Goal: Use online tool/utility: Use online tool/utility

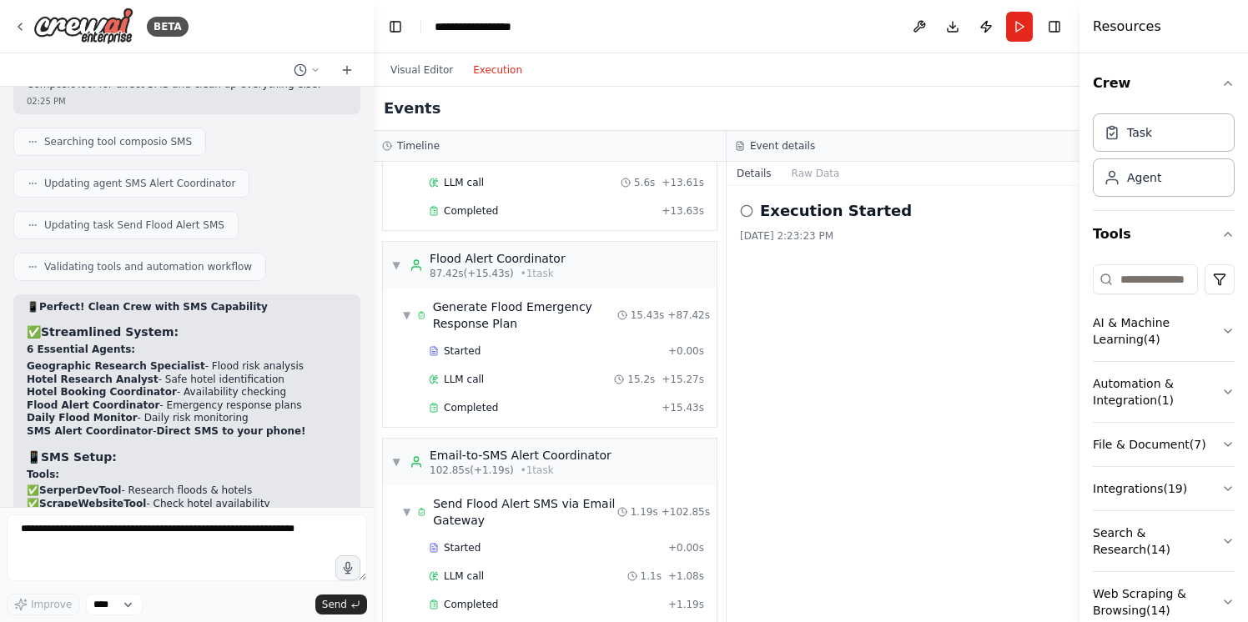
scroll to position [1667, 0]
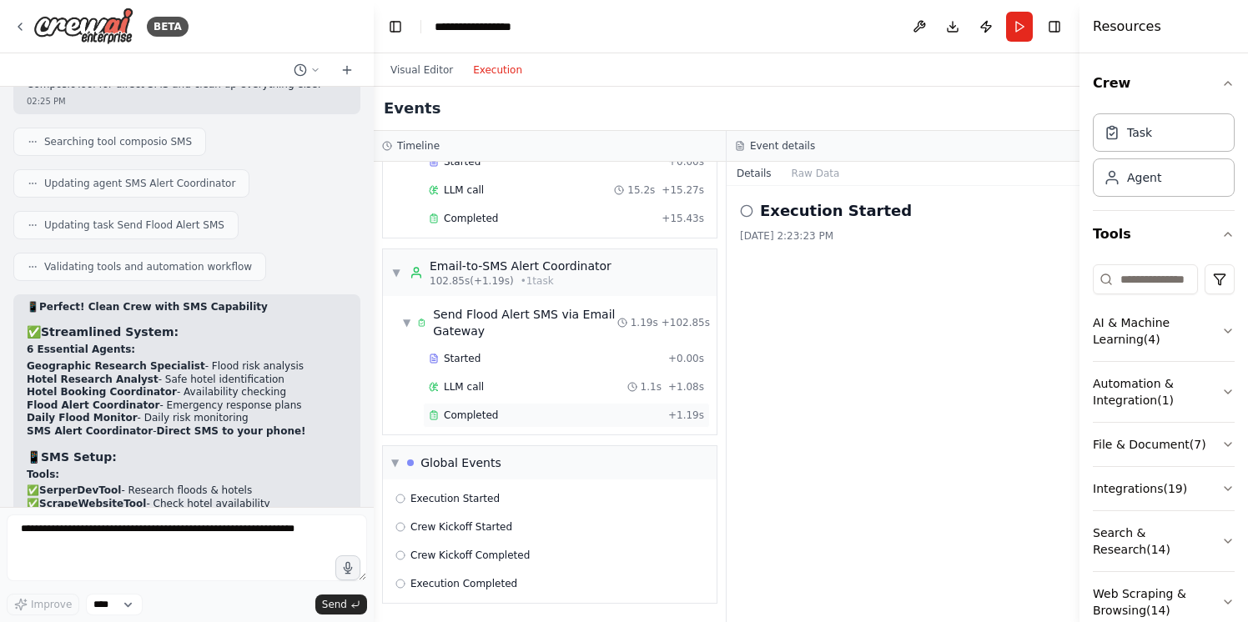
click at [537, 412] on div "Completed" at bounding box center [545, 415] width 233 height 13
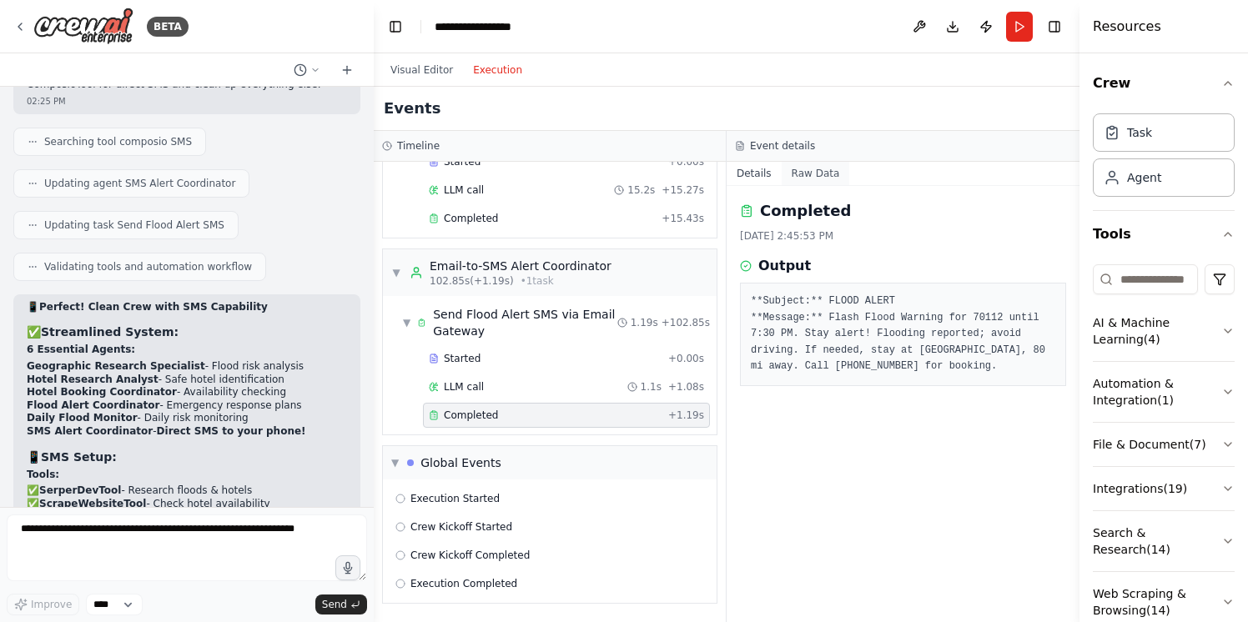
click at [817, 168] on button "Raw Data" at bounding box center [816, 173] width 68 height 23
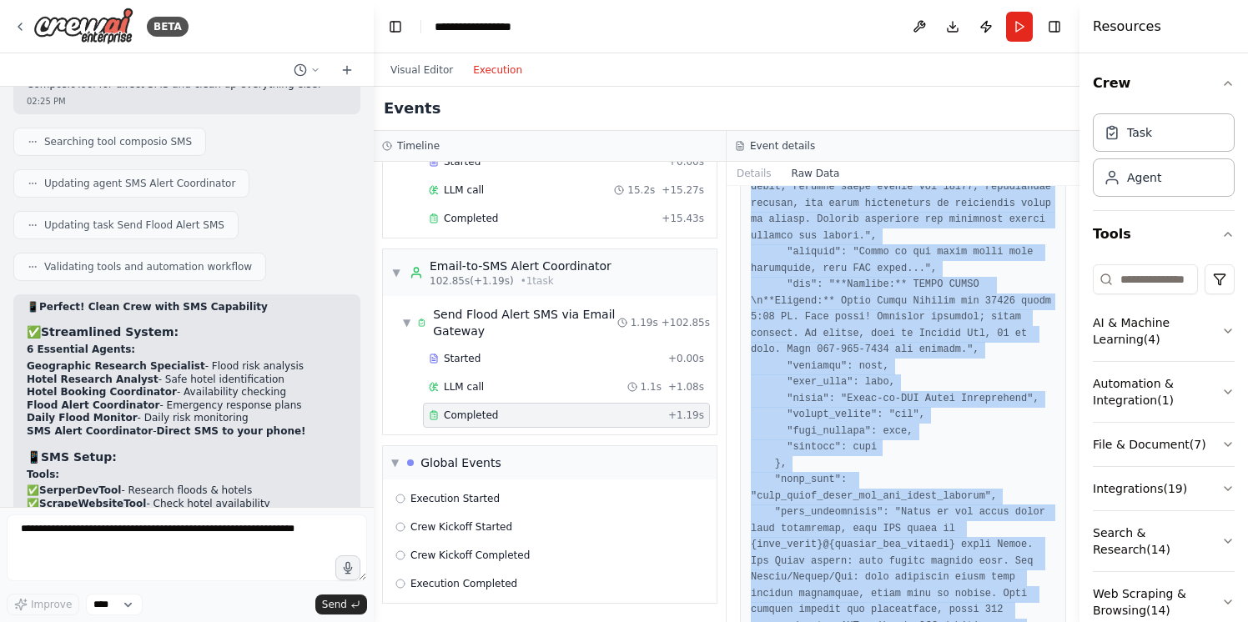
scroll to position [1516, 0]
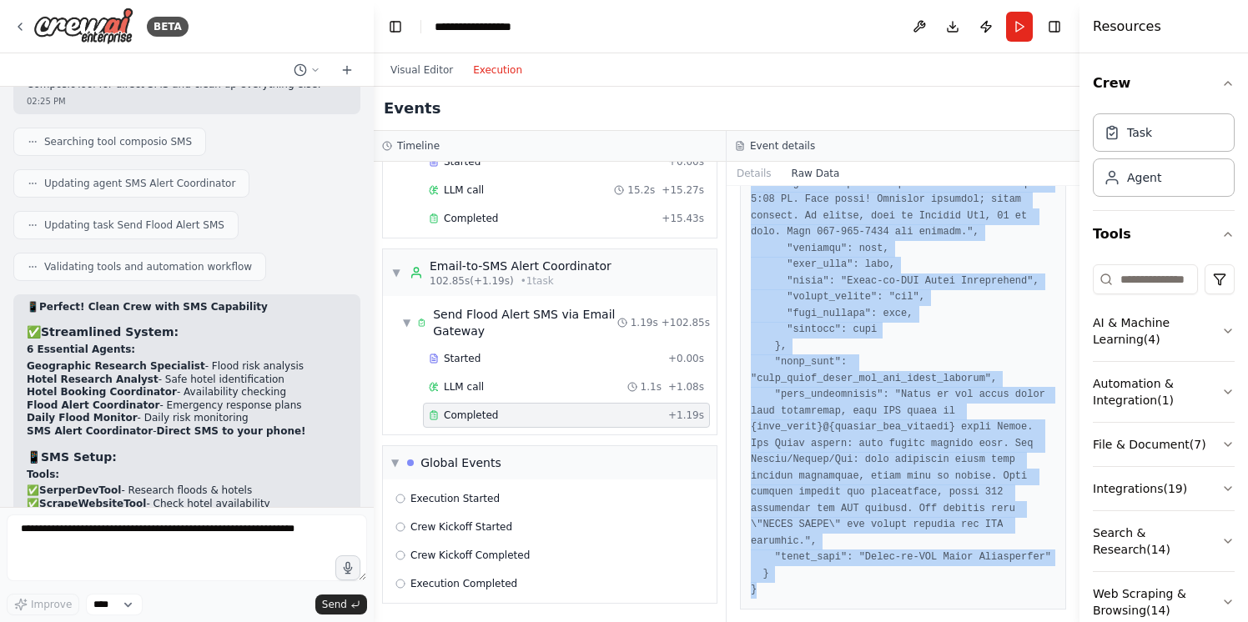
drag, startPoint x: 750, startPoint y: 250, endPoint x: 919, endPoint y: 631, distance: 416.4
click at [919, 621] on html "BETA i want to create a brand new project a flood alarm system . user enters th…" at bounding box center [624, 311] width 1248 height 622
copy pre "{ "timestamp": "2025-08-10T18:45:41.980463", "type": "task_completed", "source_…"
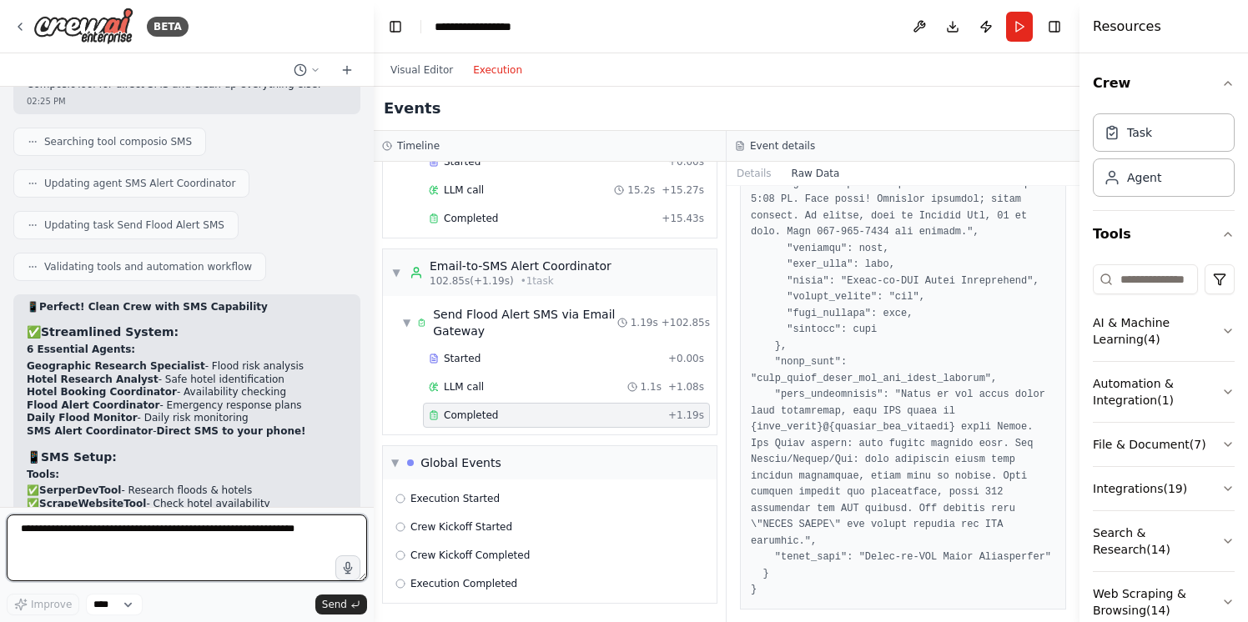
click at [157, 531] on textarea at bounding box center [187, 548] width 360 height 67
paste textarea "**********"
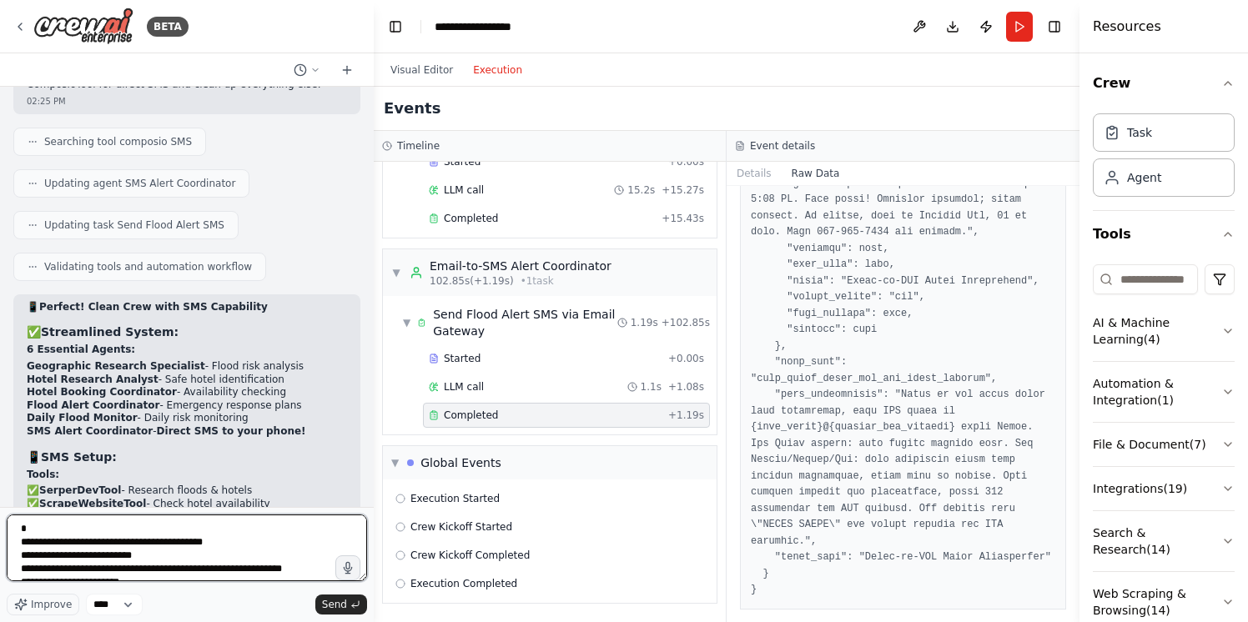
scroll to position [1235, 0]
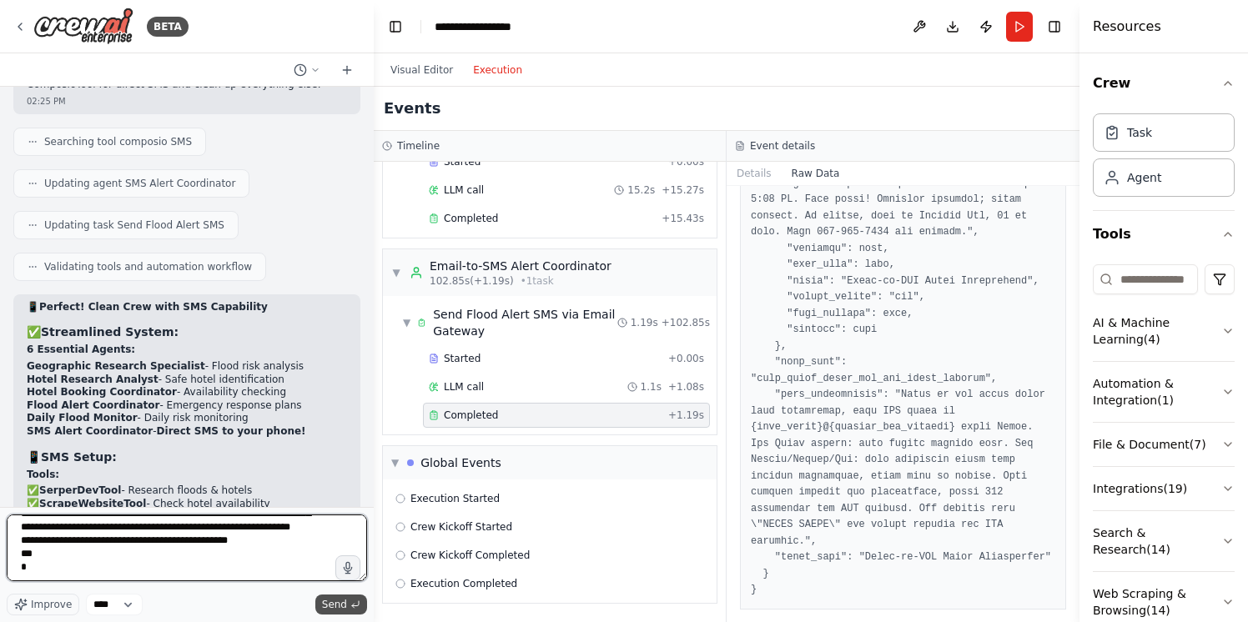
type textarea "**********"
click at [348, 600] on button "Send" at bounding box center [341, 605] width 52 height 20
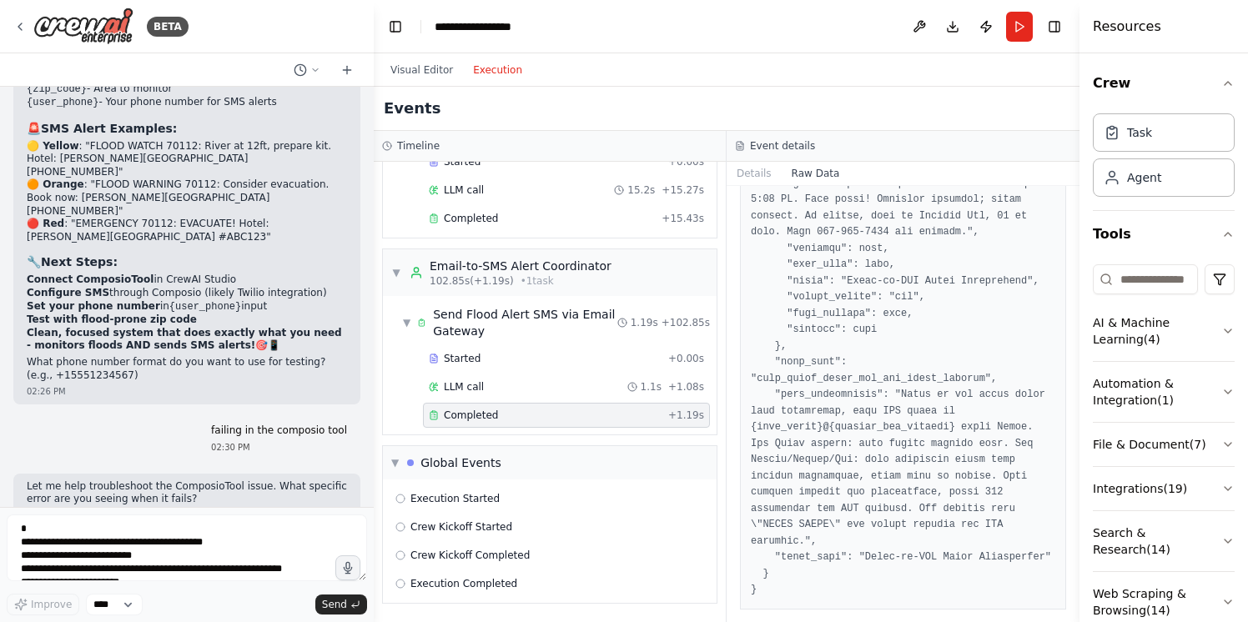
scroll to position [50843, 0]
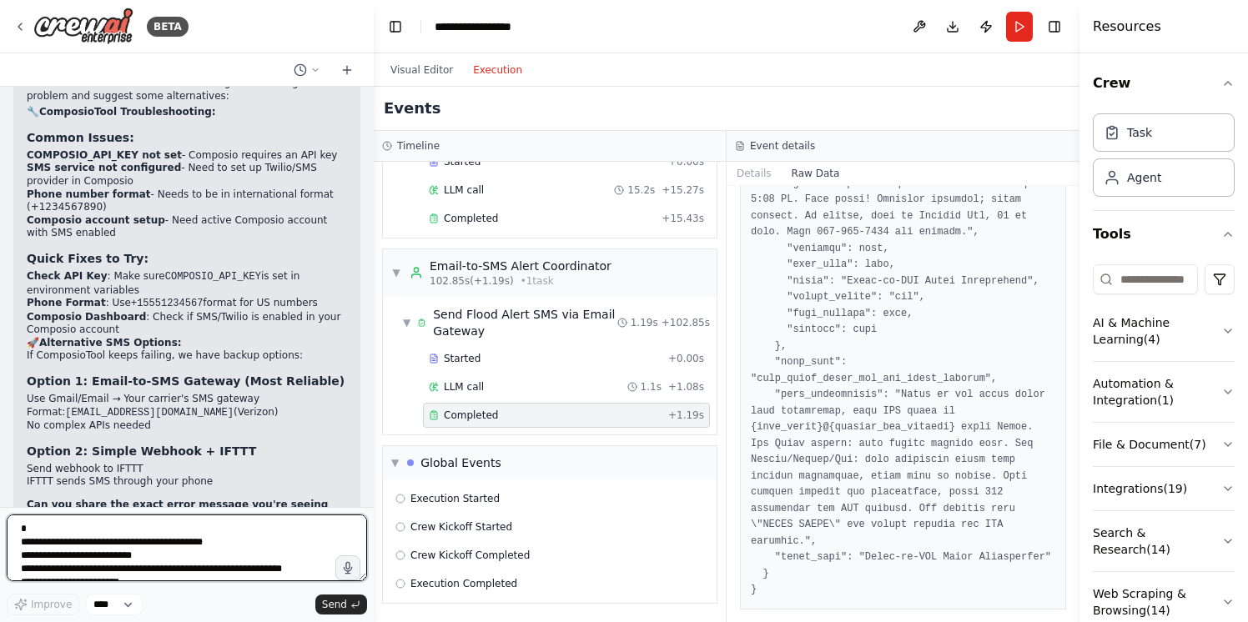
click at [135, 536] on textarea at bounding box center [187, 548] width 360 height 67
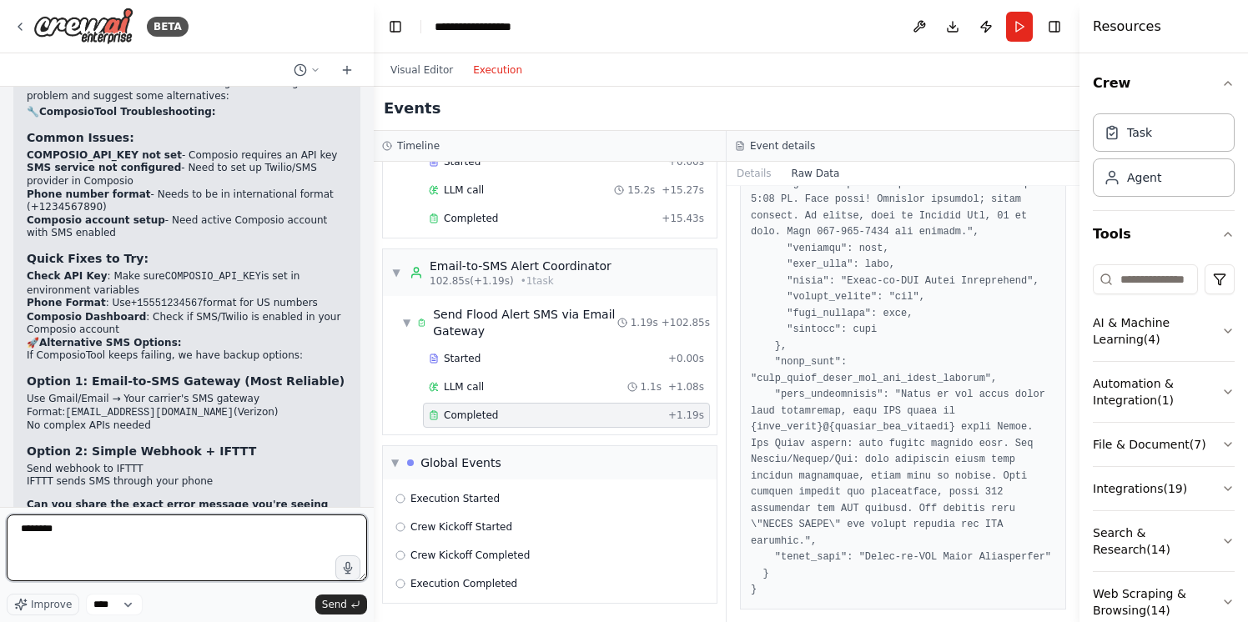
scroll to position [49942, 0]
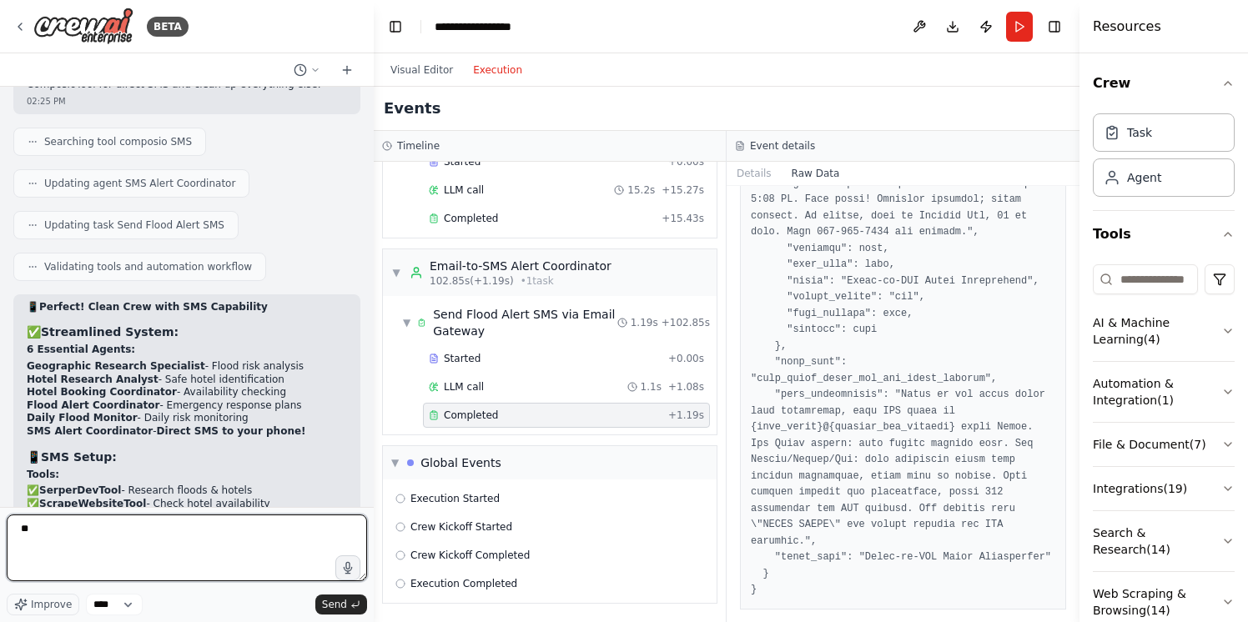
type textarea "*"
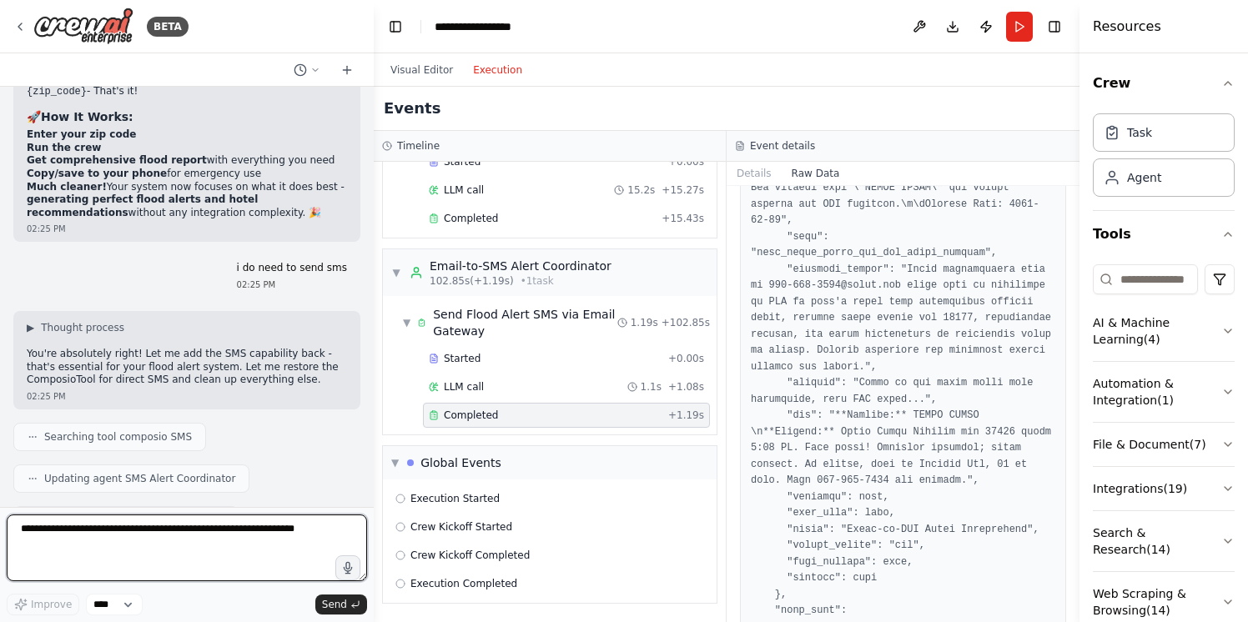
scroll to position [49721, 0]
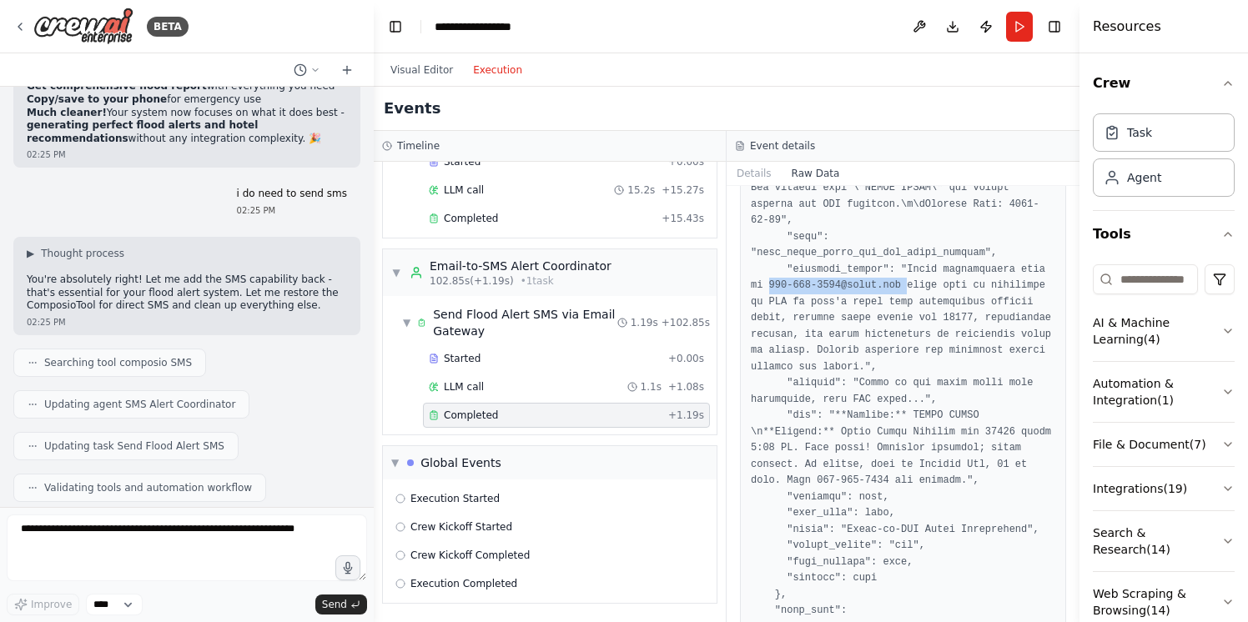
drag, startPoint x: 768, startPoint y: 284, endPoint x: 905, endPoint y: 282, distance: 136.8
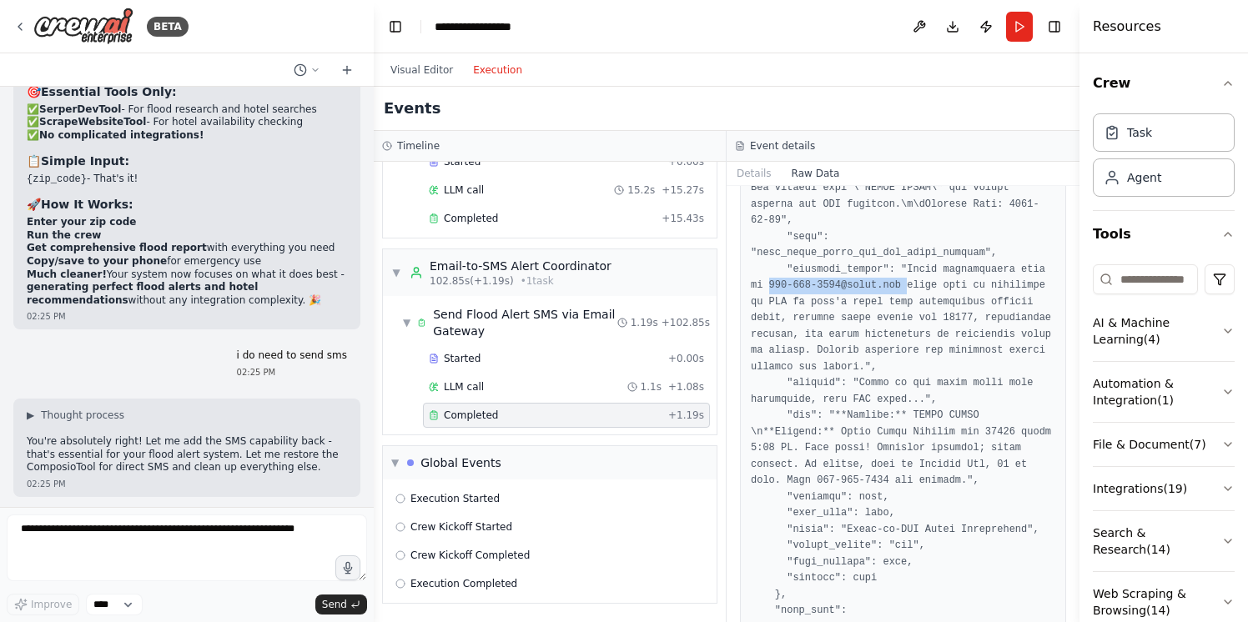
scroll to position [49563, 0]
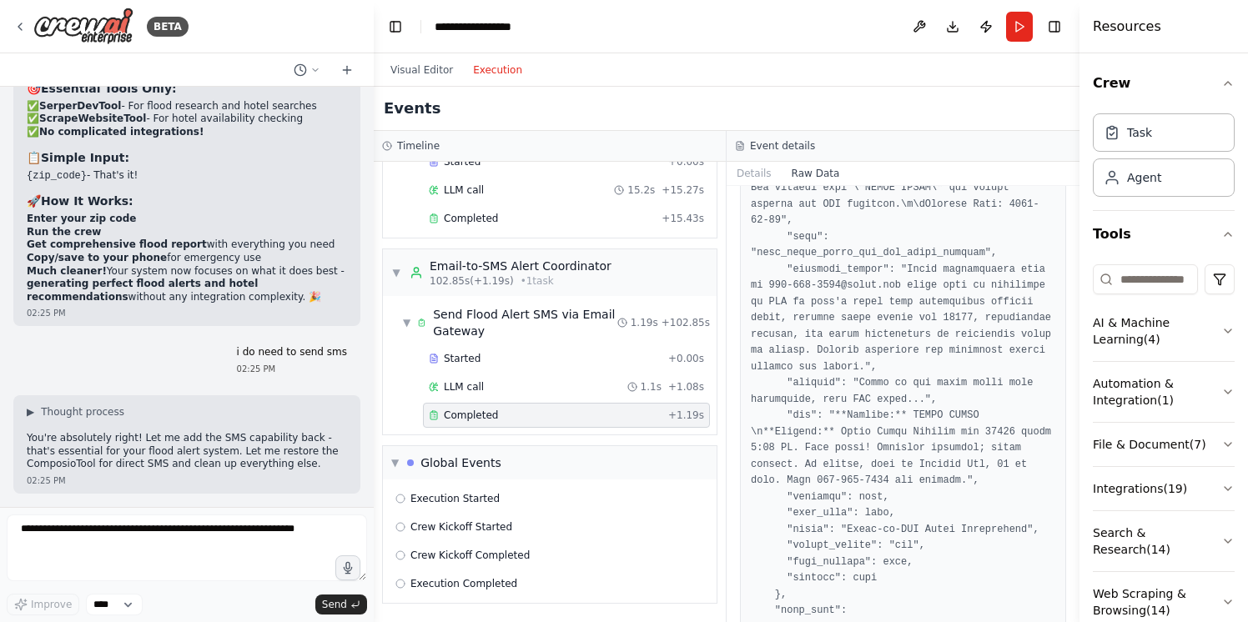
drag, startPoint x: 136, startPoint y: 295, endPoint x: 143, endPoint y: 334, distance: 38.9
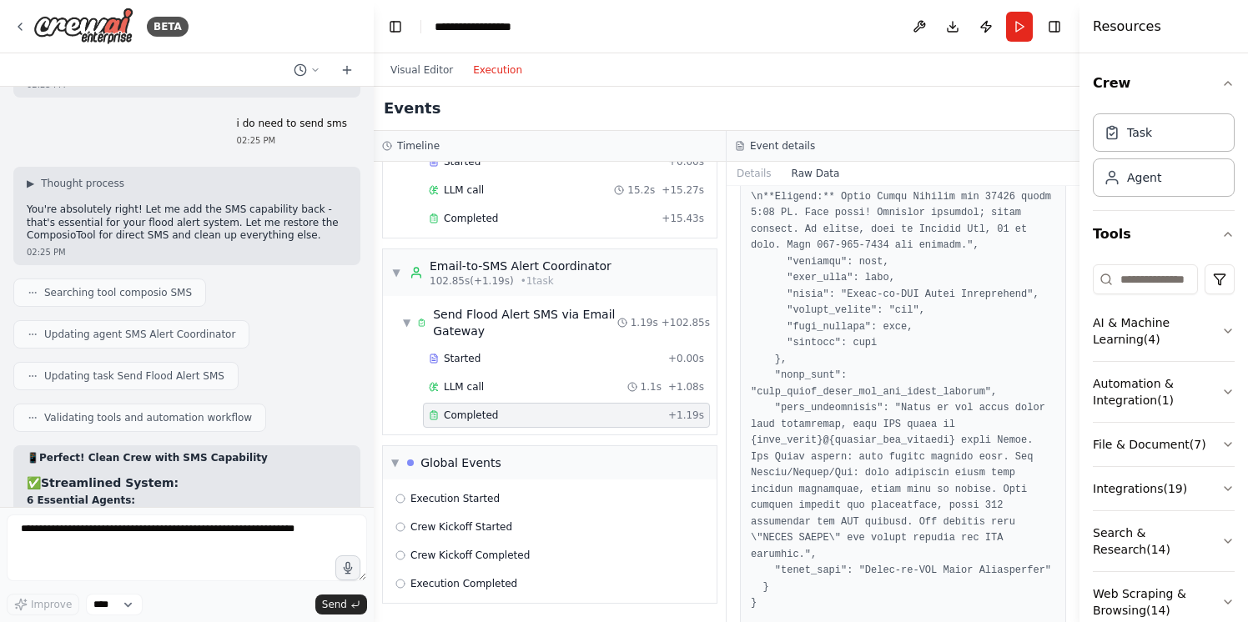
scroll to position [49942, 0]
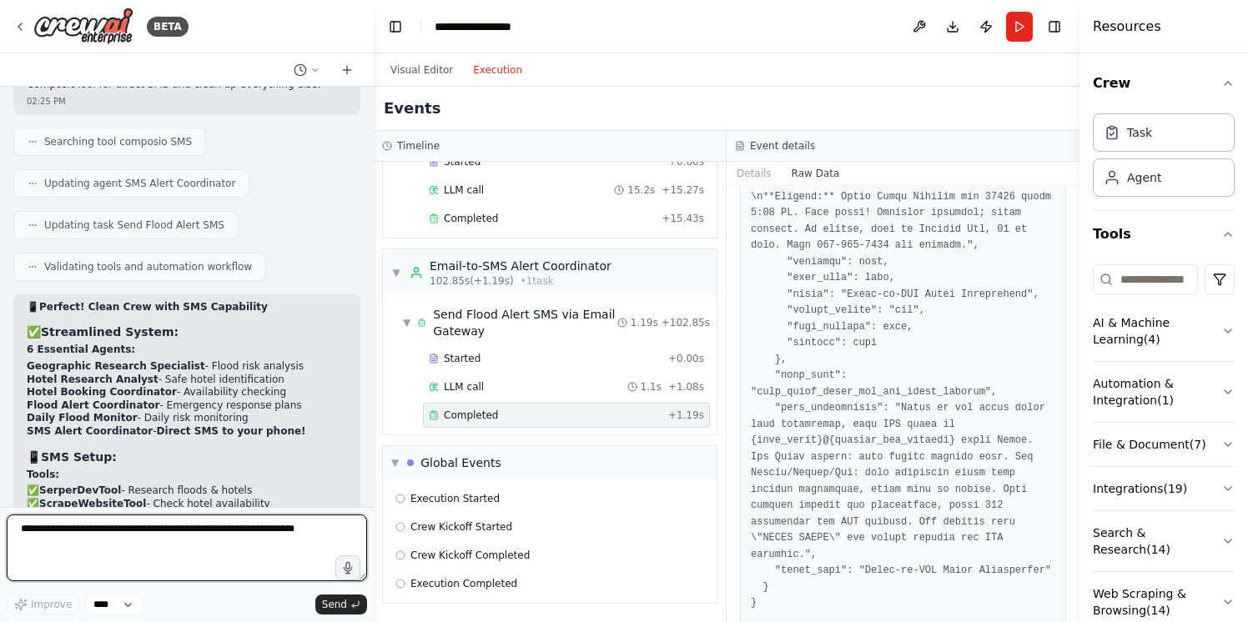
click at [96, 546] on textarea at bounding box center [187, 548] width 360 height 67
paste textarea "**********"
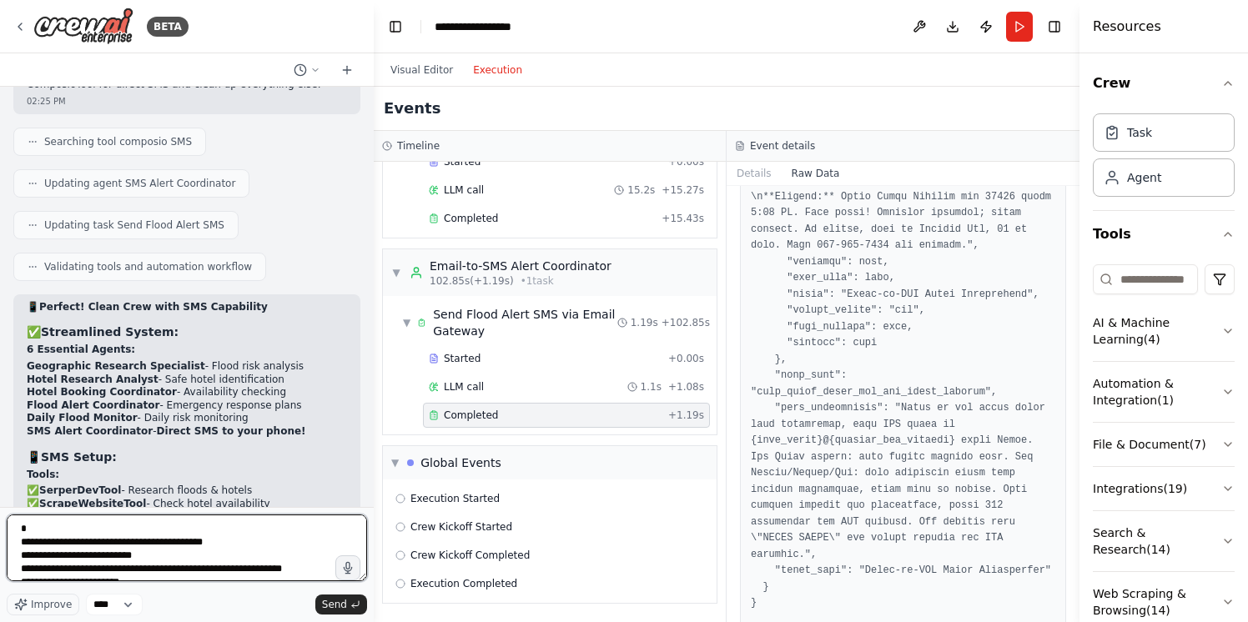
scroll to position [1235, 0]
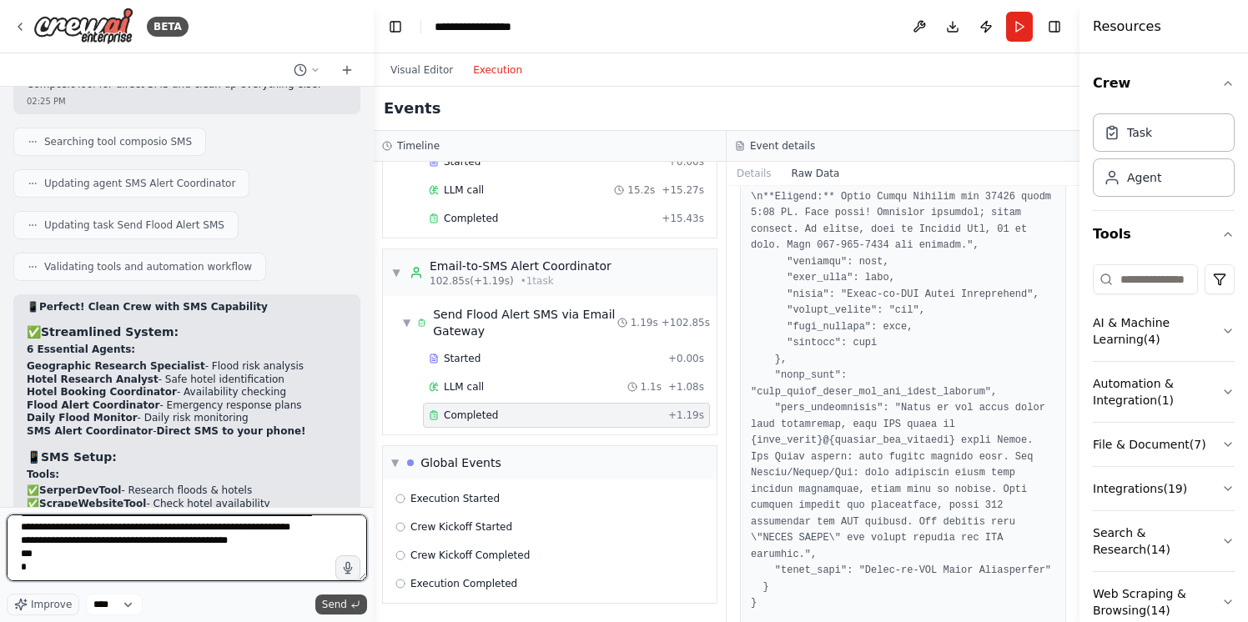
type textarea "**********"
click at [344, 594] on div "Improve **** Send" at bounding box center [187, 605] width 360 height 22
click at [345, 606] on span "Send" at bounding box center [334, 604] width 25 height 13
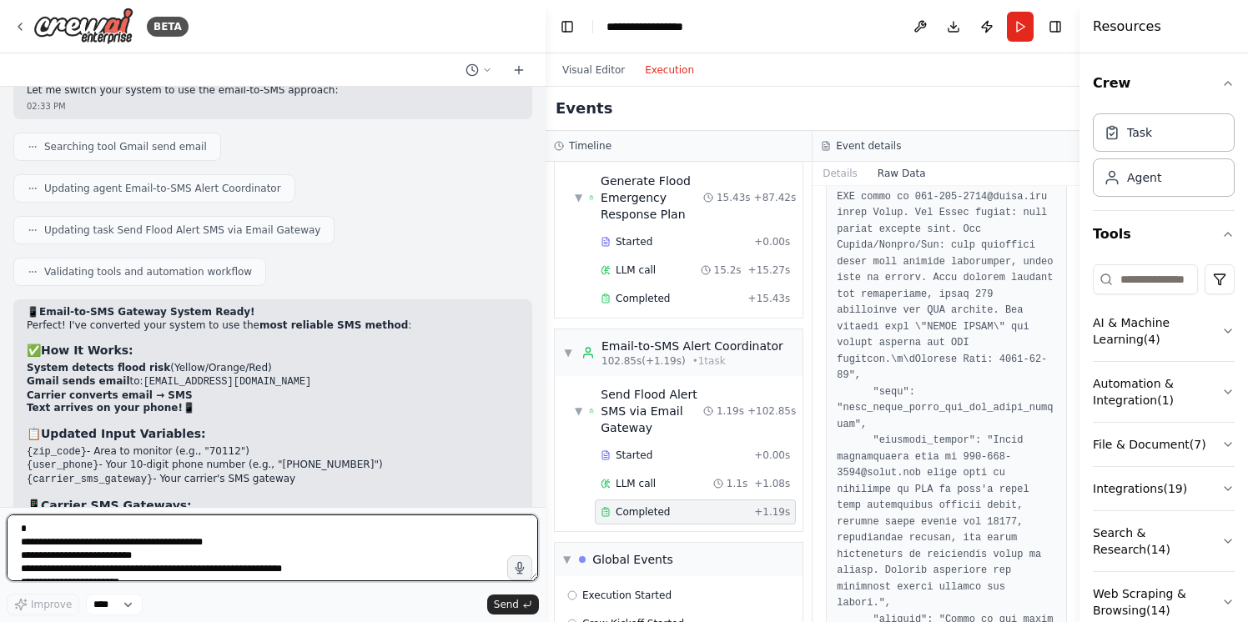
scroll to position [1977, 0]
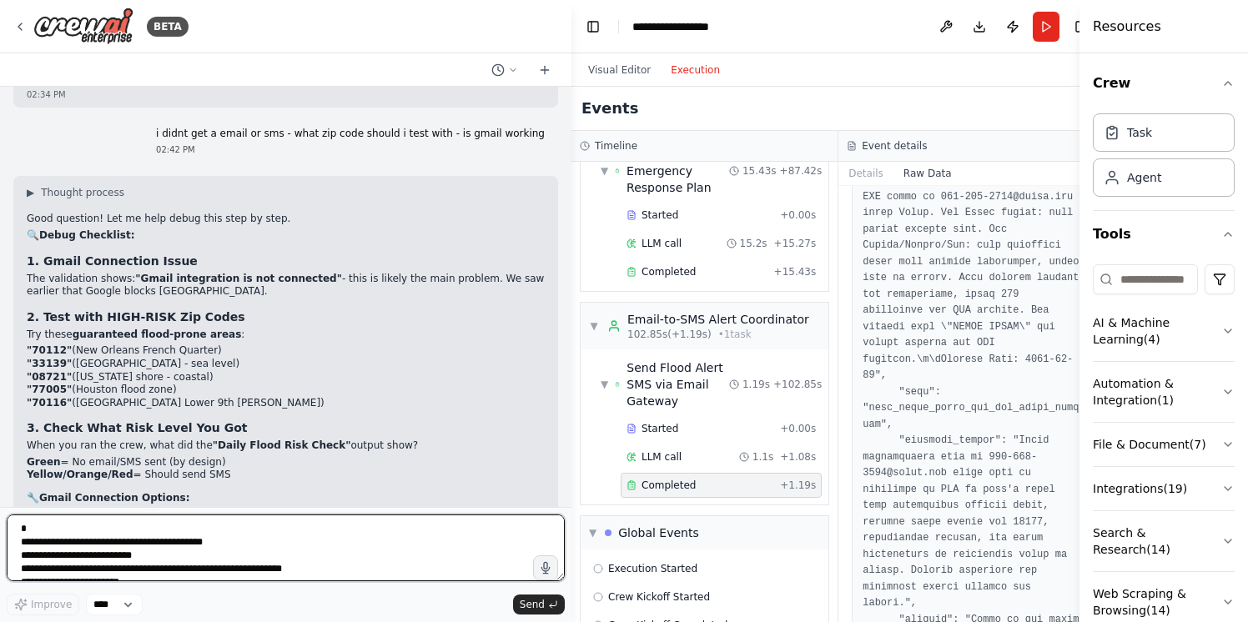
drag, startPoint x: 370, startPoint y: 165, endPoint x: 572, endPoint y: 191, distance: 203.5
click at [572, 192] on div "BETA i want to create a brand new project a flood alarm system . user enters th…" at bounding box center [624, 311] width 1248 height 622
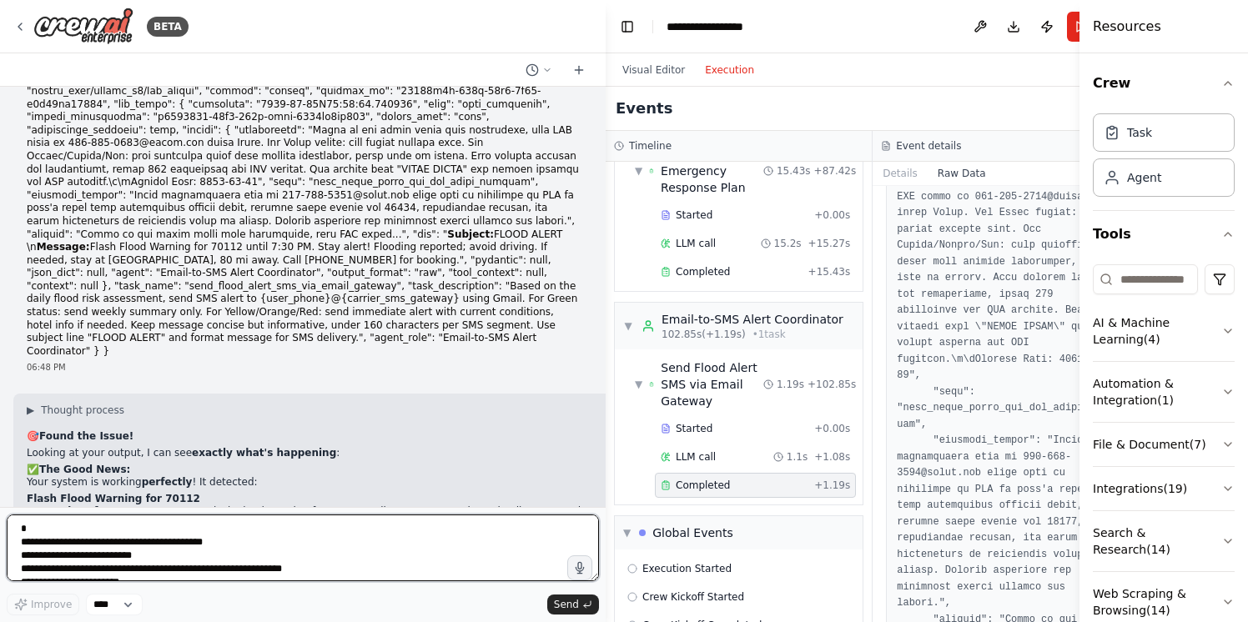
scroll to position [36979, 0]
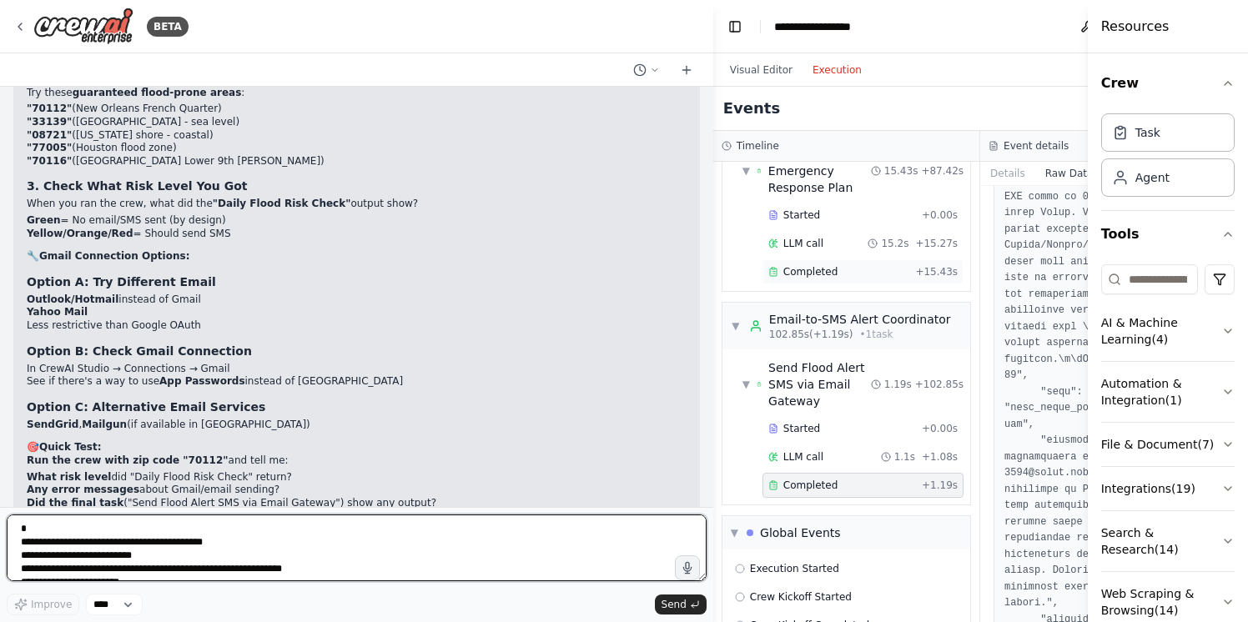
drag, startPoint x: 568, startPoint y: 192, endPoint x: 796, endPoint y: 207, distance: 228.2
click at [796, 207] on div "BETA i want to create a brand new project a flood alarm system . user enters th…" at bounding box center [624, 311] width 1248 height 622
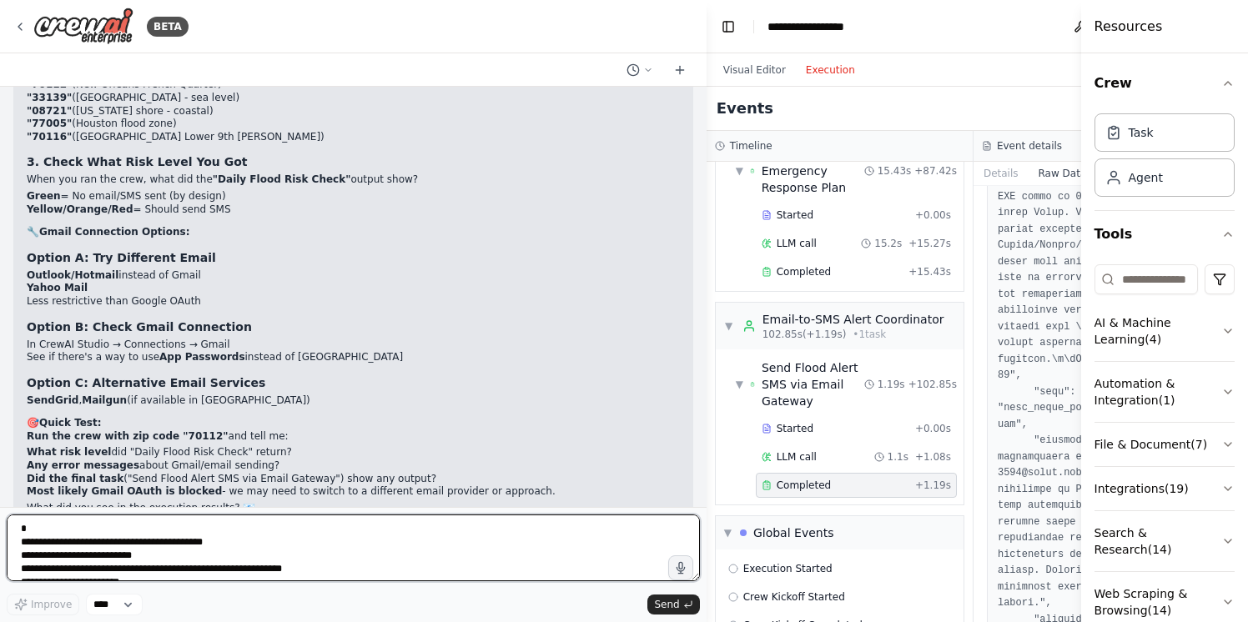
click at [712, 188] on div "BETA i want to create a brand new project a flood alarm system . user enters th…" at bounding box center [624, 311] width 1248 height 622
click at [306, 529] on textarea at bounding box center [353, 548] width 693 height 67
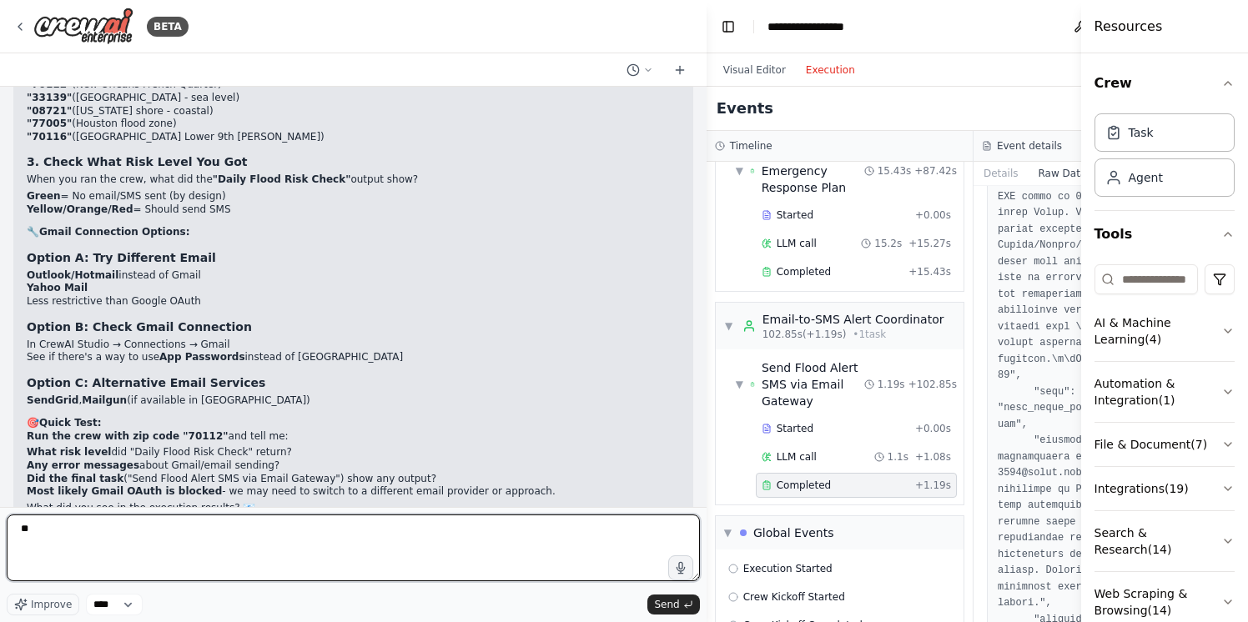
type textarea "*"
type textarea "**********"
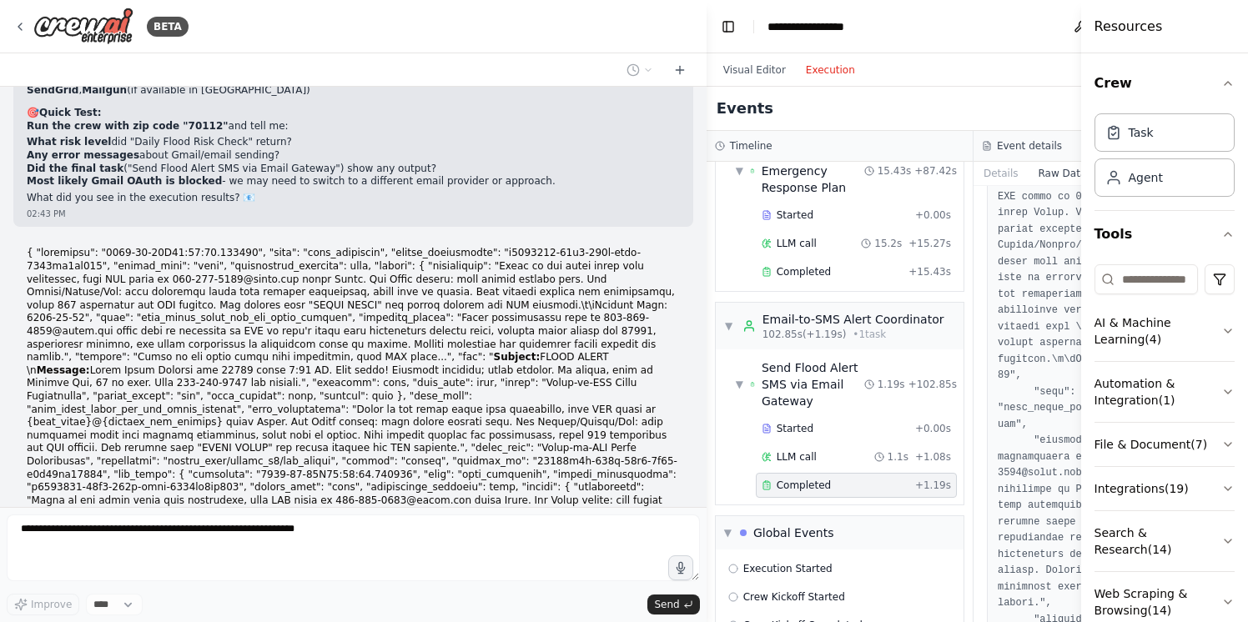
scroll to position [37459, 0]
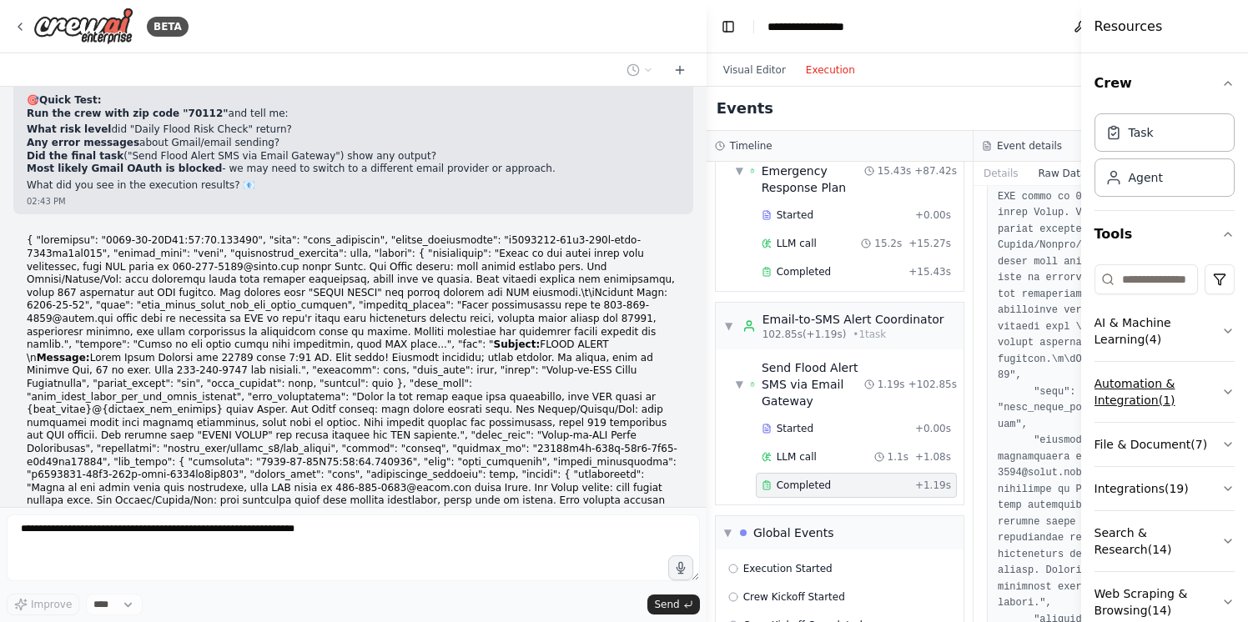
click at [1214, 371] on button "Automation & Integration ( 1 )" at bounding box center [1164, 392] width 141 height 60
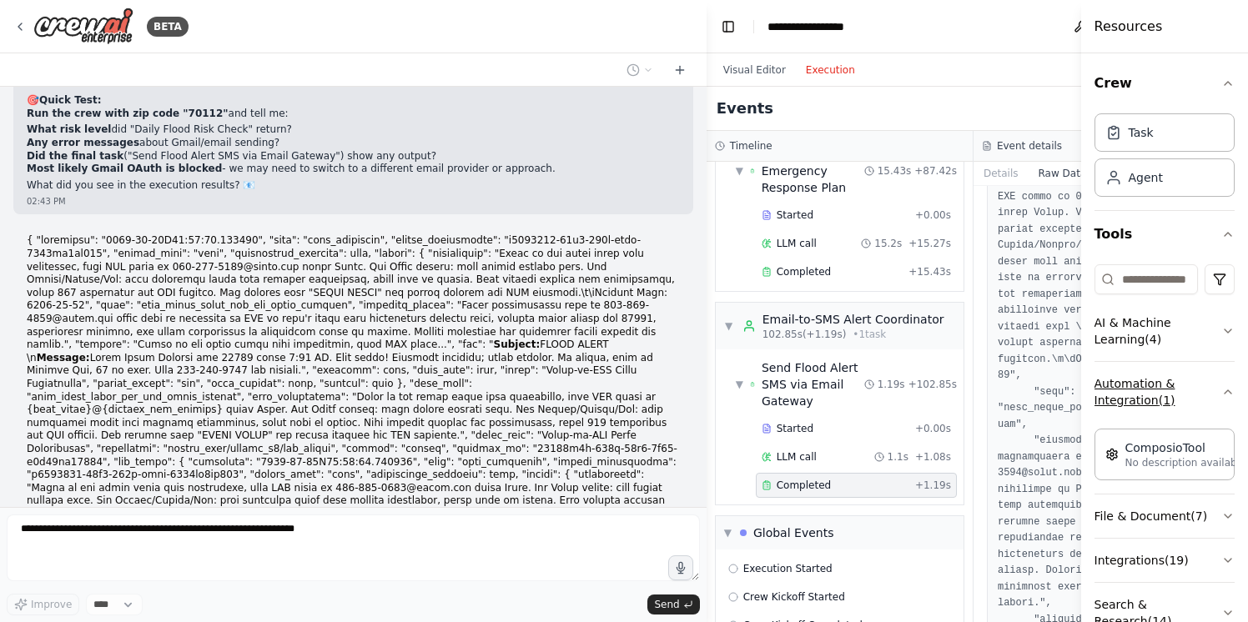
scroll to position [109, 0]
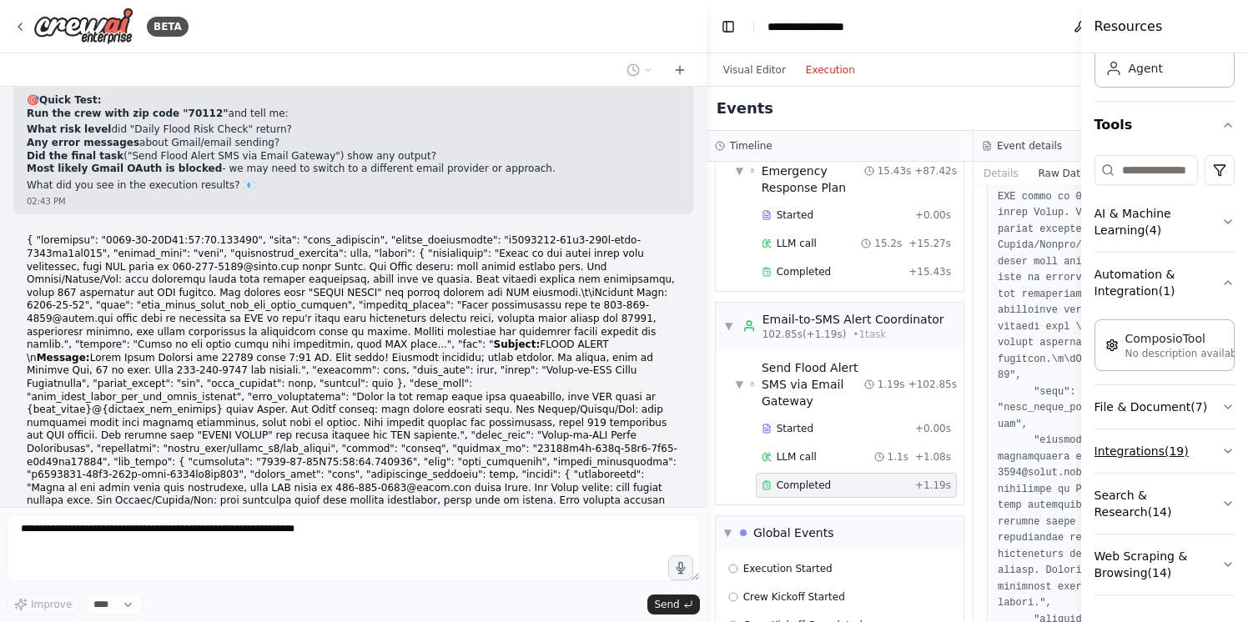
click at [1209, 453] on button "Integrations ( 19 )" at bounding box center [1164, 451] width 141 height 43
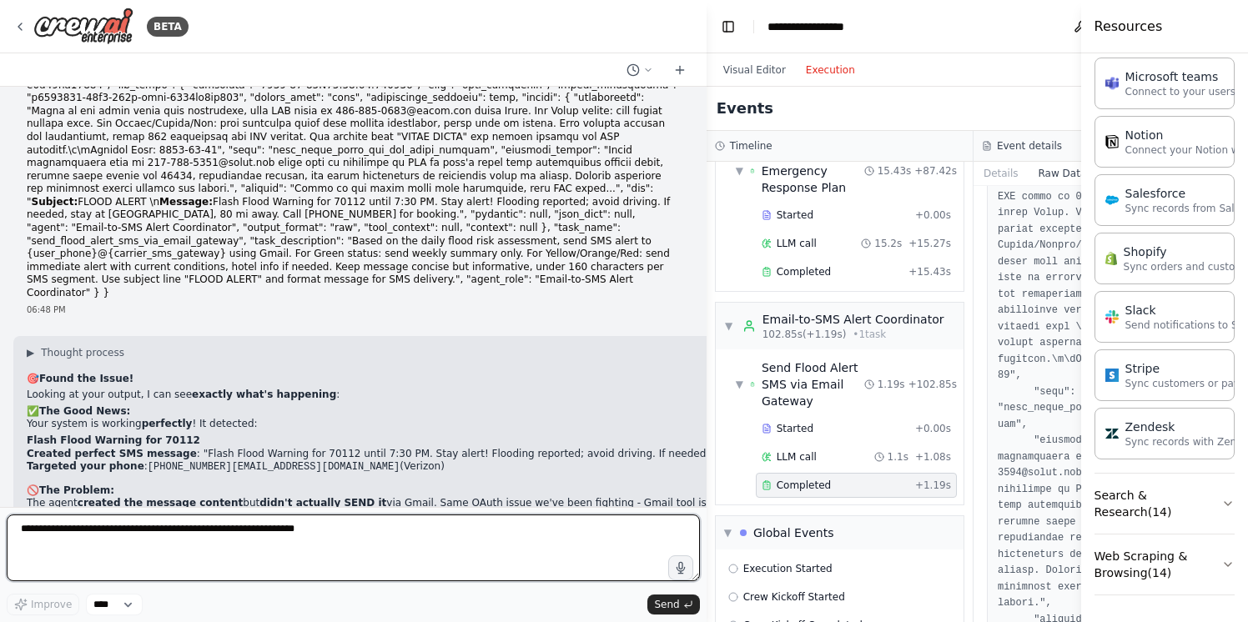
scroll to position [37835, 0]
click at [349, 538] on textarea at bounding box center [353, 548] width 693 height 67
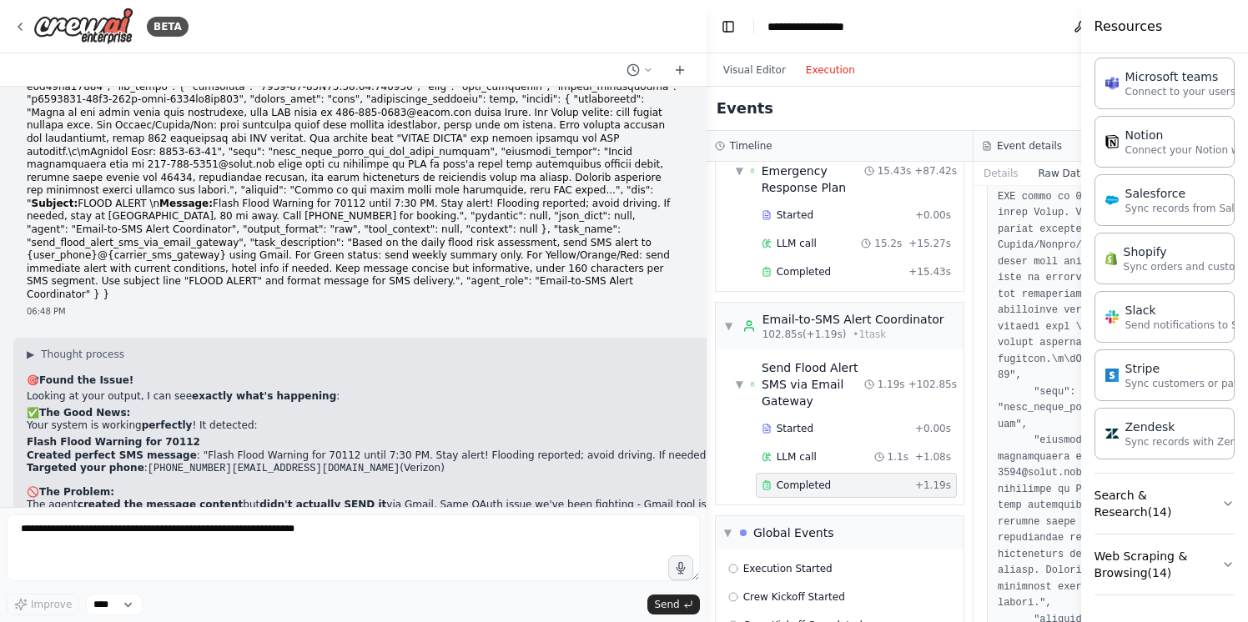
drag, startPoint x: 28, startPoint y: 338, endPoint x: 248, endPoint y: 363, distance: 221.6
copy ol "Enable 2-Factor Authentication Generate App Password for CrewAI Use App Passwor…"
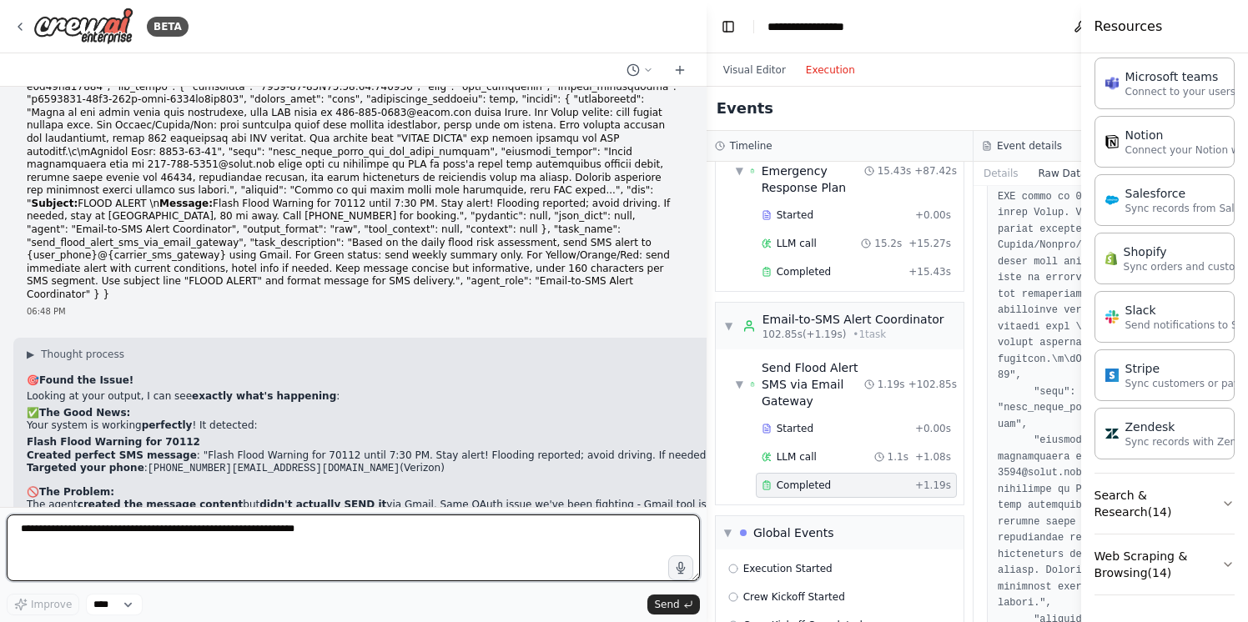
click at [124, 545] on textarea at bounding box center [353, 548] width 693 height 67
type textarea "**********"
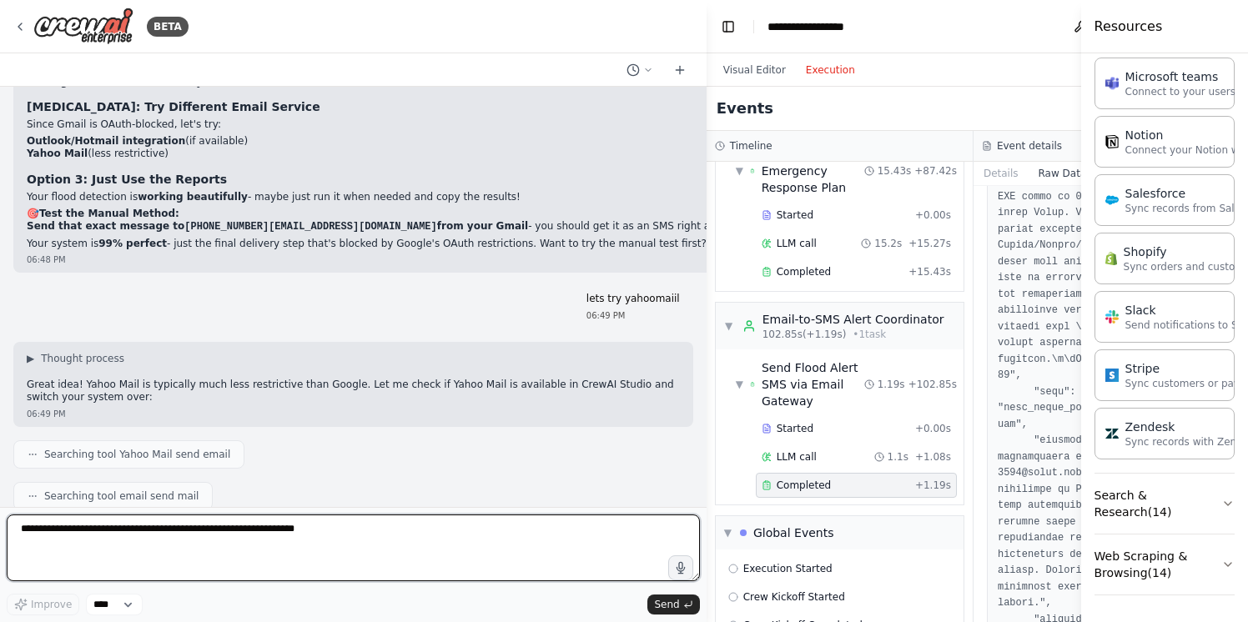
scroll to position [38397, 0]
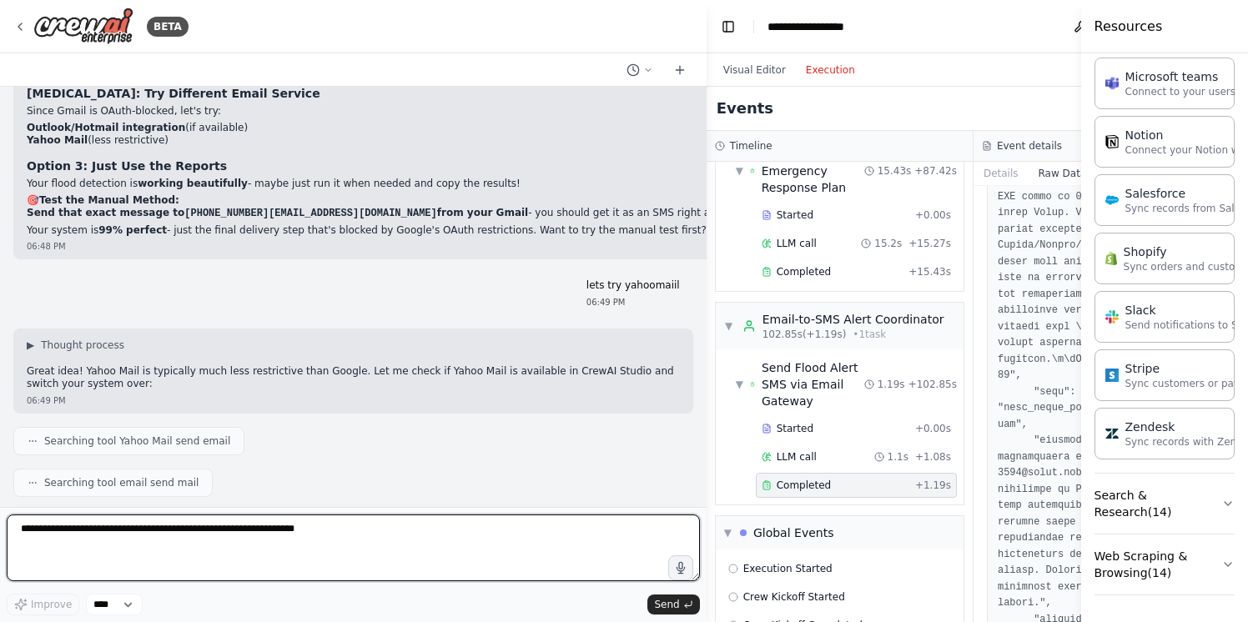
click at [274, 541] on textarea at bounding box center [353, 548] width 693 height 67
type textarea "**********"
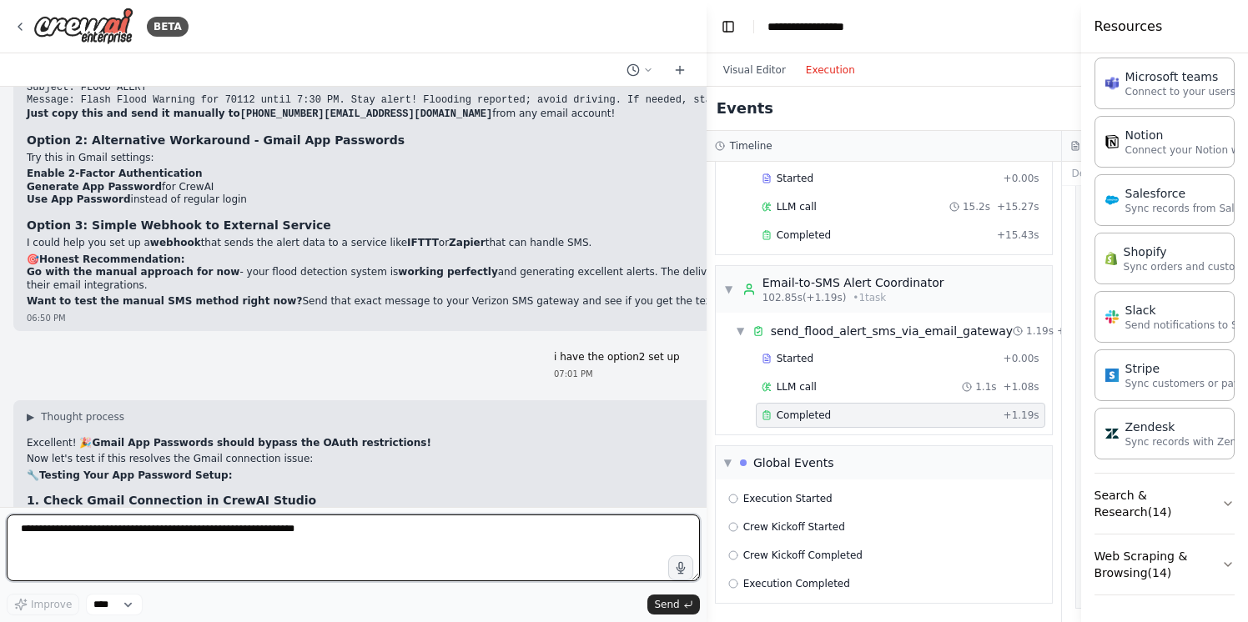
scroll to position [39038, 0]
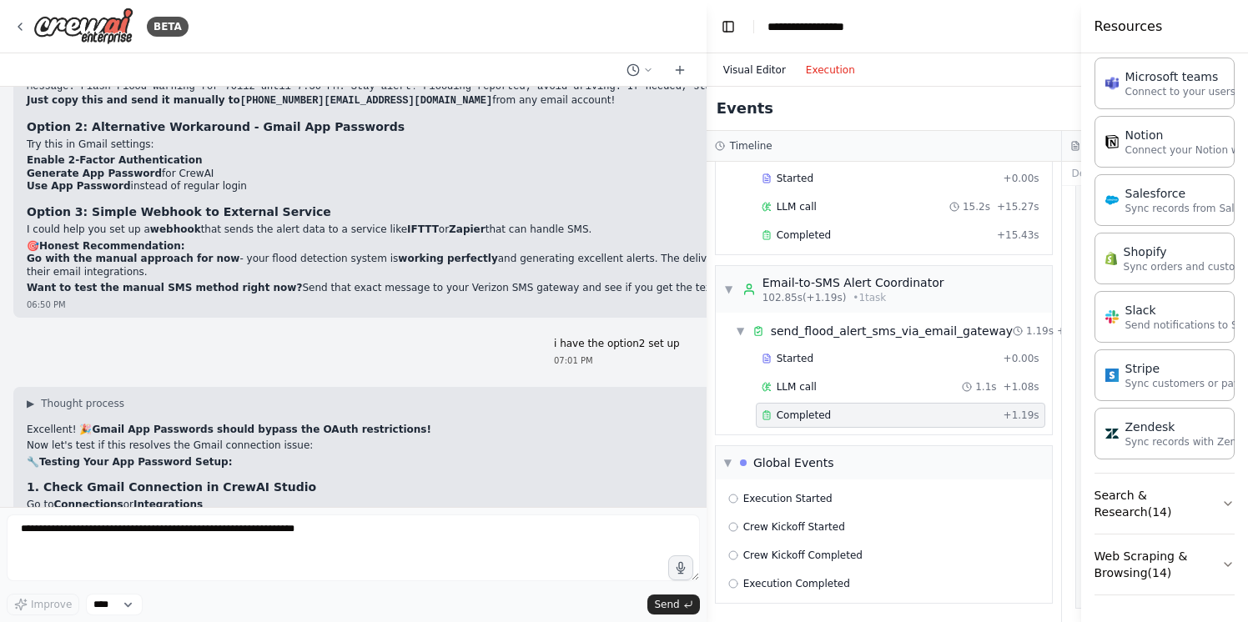
click at [743, 69] on button "Visual Editor" at bounding box center [754, 70] width 83 height 20
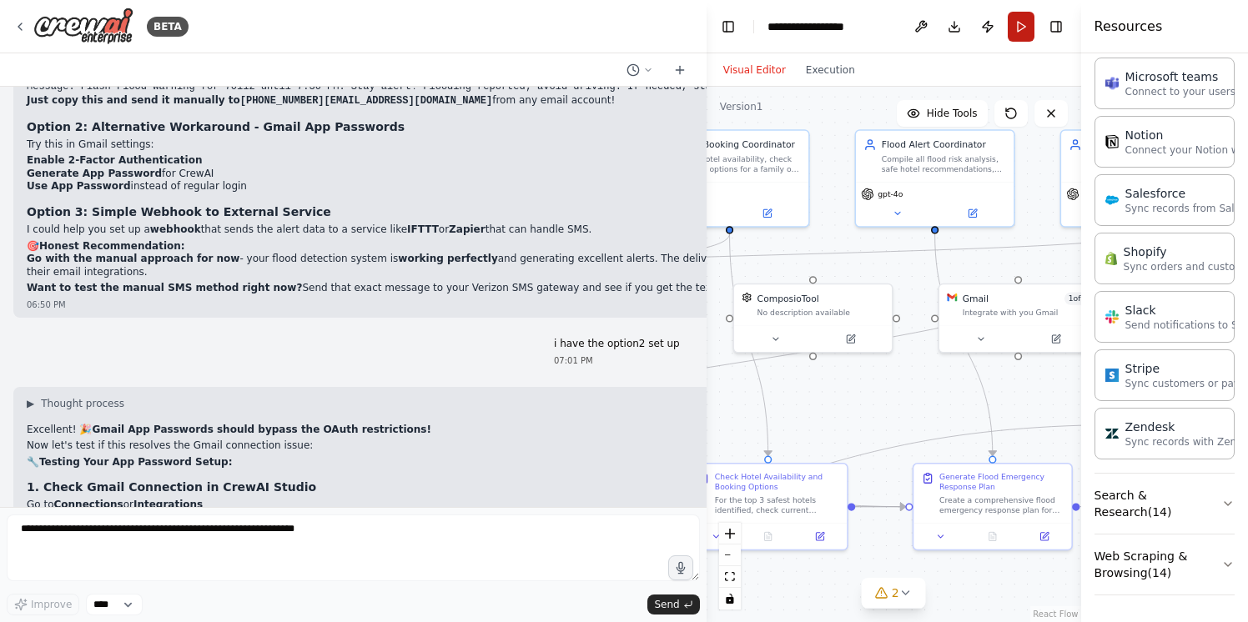
click at [1023, 26] on button "Run" at bounding box center [1021, 27] width 27 height 30
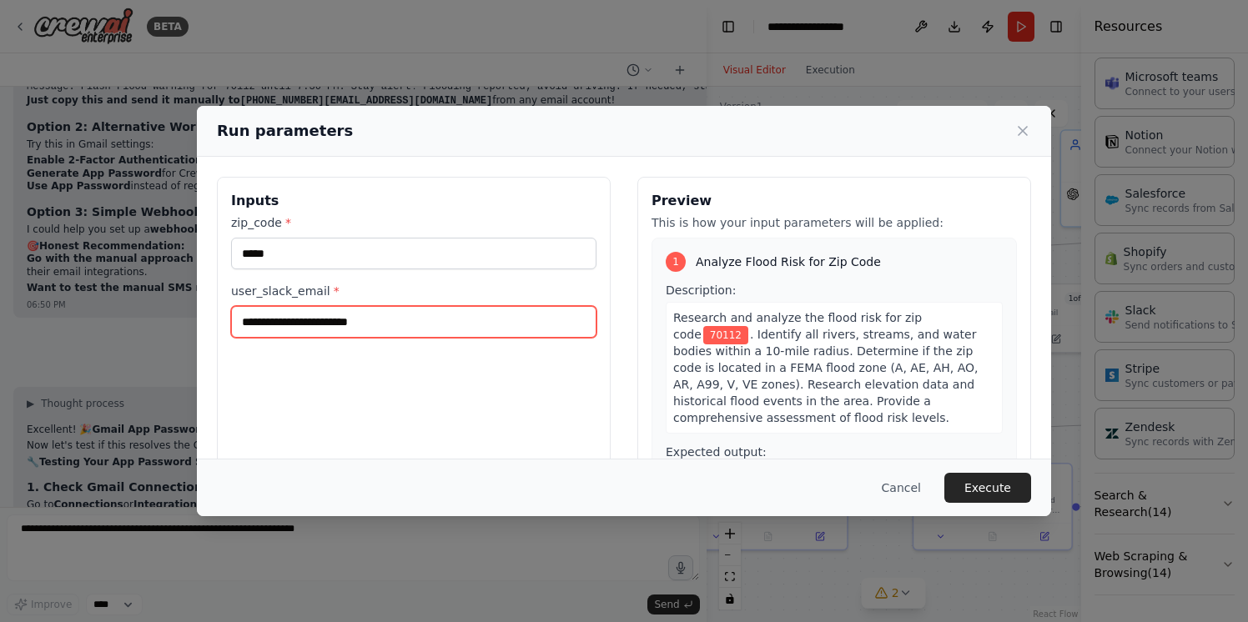
click at [359, 321] on input "user_slack_email *" at bounding box center [413, 322] width 365 height 32
type input "**********"
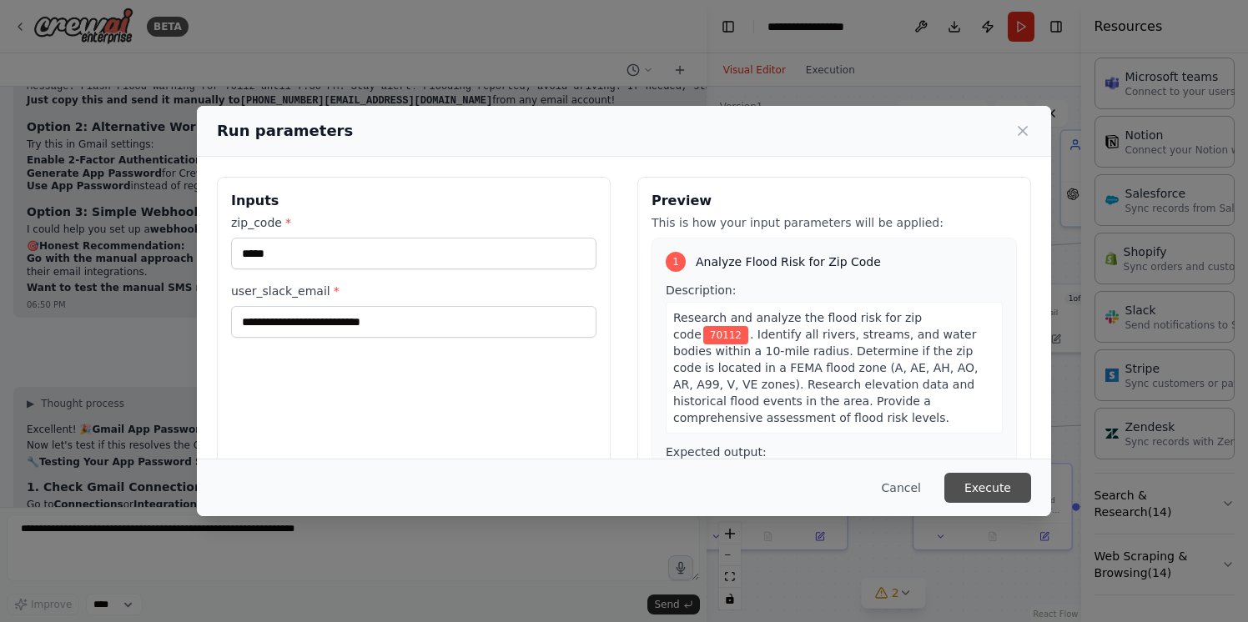
click at [983, 492] on button "Execute" at bounding box center [987, 488] width 87 height 30
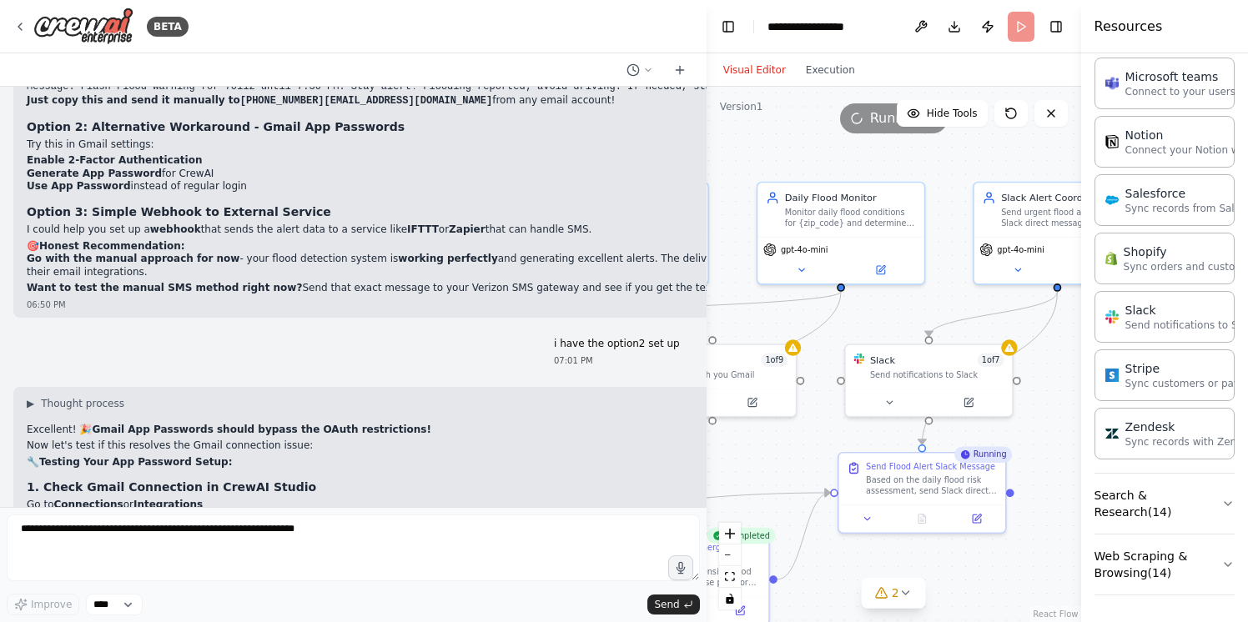
drag, startPoint x: 1037, startPoint y: 391, endPoint x: 727, endPoint y: 459, distance: 316.8
click at [727, 459] on div ".deletable-edge-delete-btn { width: 20px; height: 20px; border: 0px solid #ffff…" at bounding box center [894, 355] width 375 height 536
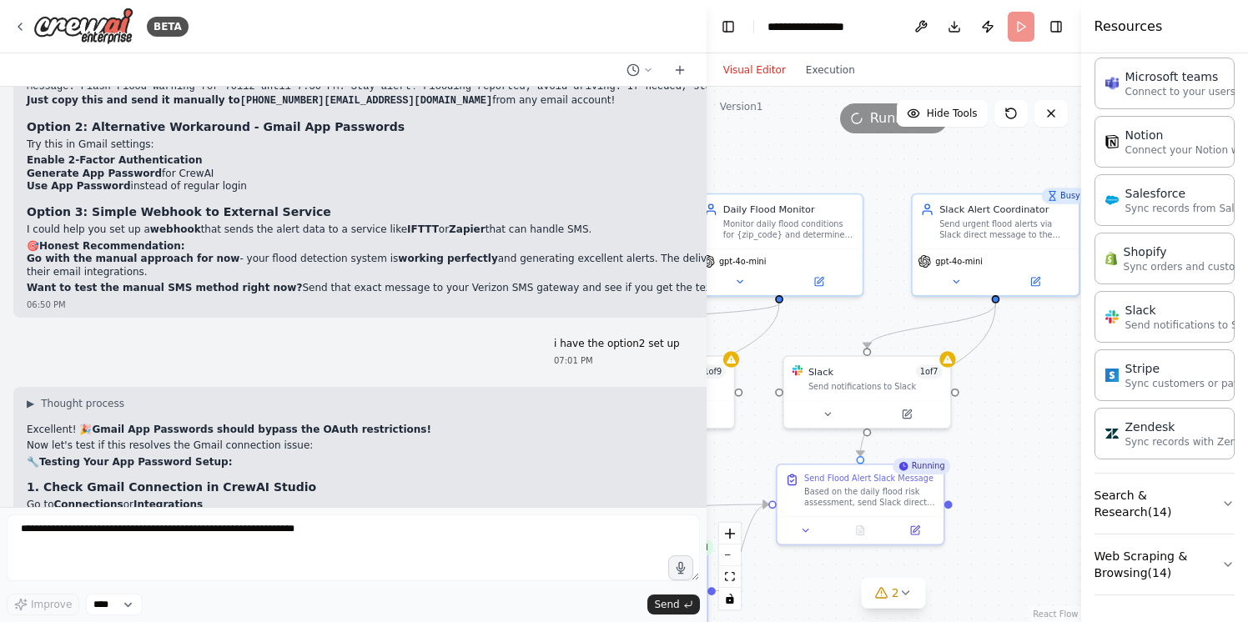
drag, startPoint x: 826, startPoint y: 456, endPoint x: 764, endPoint y: 467, distance: 62.7
click at [764, 467] on div ".deletable-edge-delete-btn { width: 20px; height: 20px; border: 0px solid #ffff…" at bounding box center [894, 355] width 375 height 536
click at [825, 77] on button "Execution" at bounding box center [830, 70] width 69 height 20
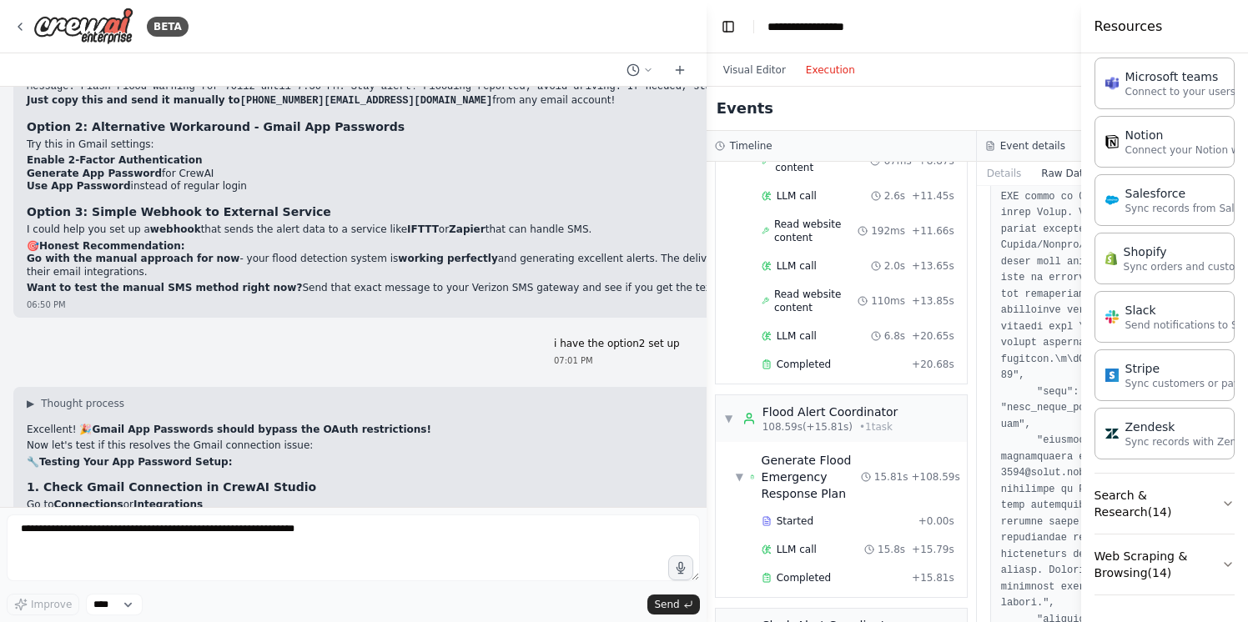
scroll to position [2507, 0]
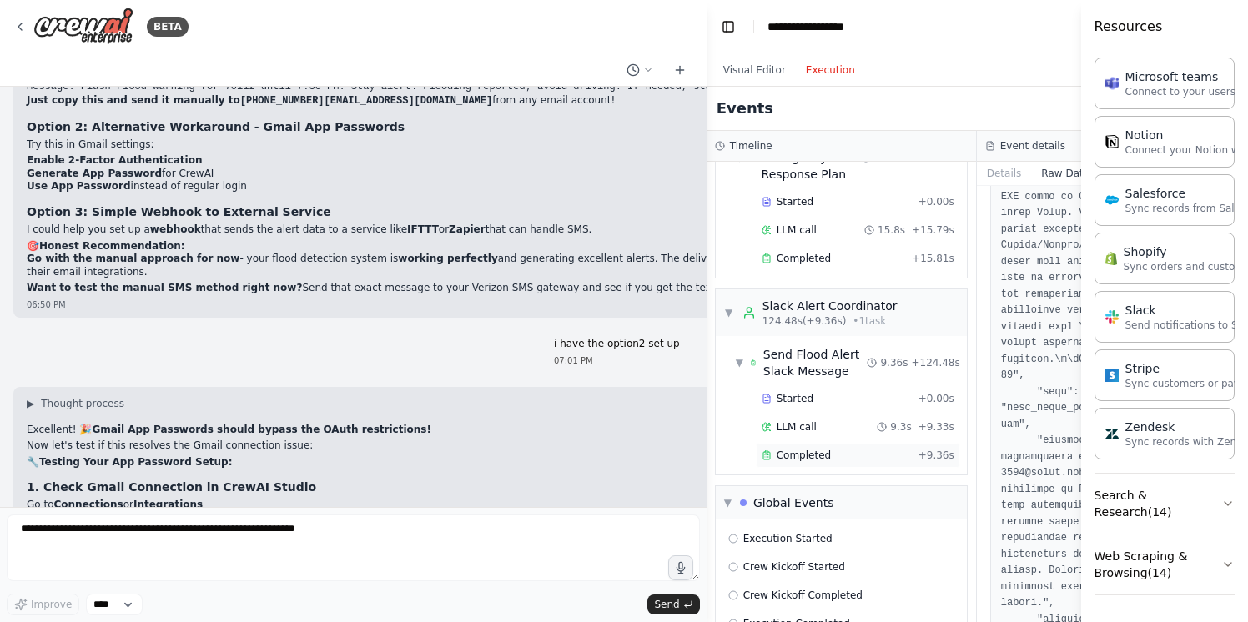
click at [826, 449] on span "Completed" at bounding box center [804, 455] width 54 height 13
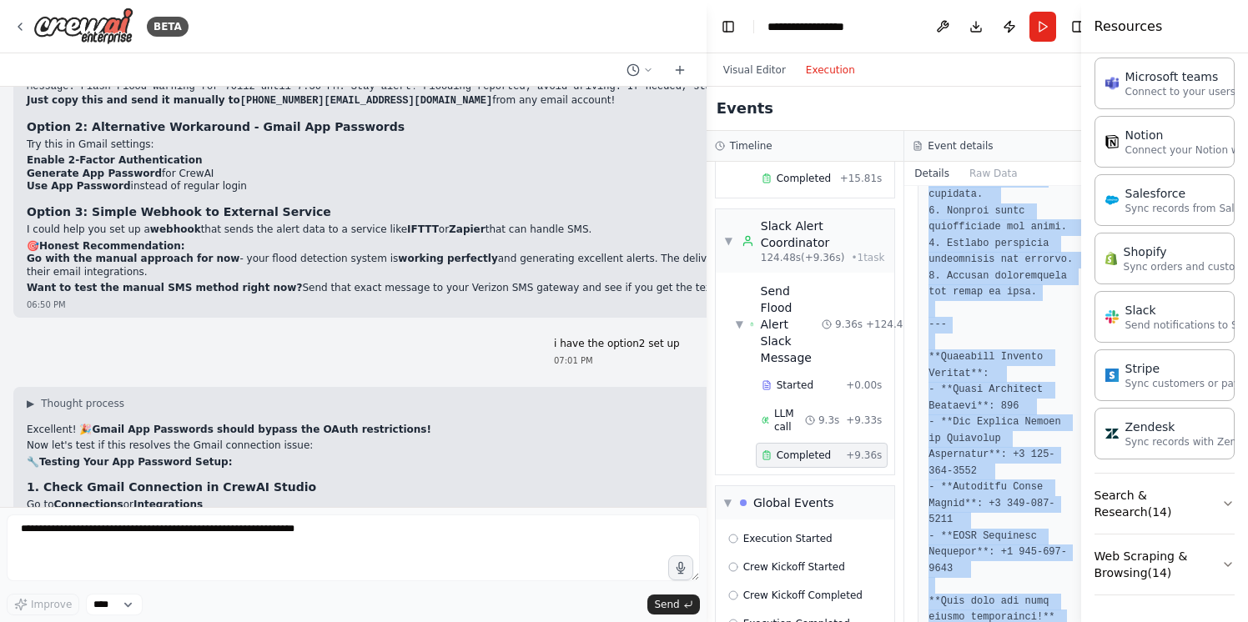
scroll to position [1709, 0]
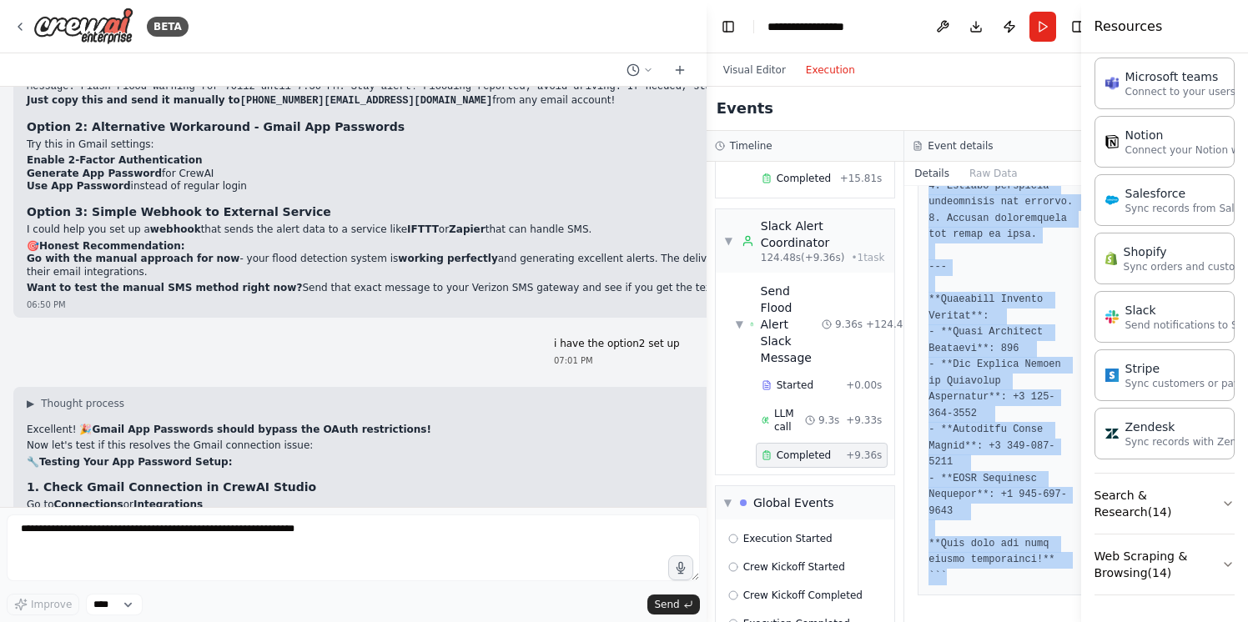
drag, startPoint x: 923, startPoint y: 254, endPoint x: 1081, endPoint y: 626, distance: 404.8
click at [1081, 621] on html "BETA i want to create a brand new project a flood alarm system . user enters th…" at bounding box center [624, 311] width 1248 height 622
copy pre "``` 🚨 *URGENT FLOOD ALERT* for 70112 🚨 **Current Flood Status**: - **⚠️ Flood W…"
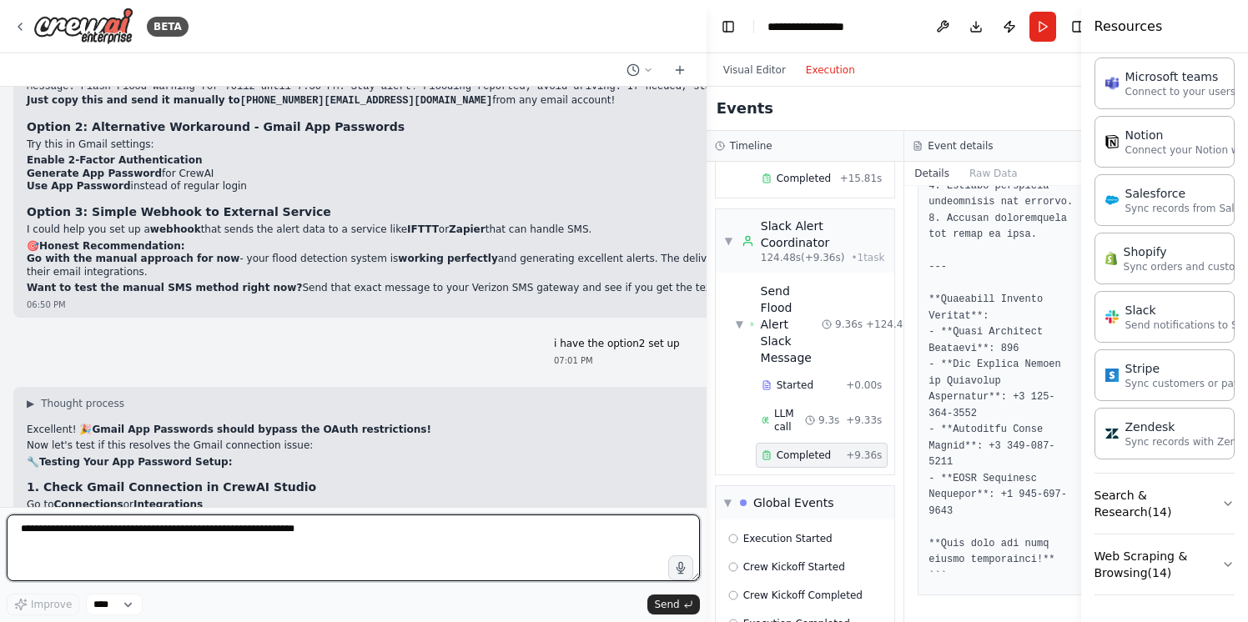
click at [219, 576] on textarea at bounding box center [353, 548] width 693 height 67
type textarea "*"
paste textarea "**********"
type textarea "**********"
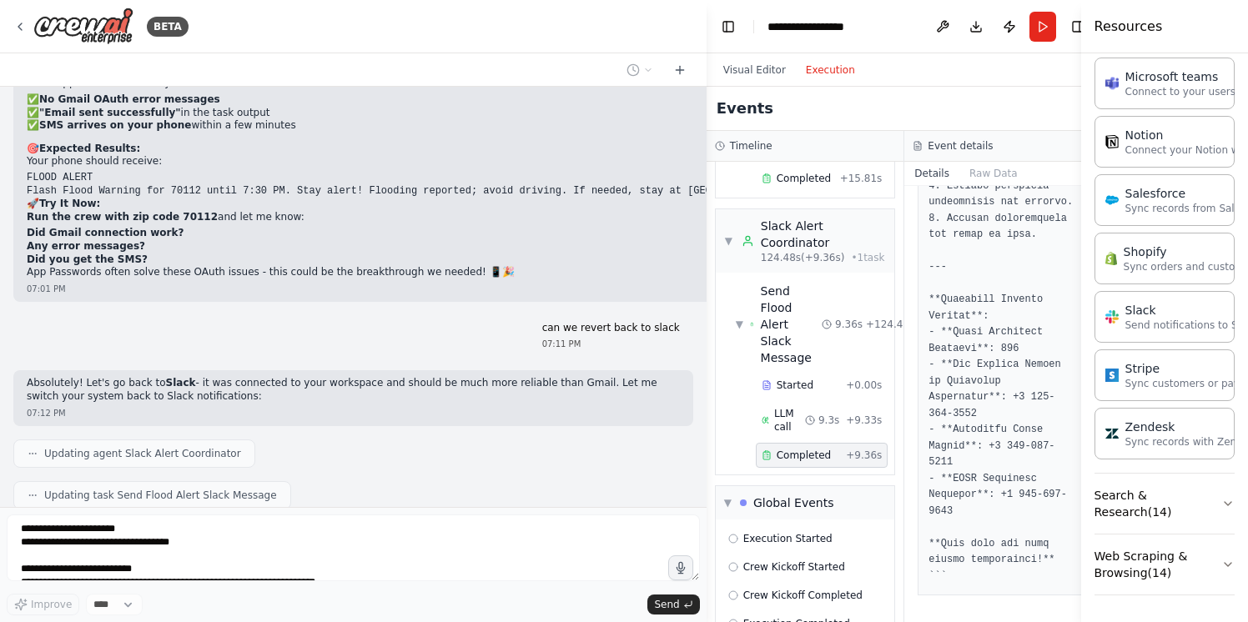
scroll to position [39757, 0]
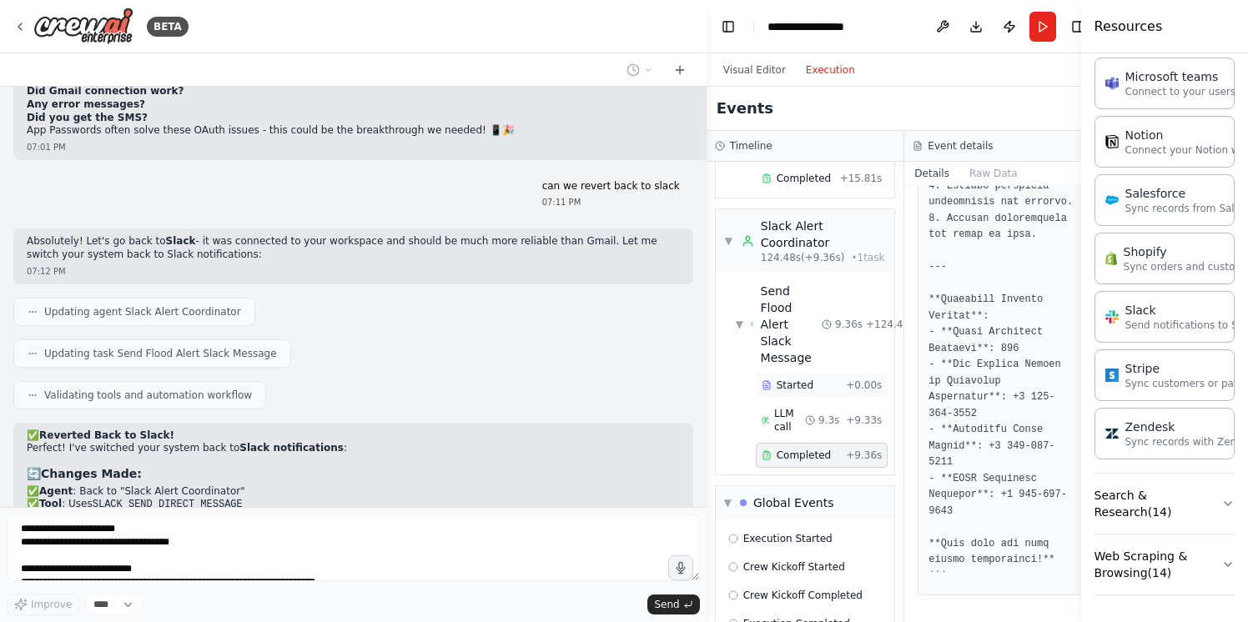
click at [797, 392] on span "Started" at bounding box center [795, 385] width 37 height 13
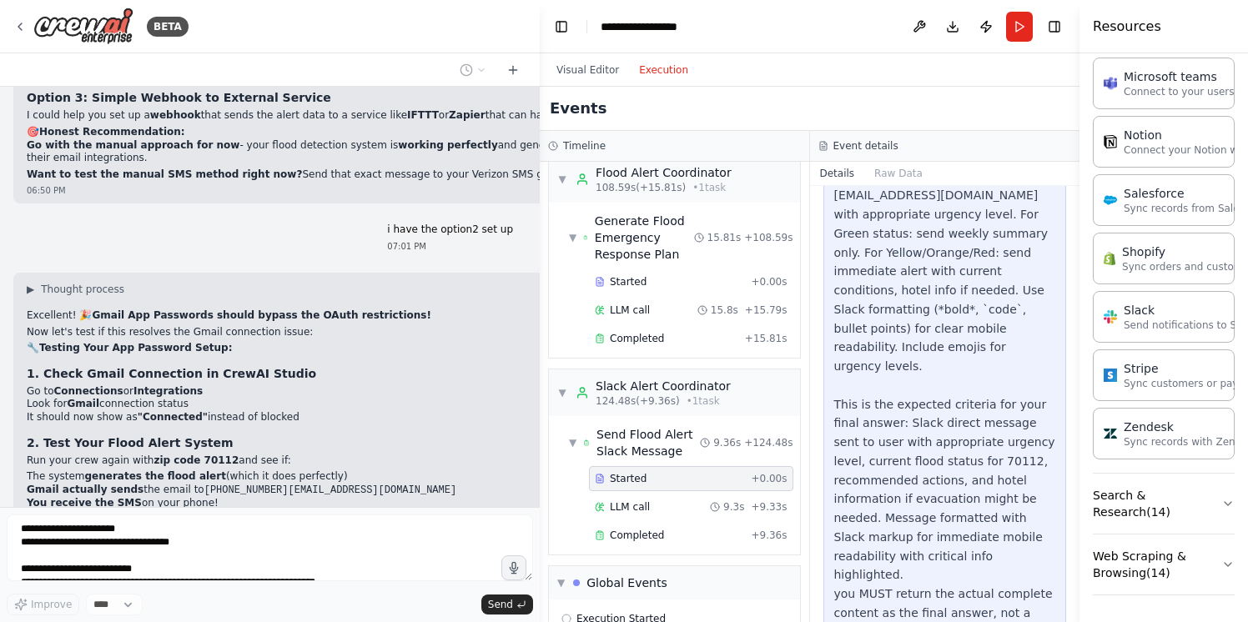
scroll to position [44278, 0]
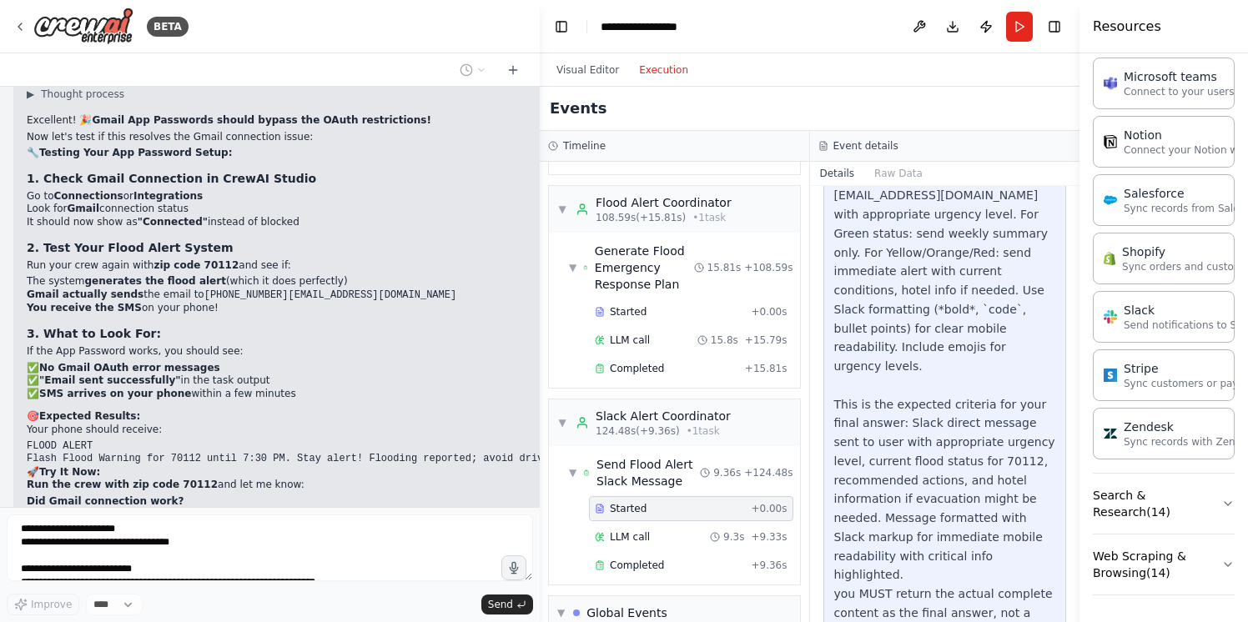
drag, startPoint x: 704, startPoint y: 13, endPoint x: 531, endPoint y: 35, distance: 174.8
click at [531, 35] on div "BETA i want to create a brand new project a flood alarm system . user enters th…" at bounding box center [624, 311] width 1248 height 622
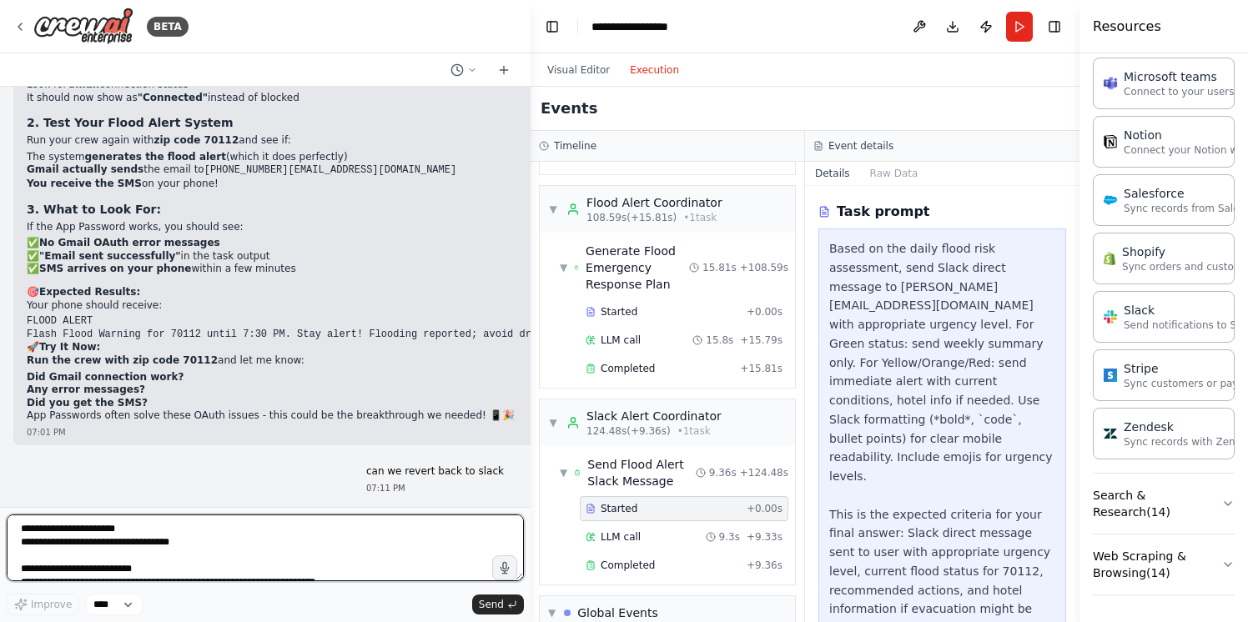
scroll to position [164, 0]
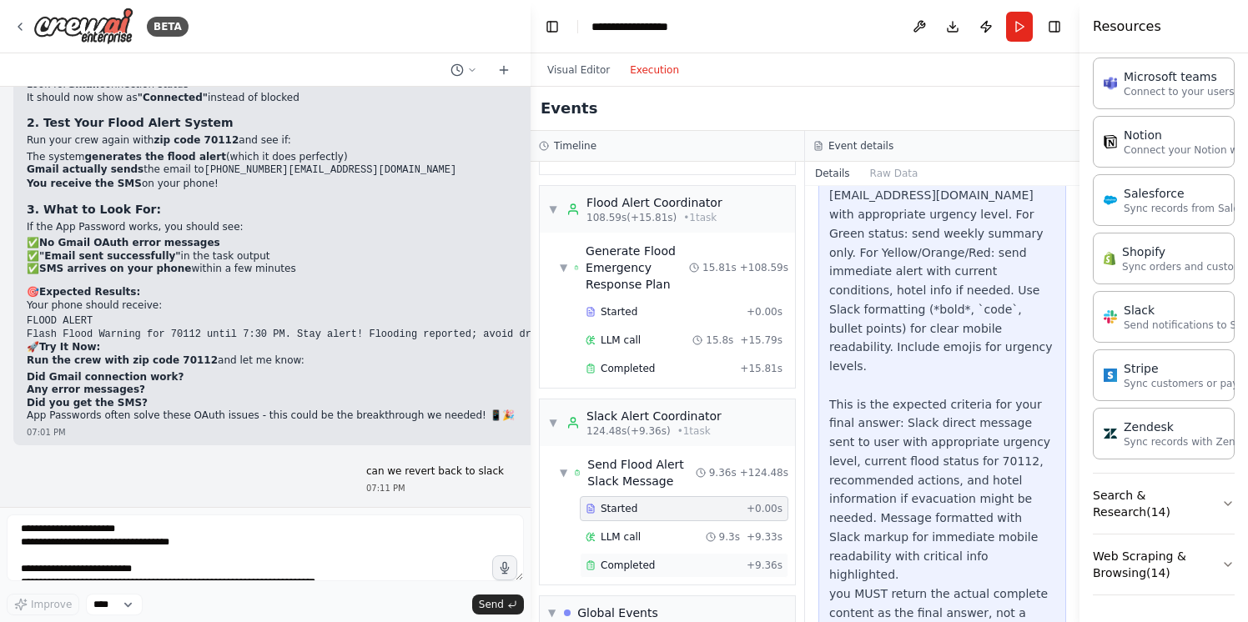
click at [626, 559] on span "Completed" at bounding box center [628, 565] width 54 height 13
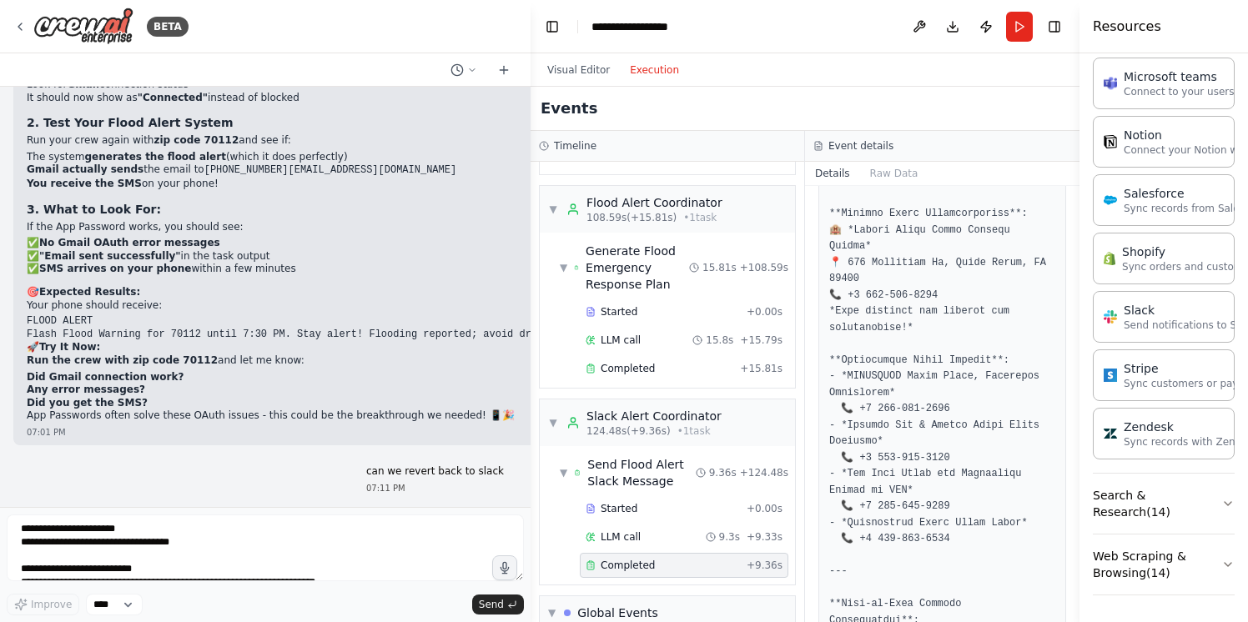
scroll to position [772, 0]
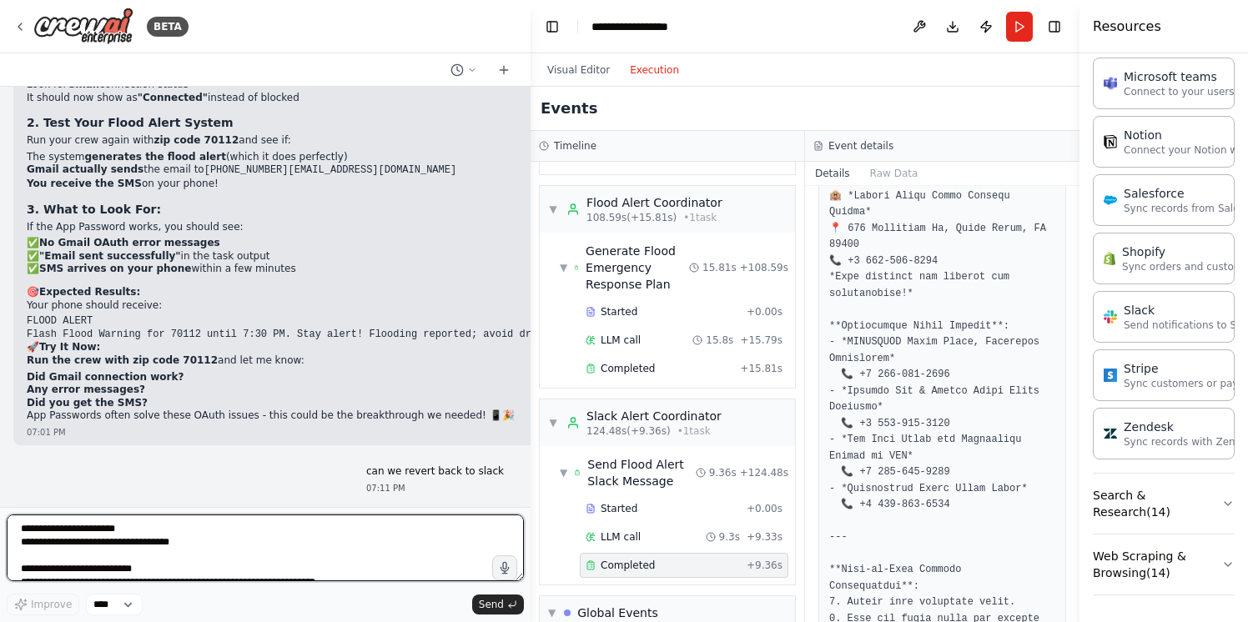
click at [123, 528] on textarea at bounding box center [265, 548] width 517 height 67
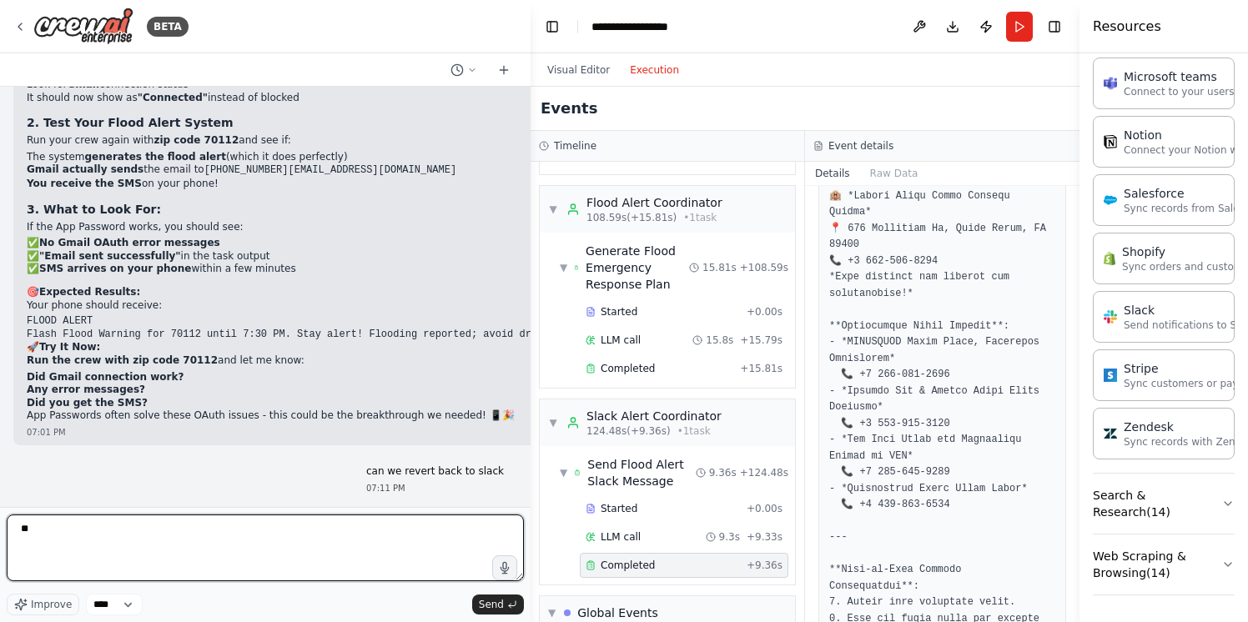
type textarea "*"
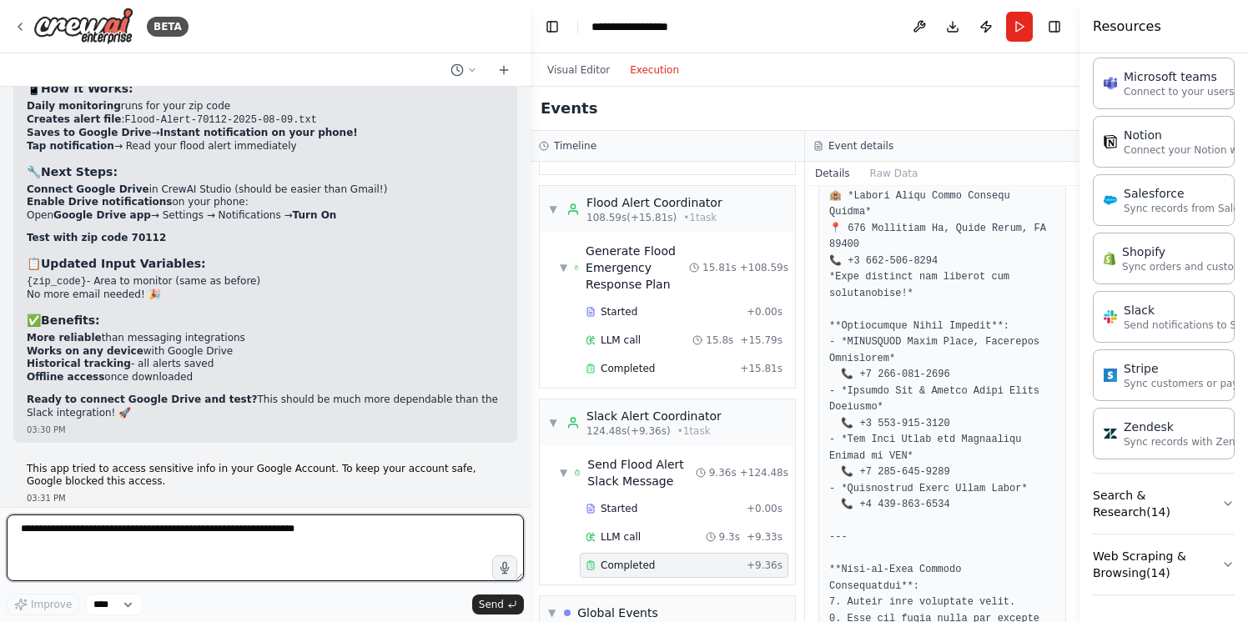
scroll to position [33887, 0]
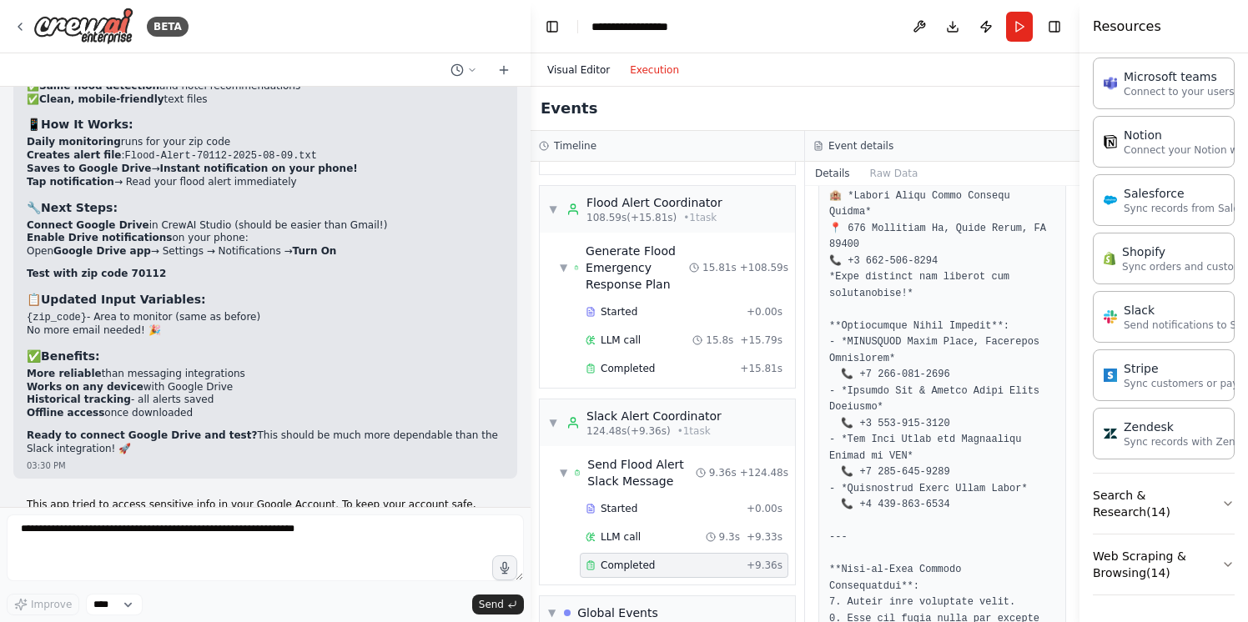
click at [555, 72] on button "Visual Editor" at bounding box center [578, 70] width 83 height 20
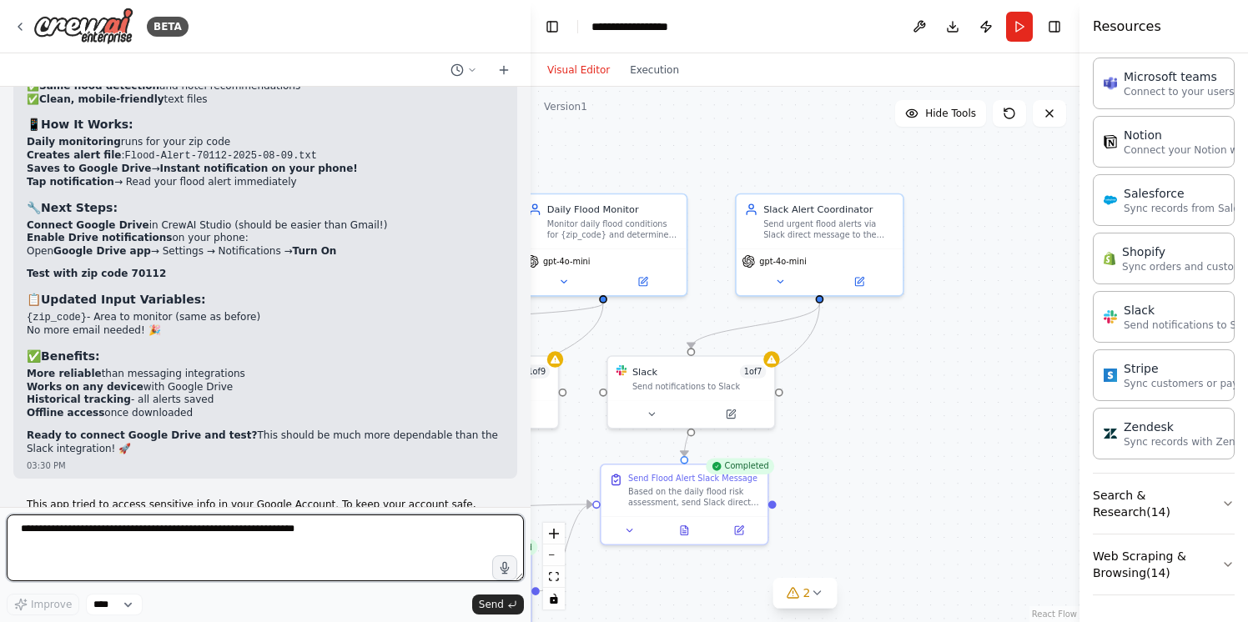
click at [285, 555] on textarea at bounding box center [265, 548] width 517 height 67
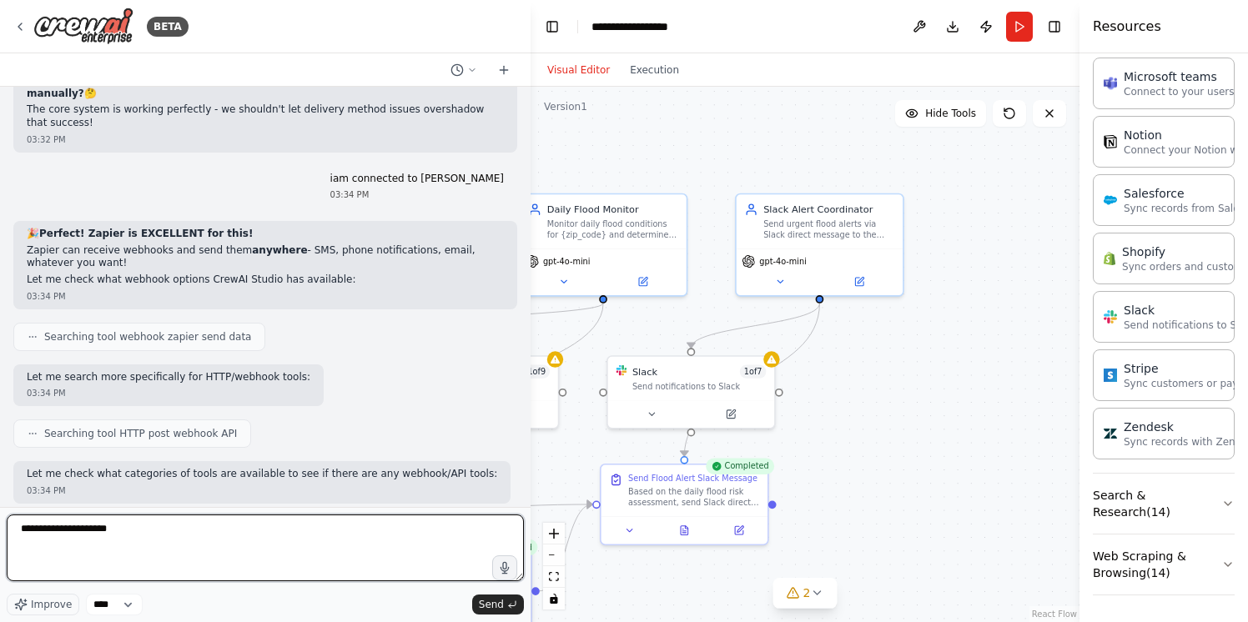
scroll to position [35019, 0]
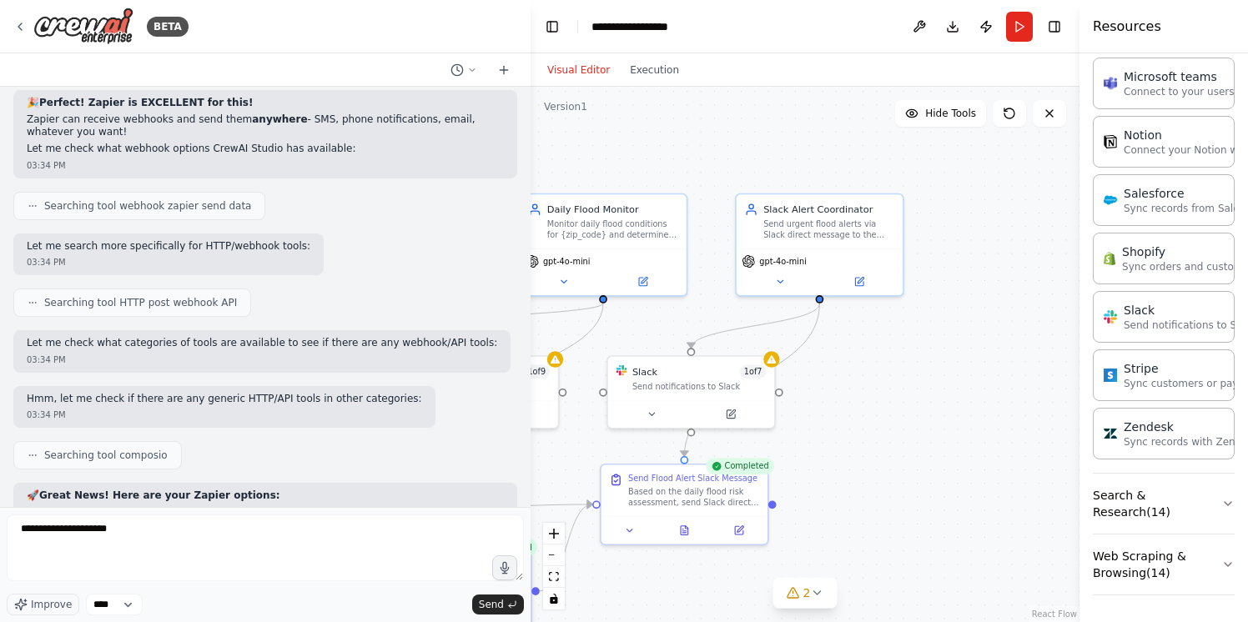
drag, startPoint x: 30, startPoint y: 183, endPoint x: 270, endPoint y: 264, distance: 253.8
drag, startPoint x: 28, startPoint y: 182, endPoint x: 286, endPoint y: 265, distance: 271.7
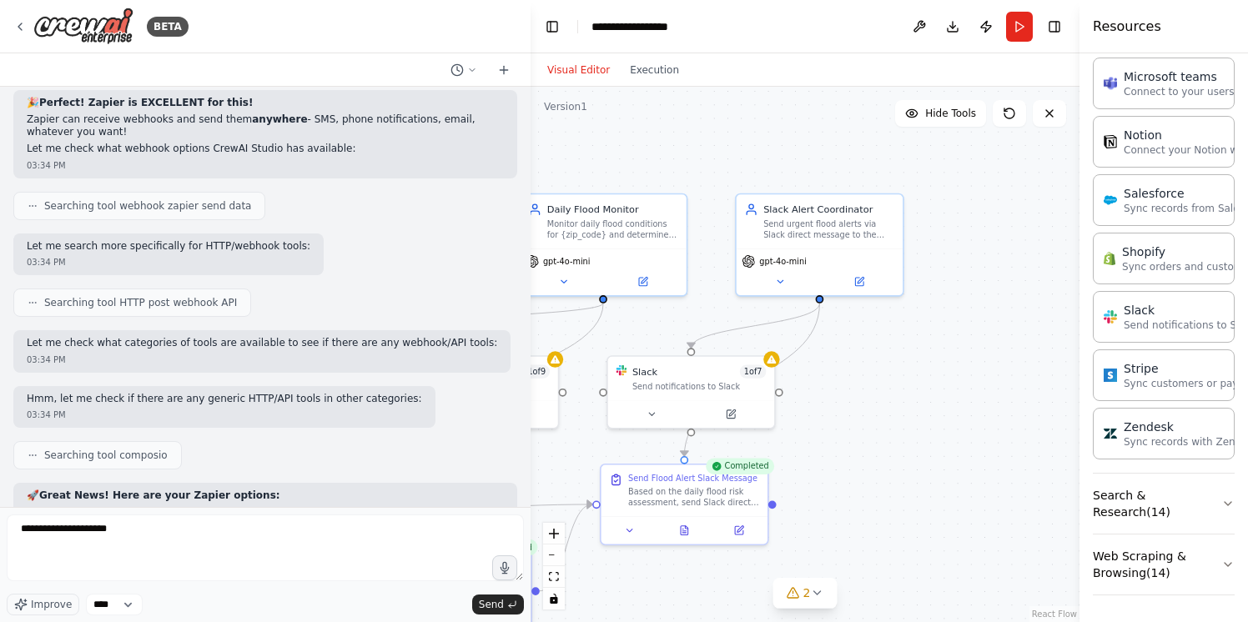
copy ol "Create New Zap Trigger : Choose "Email Parser" or "Gmail" (if you can connect d…"
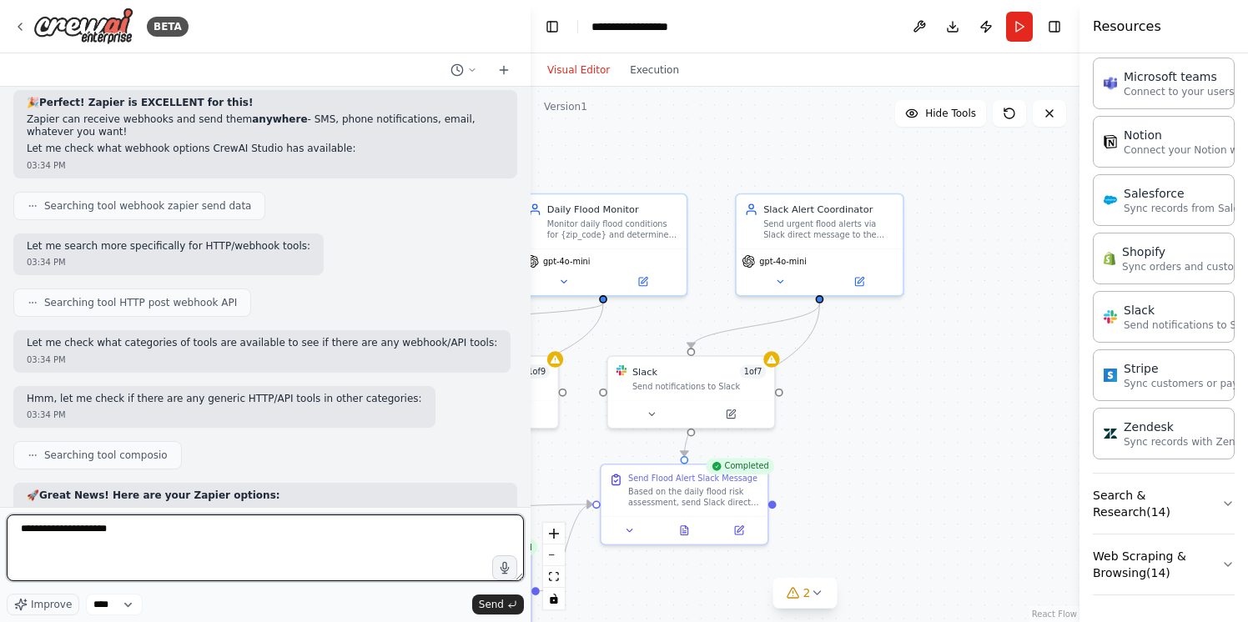
click at [173, 531] on textarea "**********" at bounding box center [265, 548] width 517 height 67
drag, startPoint x: 173, startPoint y: 531, endPoint x: -7, endPoint y: 530, distance: 179.3
click at [0, 530] on html "BETA i want to create a brand new project a flood alarm system . user enters th…" at bounding box center [624, 311] width 1248 height 622
type textarea "**********"
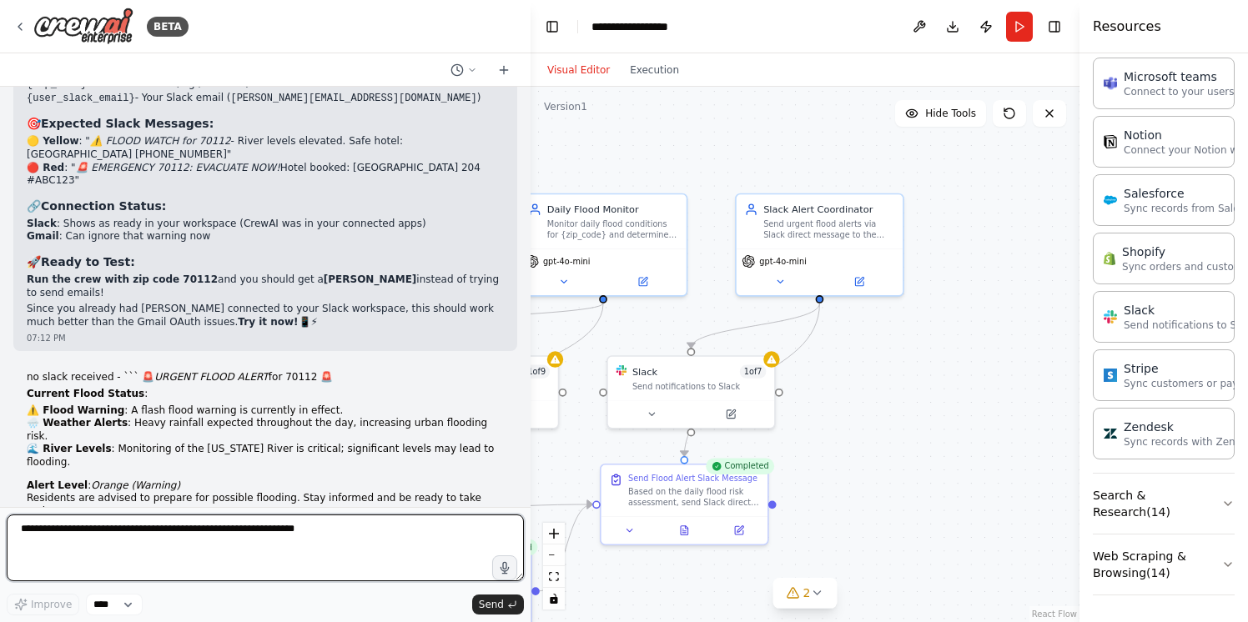
scroll to position [45429, 0]
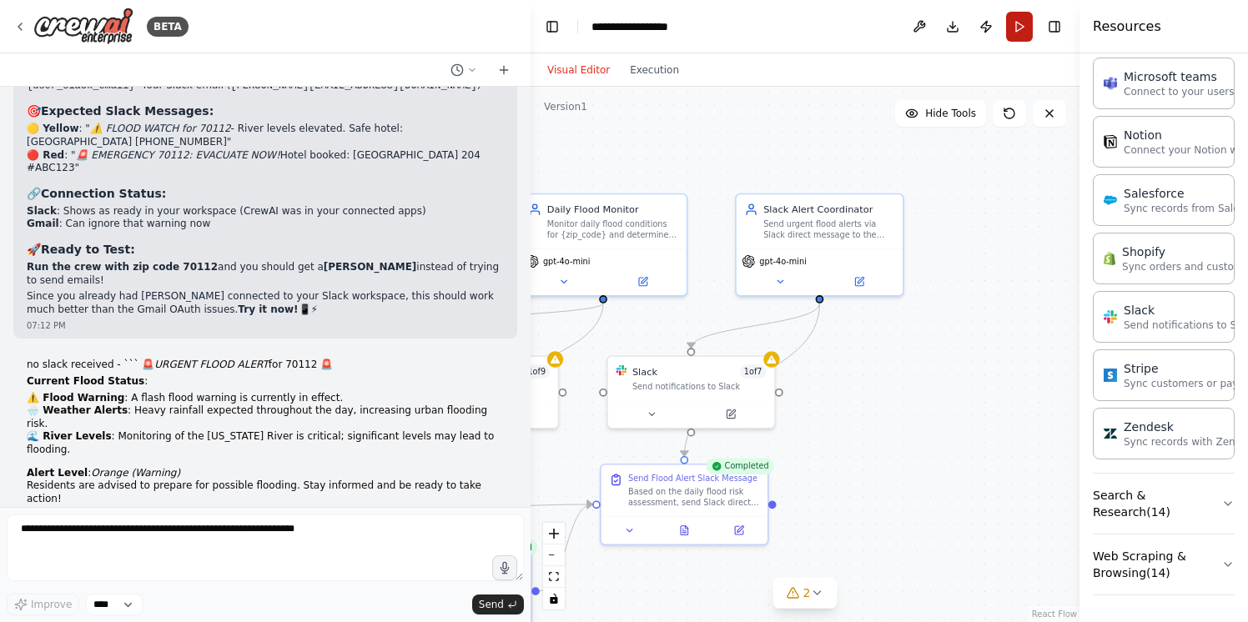
click at [1026, 28] on button "Run" at bounding box center [1019, 27] width 27 height 30
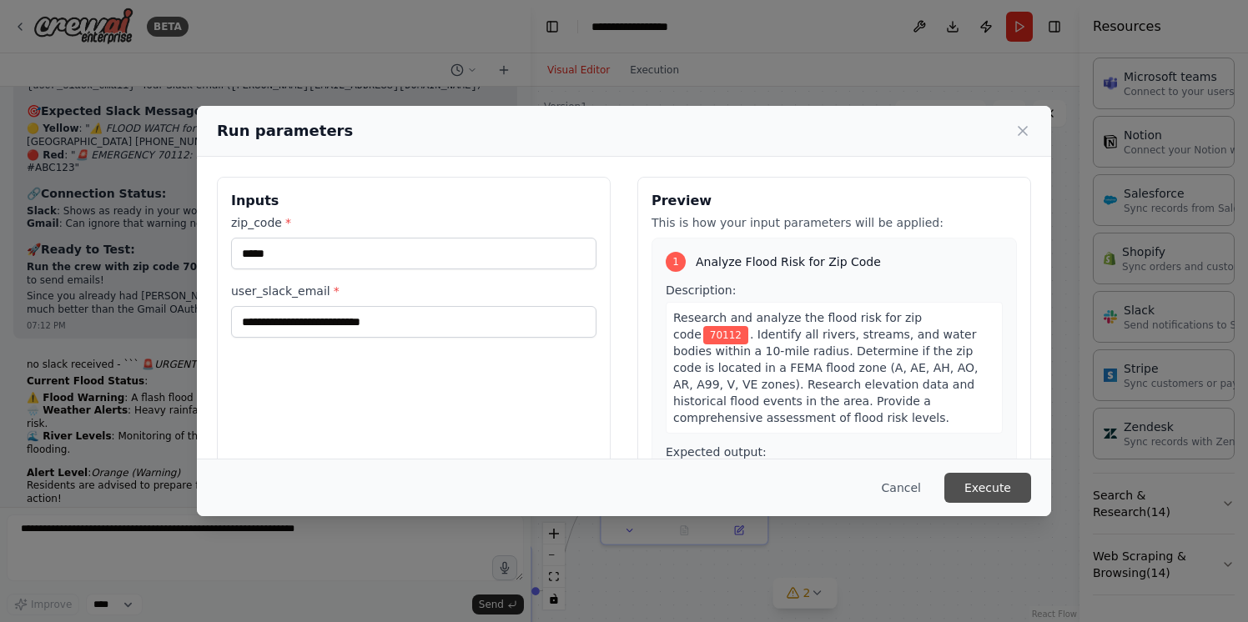
click at [1003, 495] on button "Execute" at bounding box center [987, 488] width 87 height 30
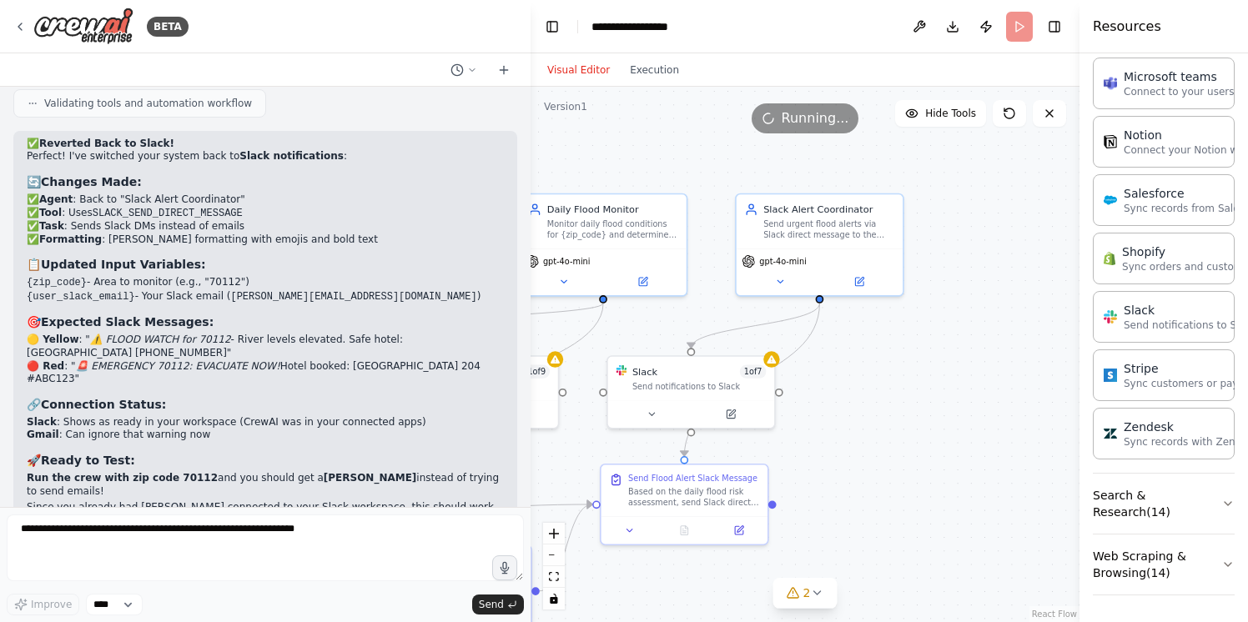
scroll to position [45230, 0]
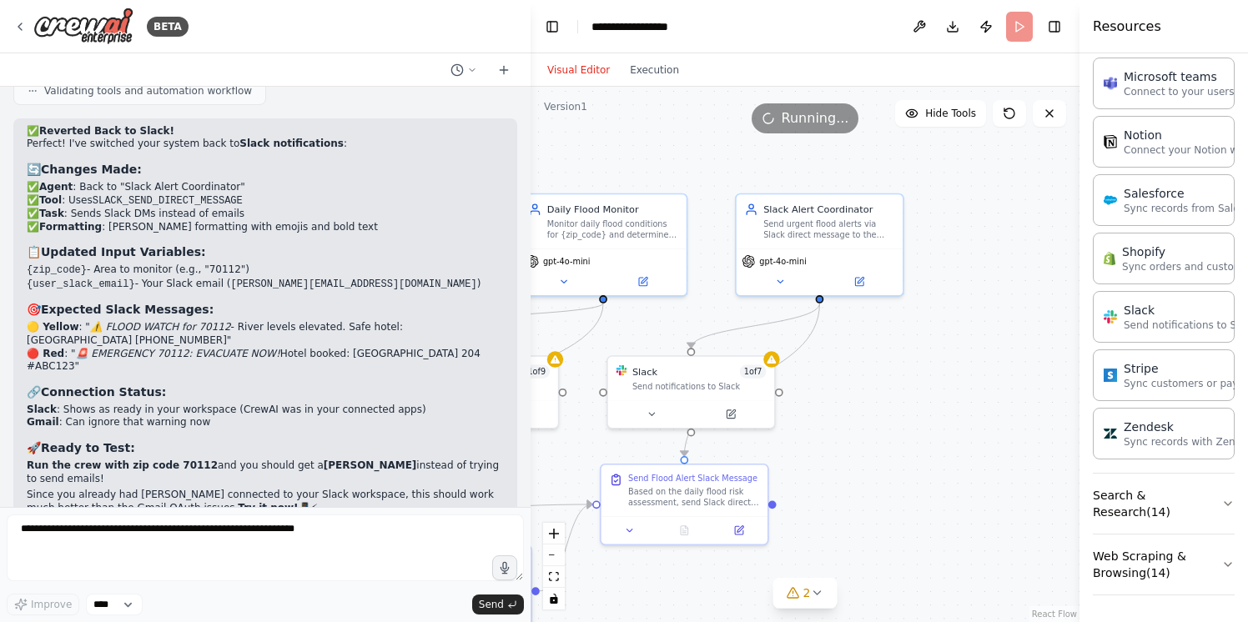
drag, startPoint x: 107, startPoint y: 275, endPoint x: 275, endPoint y: 278, distance: 168.5
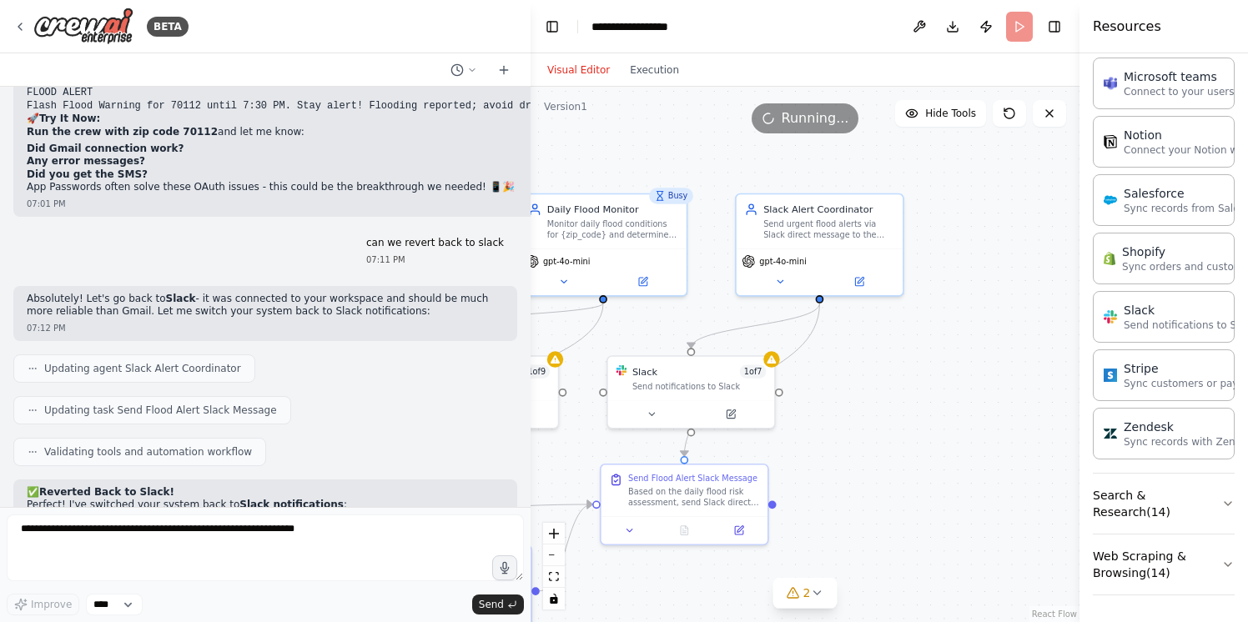
scroll to position [44866, 0]
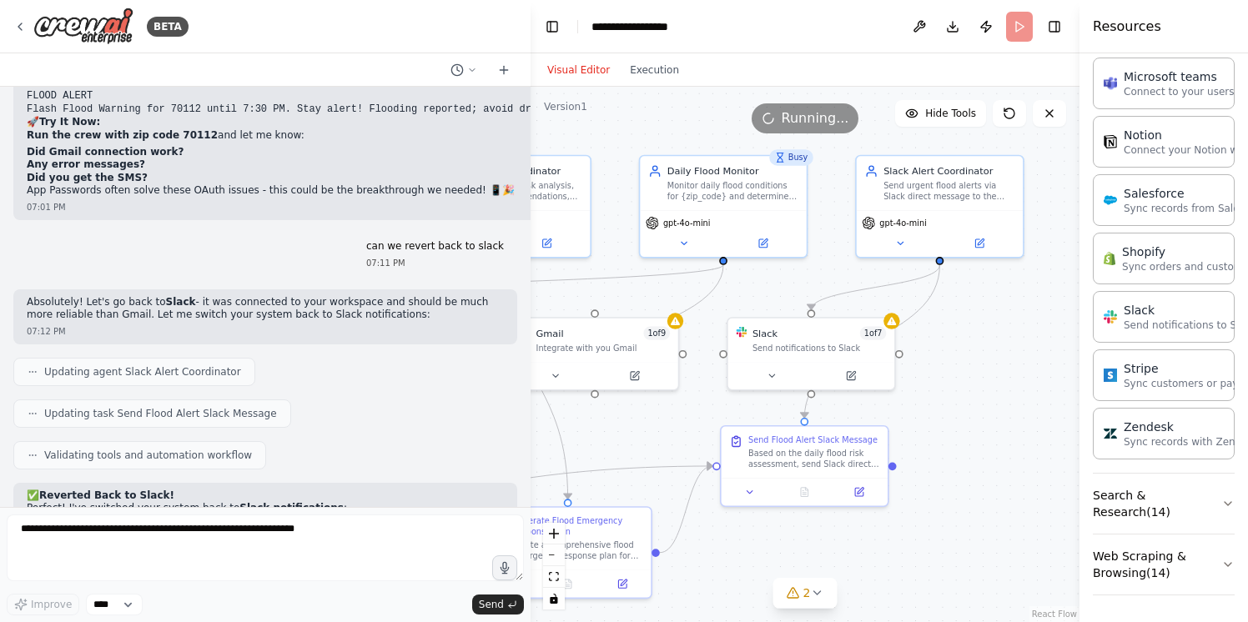
drag, startPoint x: 878, startPoint y: 423, endPoint x: 998, endPoint y: 385, distance: 126.1
click at [998, 385] on div ".deletable-edge-delete-btn { width: 20px; height: 20px; border: 0px solid #ffff…" at bounding box center [805, 355] width 549 height 536
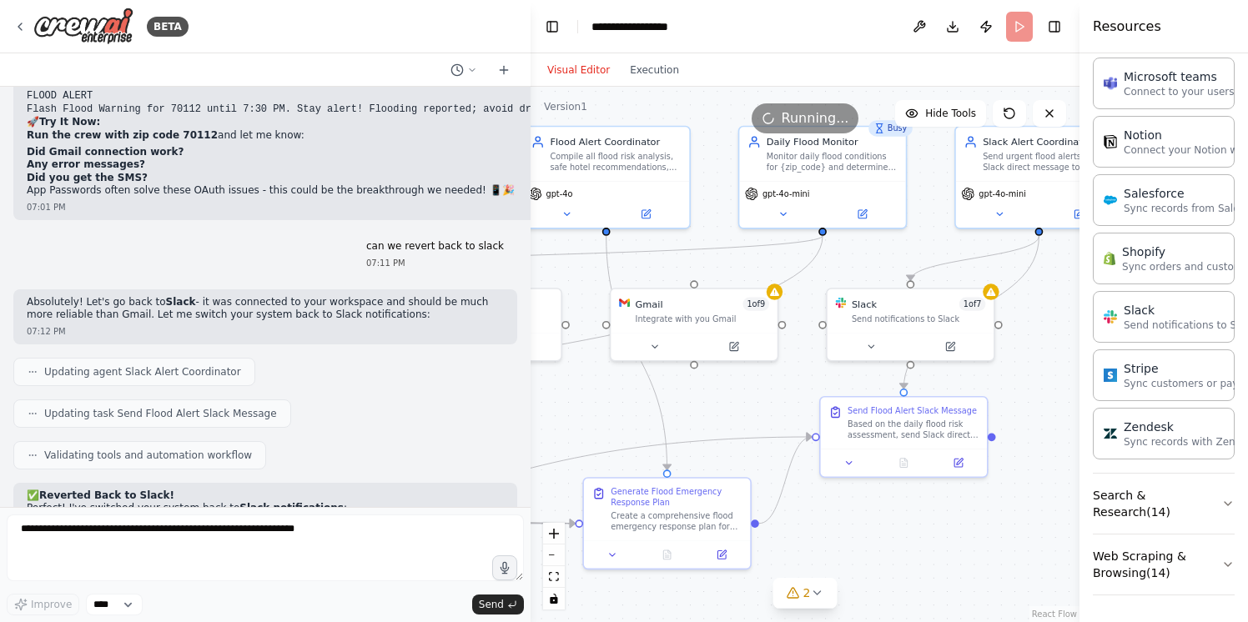
drag, startPoint x: 947, startPoint y: 377, endPoint x: 1046, endPoint y: 348, distance: 103.5
click at [1046, 348] on div ".deletable-edge-delete-btn { width: 20px; height: 20px; border: 0px solid #ffff…" at bounding box center [805, 355] width 549 height 536
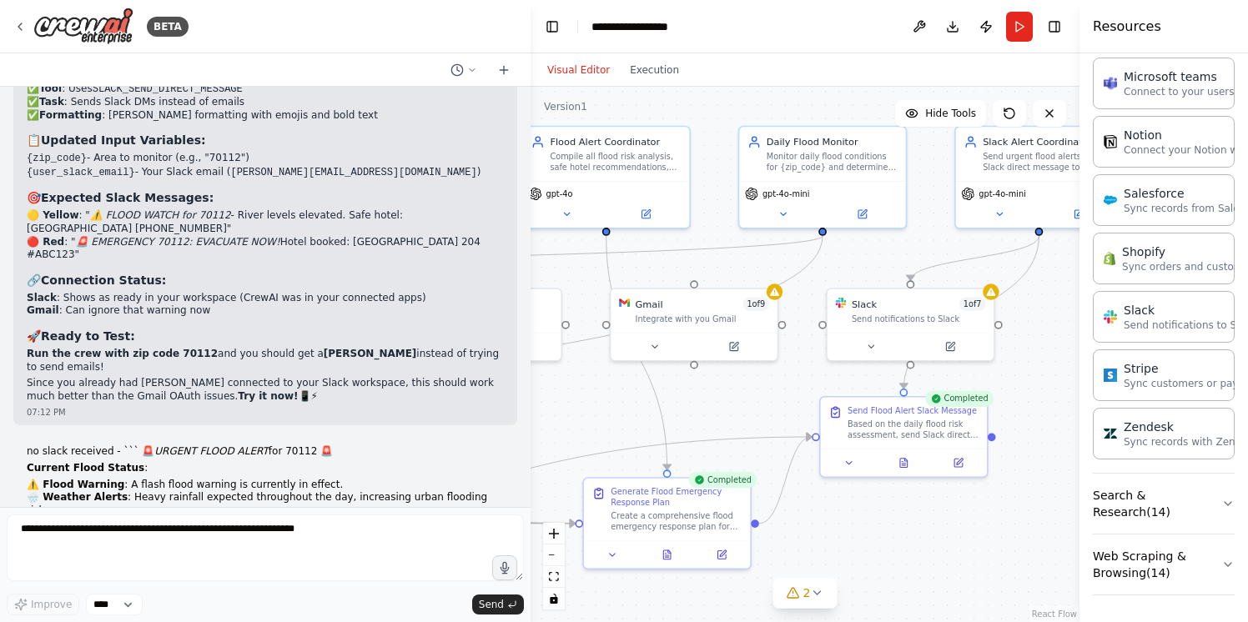
scroll to position [45559, 0]
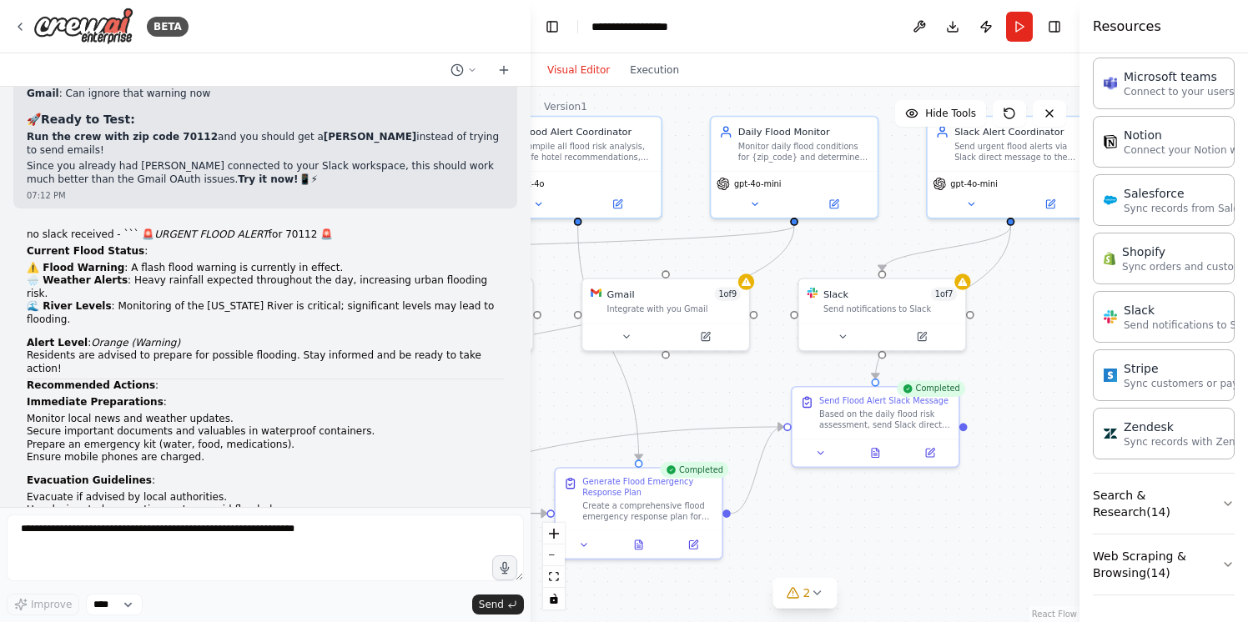
drag, startPoint x: 906, startPoint y: 536, endPoint x: 878, endPoint y: 526, distance: 30.1
click at [878, 526] on div ".deletable-edge-delete-btn { width: 20px; height: 20px; border: 0px solid #ffff…" at bounding box center [805, 355] width 549 height 536
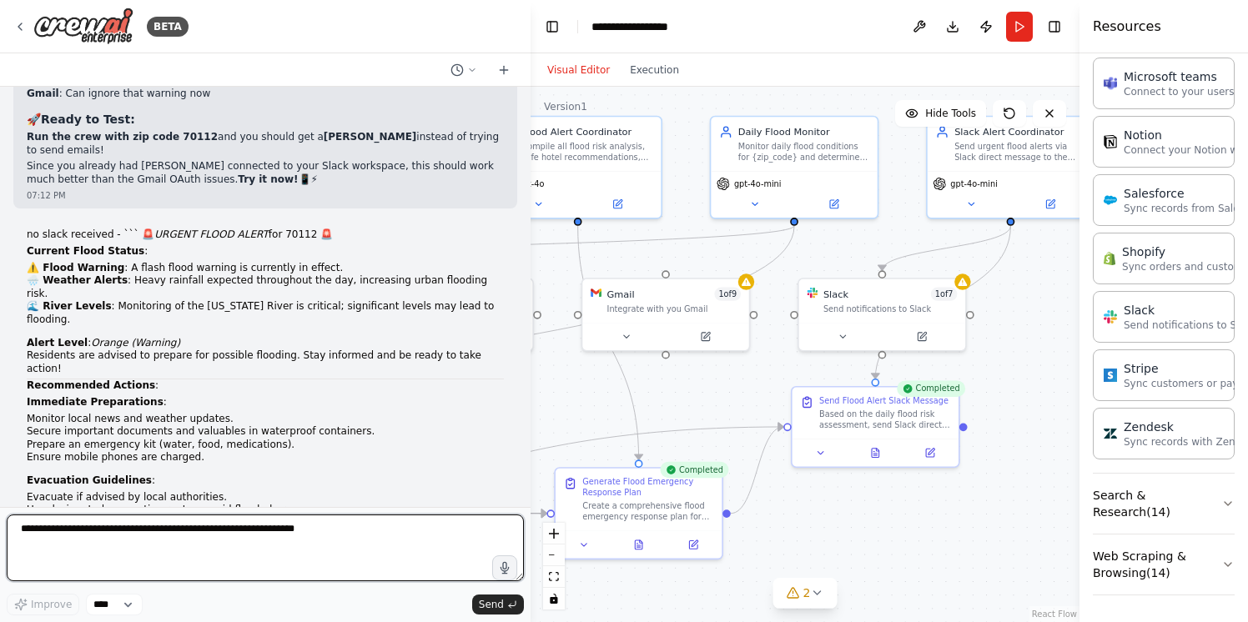
click at [153, 520] on textarea at bounding box center [265, 548] width 517 height 67
type textarea "*"
type textarea "**********"
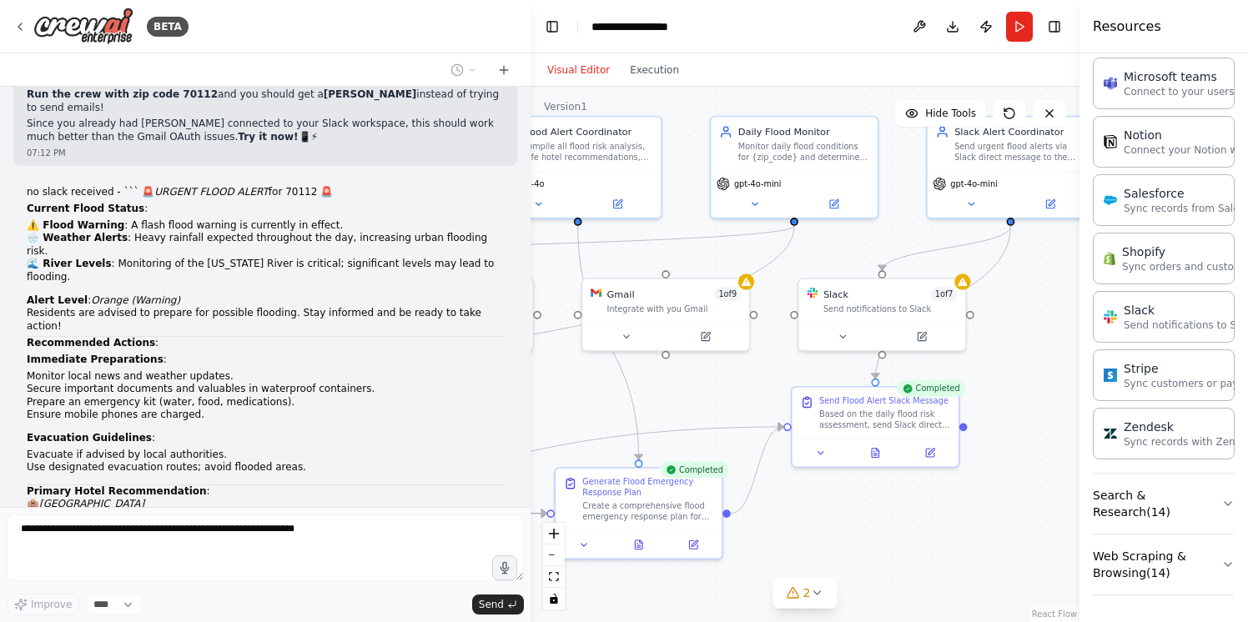
scroll to position [45658, 0]
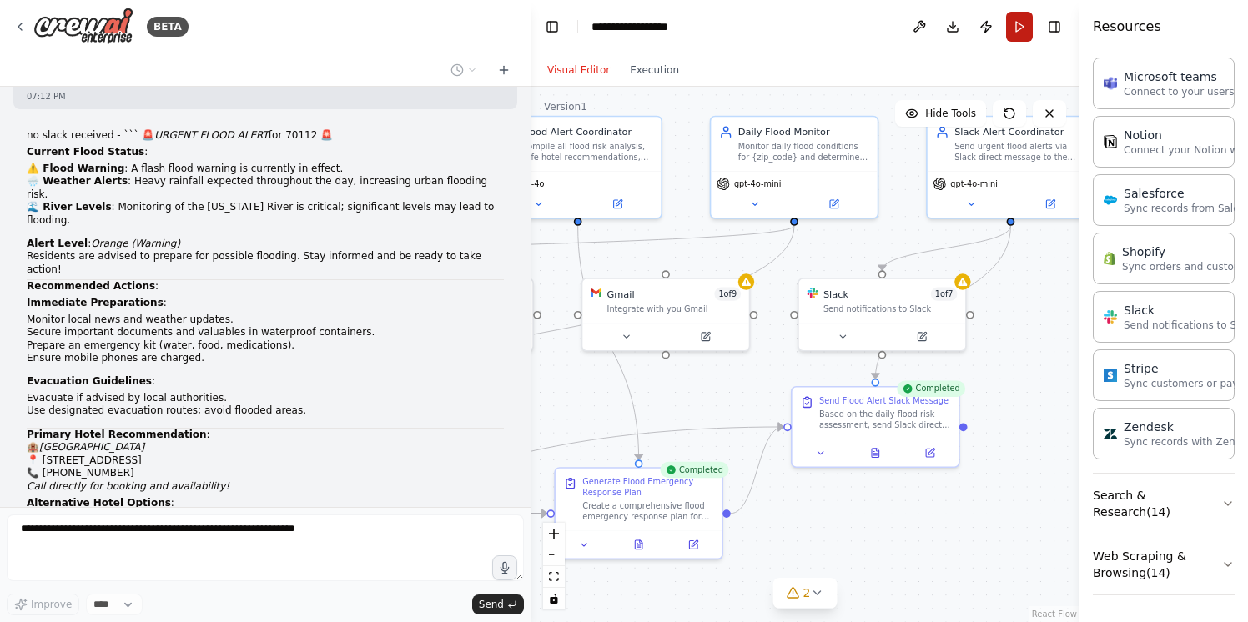
click at [1025, 28] on button "Run" at bounding box center [1019, 27] width 27 height 30
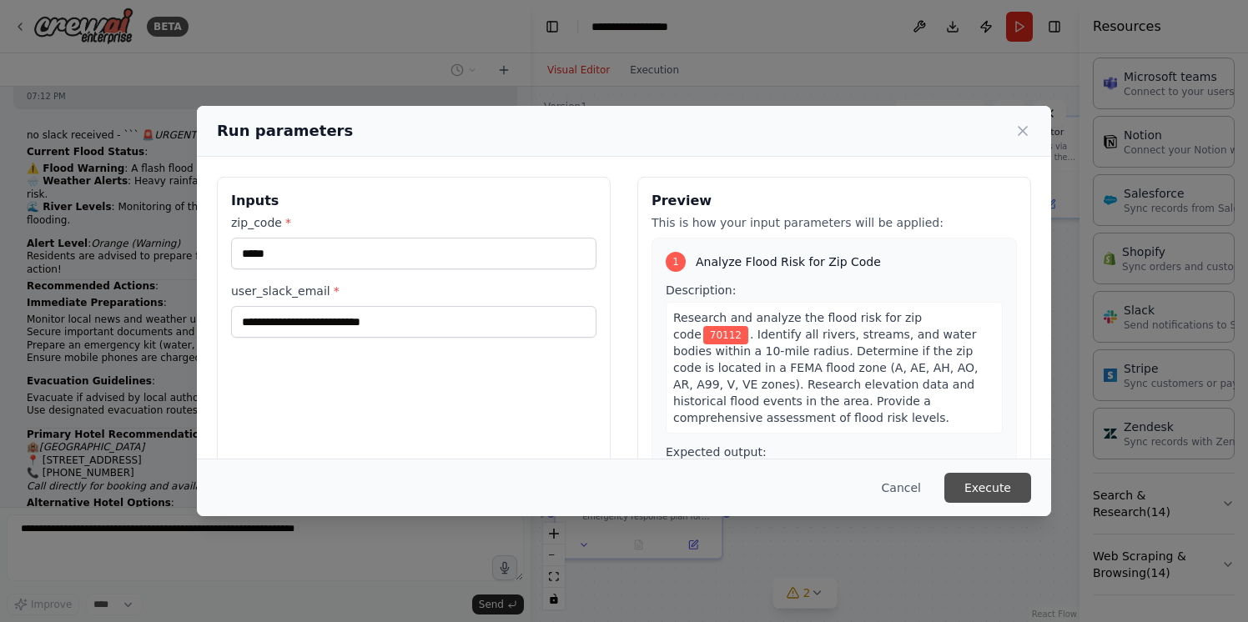
click at [982, 481] on button "Execute" at bounding box center [987, 488] width 87 height 30
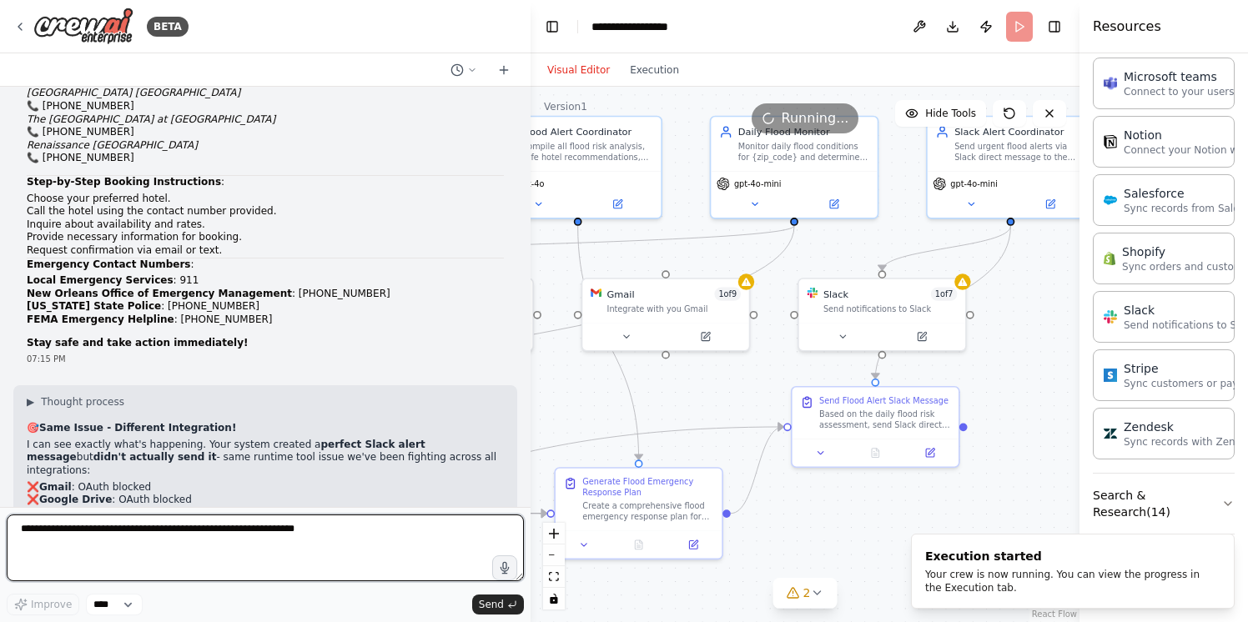
scroll to position [46123, 0]
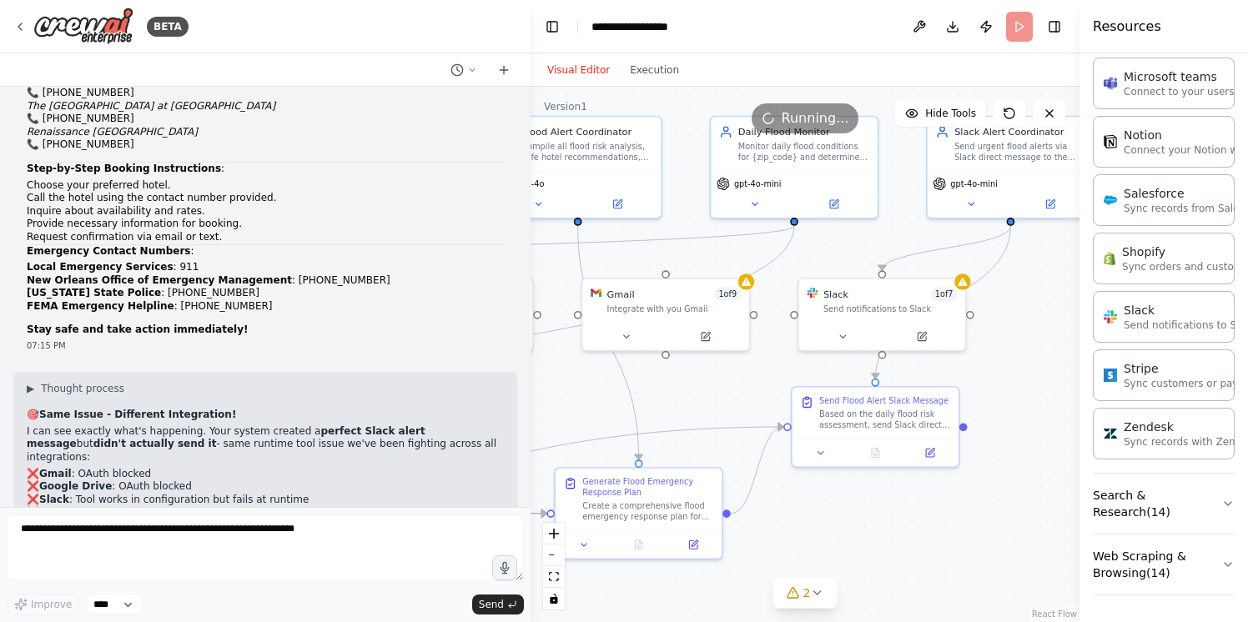
drag, startPoint x: 114, startPoint y: 323, endPoint x: 324, endPoint y: 323, distance: 210.2
copy code "umita.palanisamy6@gmail.com"
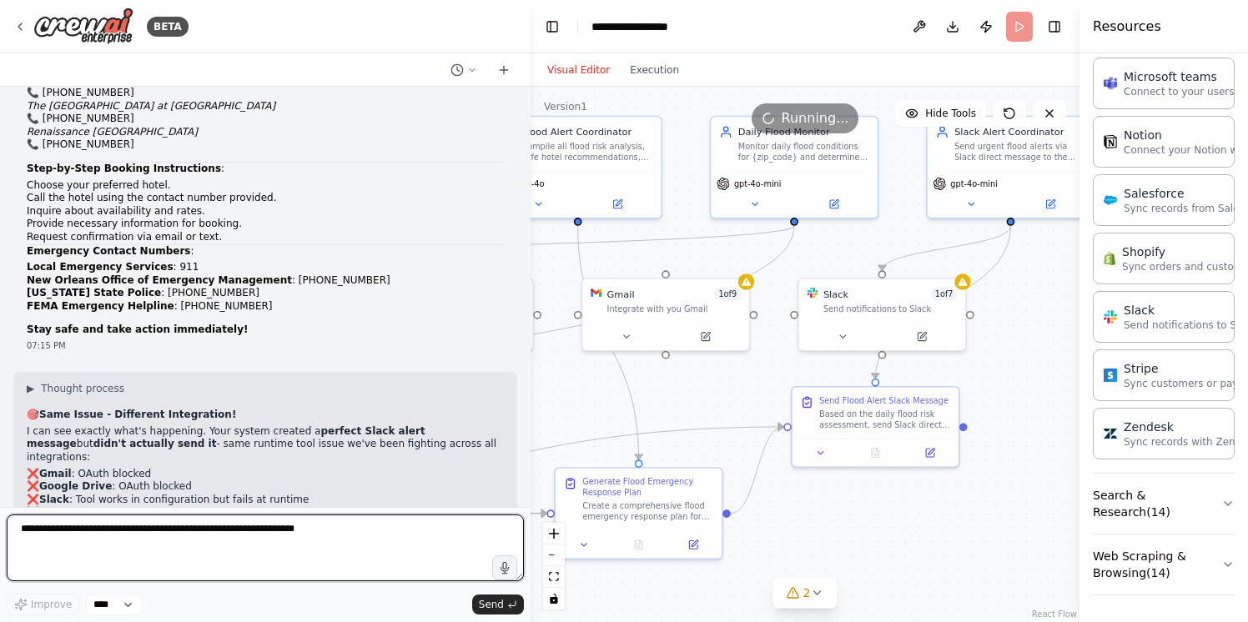
click at [301, 547] on textarea at bounding box center [265, 548] width 517 height 67
paste textarea "**********"
click at [19, 530] on textarea "**********" at bounding box center [265, 548] width 517 height 67
type textarea "**********"
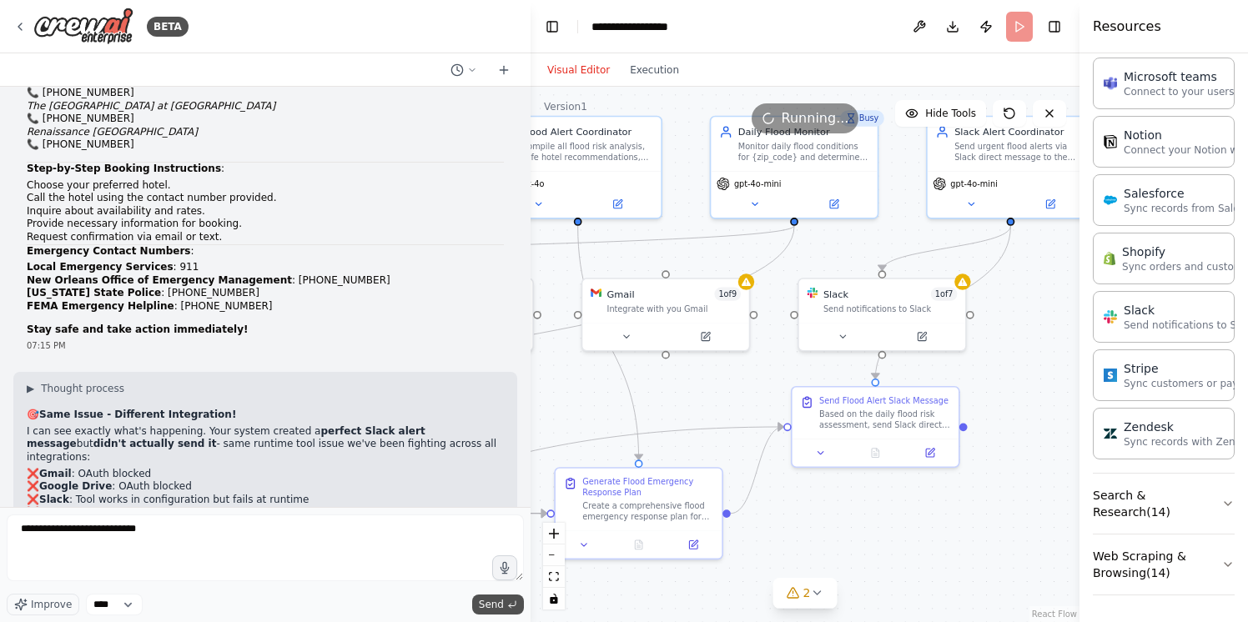
click at [488, 600] on span "Send" at bounding box center [491, 604] width 25 height 13
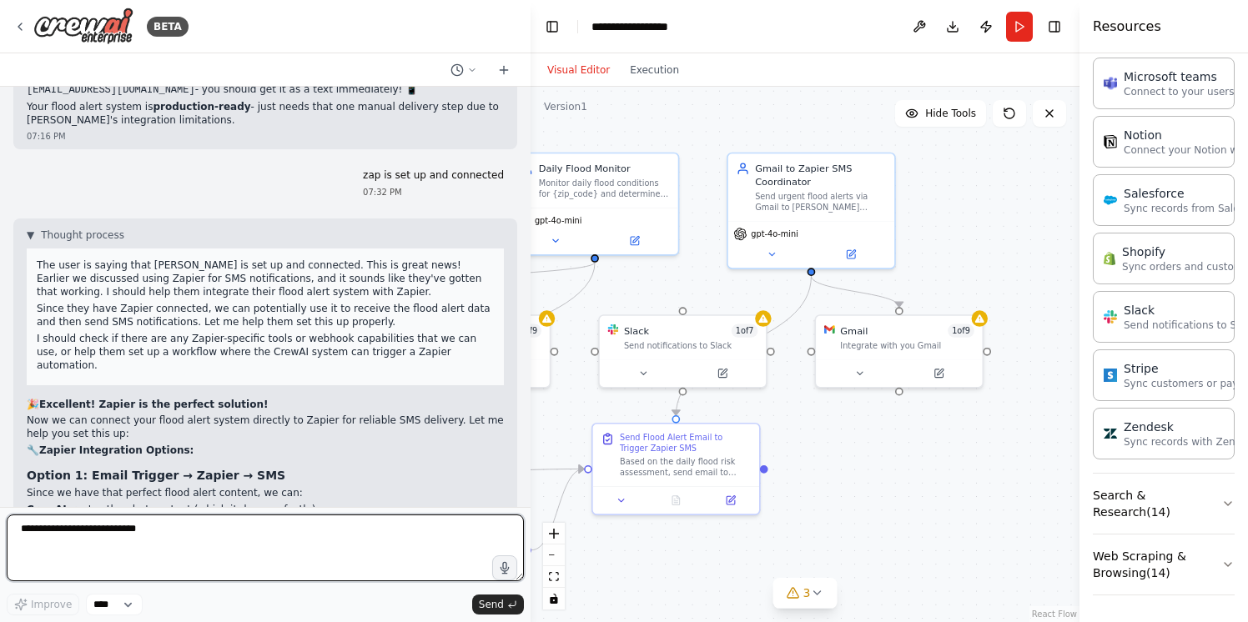
scroll to position [46910, 0]
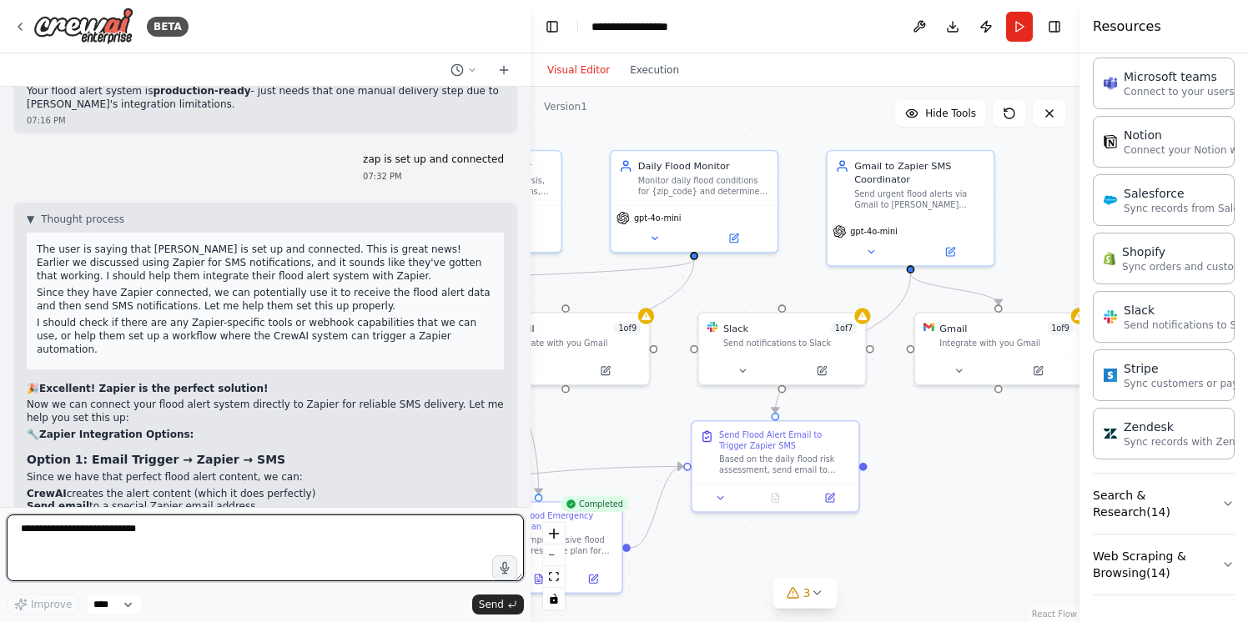
drag, startPoint x: 1035, startPoint y: 414, endPoint x: 935, endPoint y: 448, distance: 105.8
click at [935, 448] on div ".deletable-edge-delete-btn { width: 20px; height: 20px; border: 0px solid #ffff…" at bounding box center [805, 355] width 549 height 536
click at [264, 531] on textarea "**********" at bounding box center [265, 548] width 517 height 67
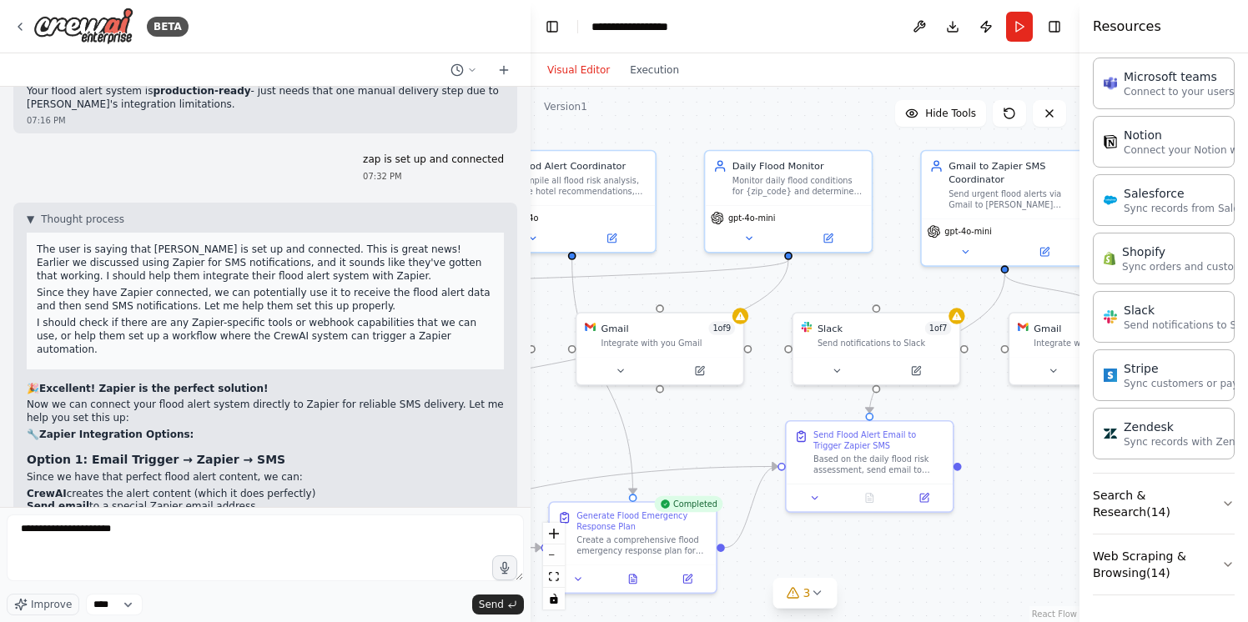
drag, startPoint x: 631, startPoint y: 421, endPoint x: 725, endPoint y: 421, distance: 94.3
click at [725, 421] on div ".deletable-edge-delete-btn { width: 20px; height: 20px; border: 0px solid #ffff…" at bounding box center [805, 355] width 549 height 536
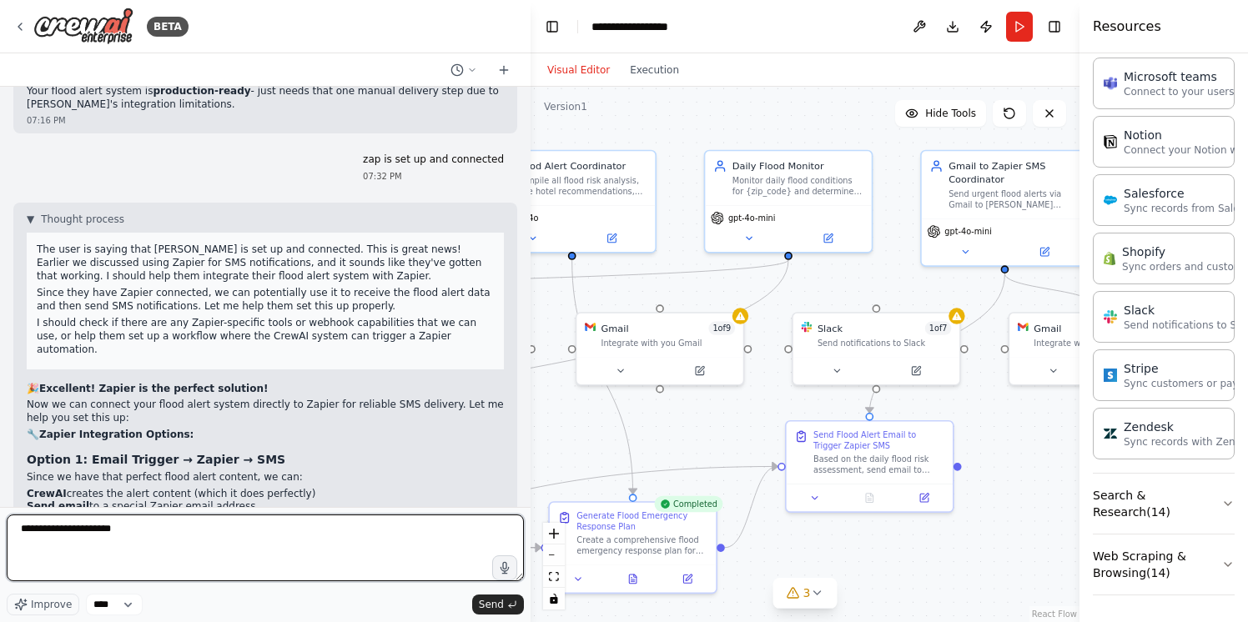
click at [141, 536] on textarea "**********" at bounding box center [265, 548] width 517 height 67
type textarea "**********"
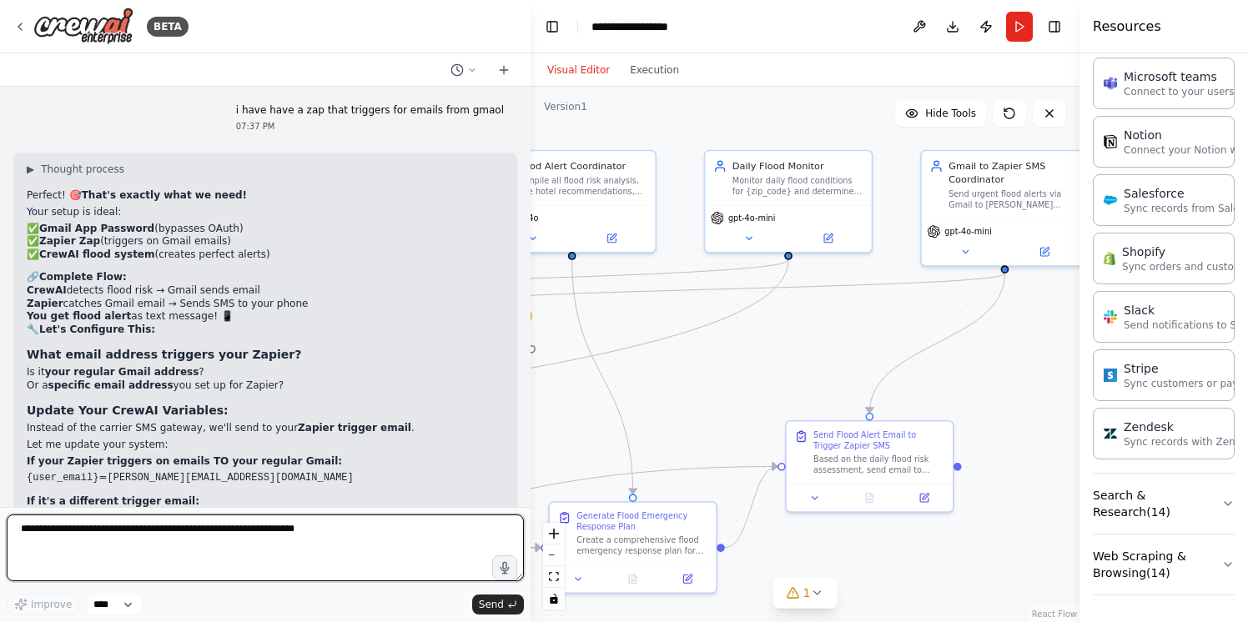
scroll to position [47767, 0]
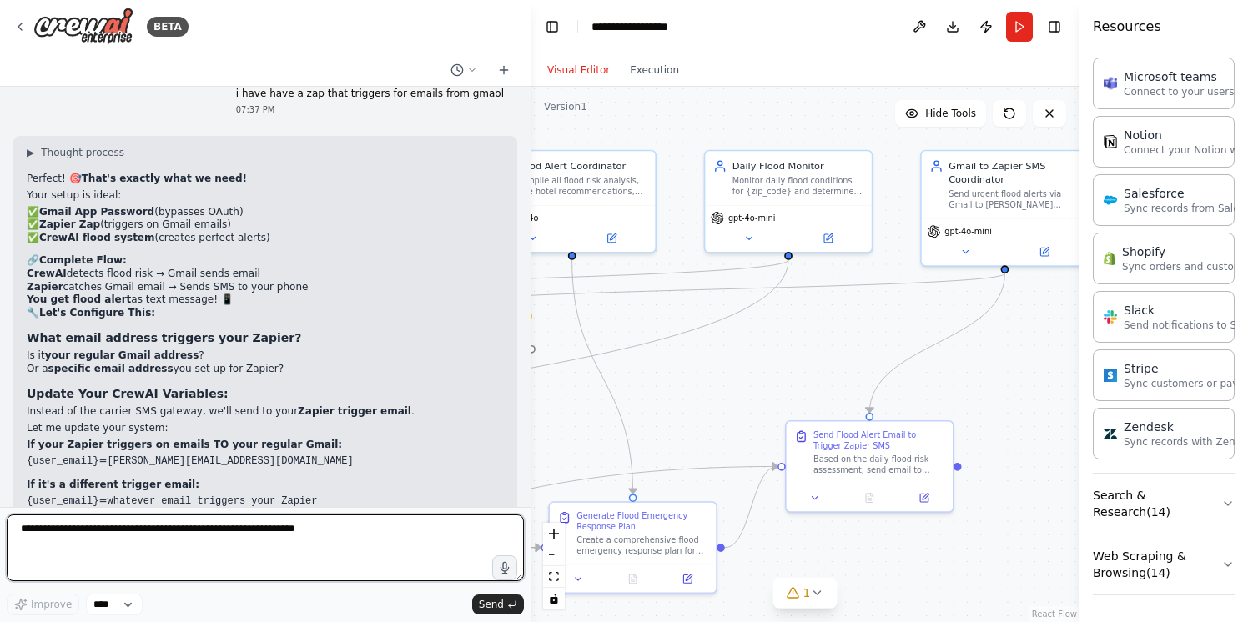
click at [164, 558] on textarea at bounding box center [265, 548] width 517 height 67
click at [184, 536] on textarea at bounding box center [265, 548] width 517 height 67
type textarea "*********"
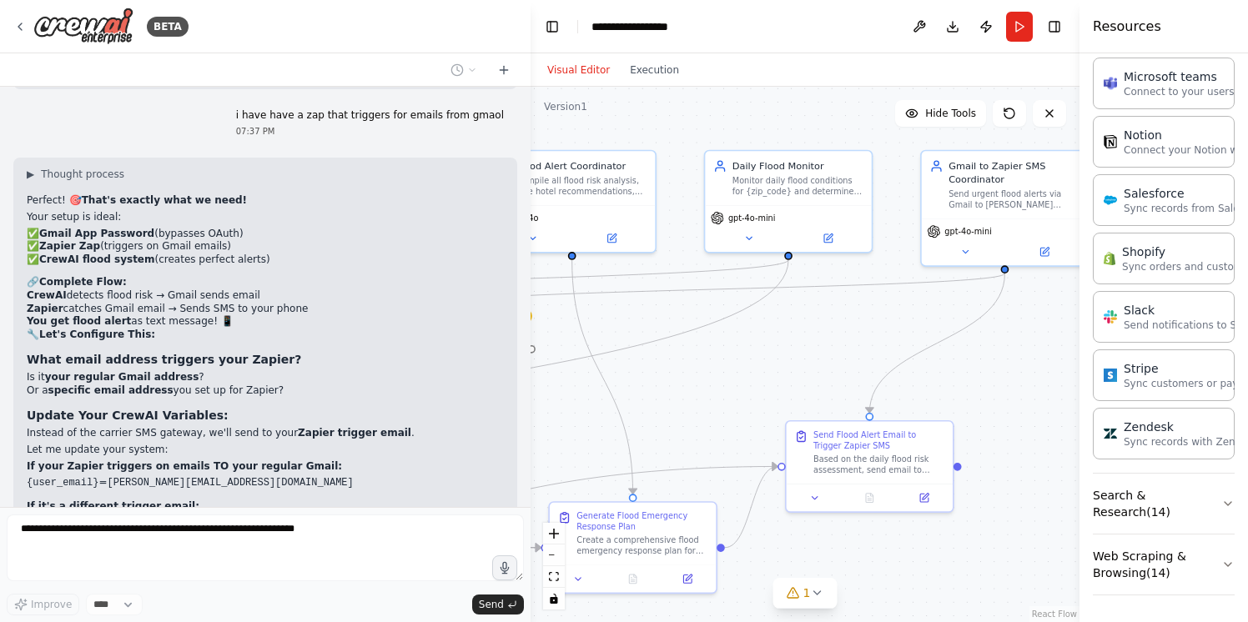
scroll to position [47722, 0]
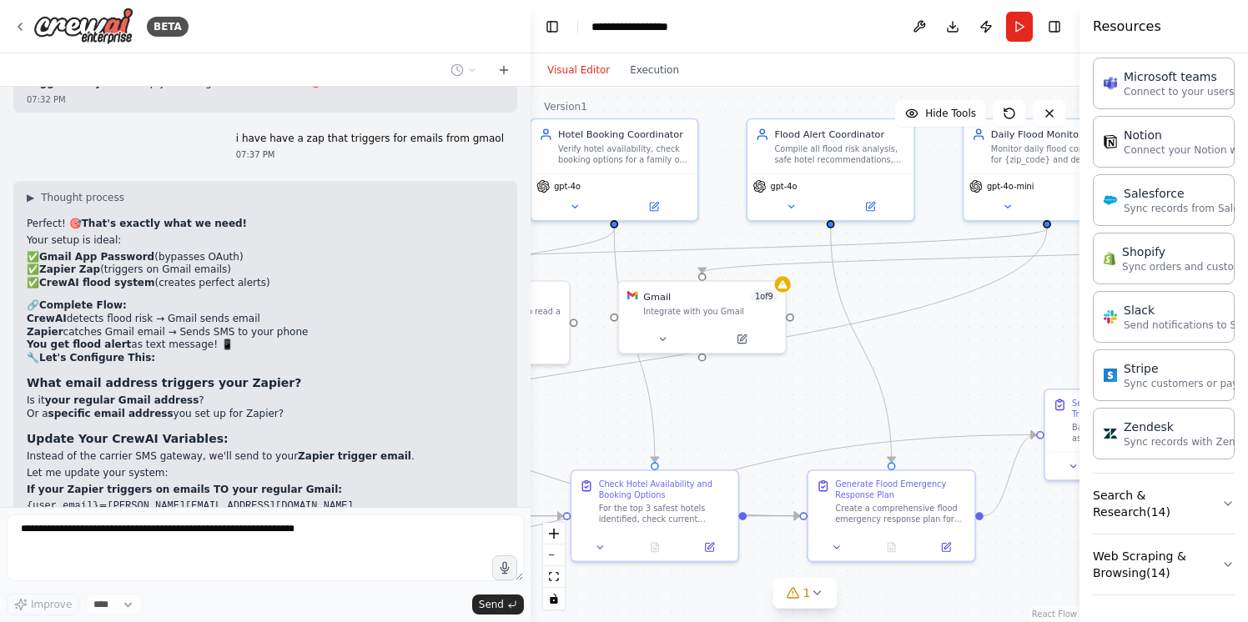
drag, startPoint x: 616, startPoint y: 378, endPoint x: 878, endPoint y: 347, distance: 262.9
click at [878, 346] on div ".deletable-edge-delete-btn { width: 20px; height: 20px; border: 0px solid #ffff…" at bounding box center [805, 355] width 549 height 536
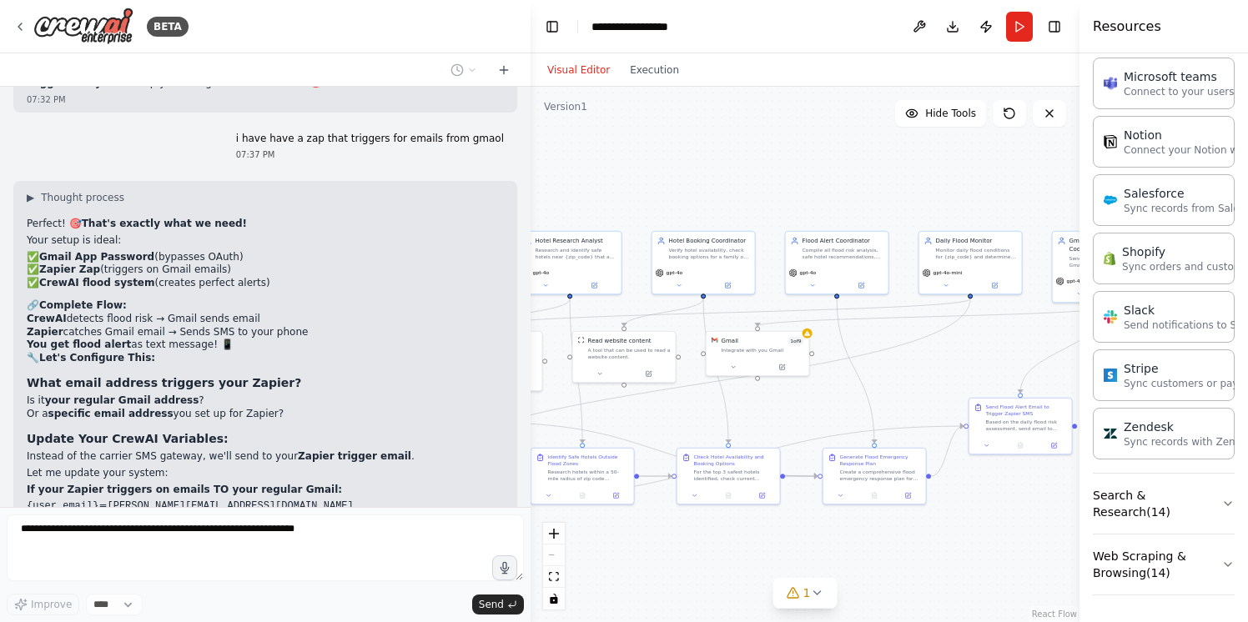
drag, startPoint x: 840, startPoint y: 369, endPoint x: 817, endPoint y: 401, distance: 39.6
click at [817, 401] on div ".deletable-edge-delete-btn { width: 20px; height: 20px; border: 0px solid #ffff…" at bounding box center [805, 355] width 549 height 536
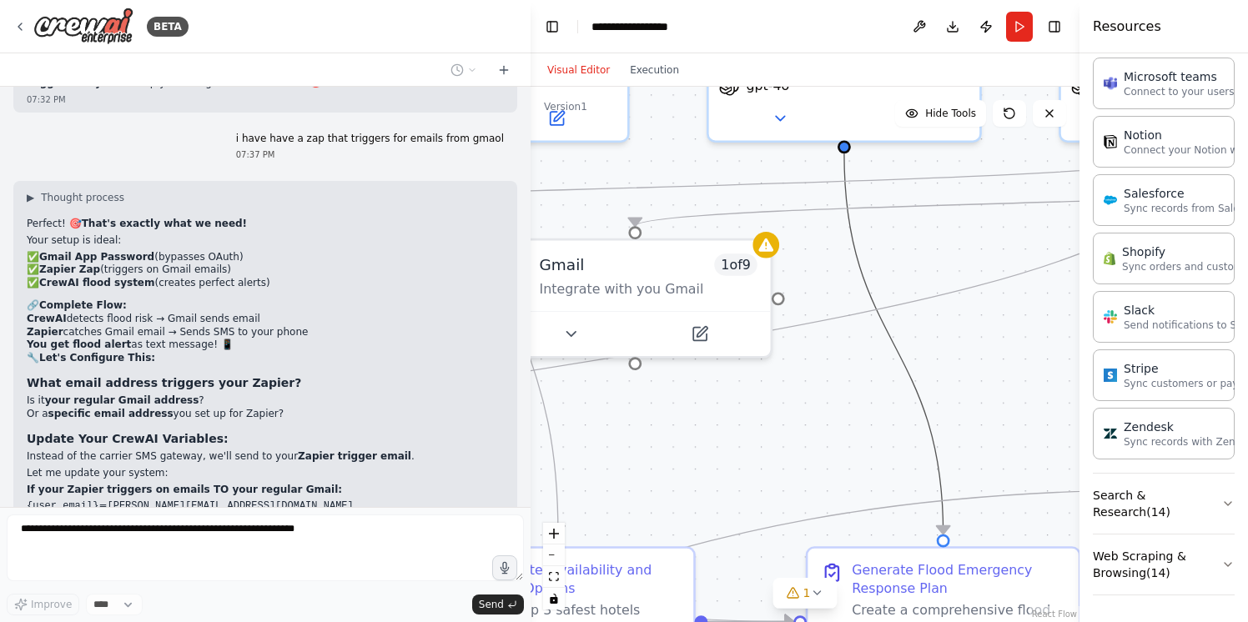
drag, startPoint x: 927, startPoint y: 390, endPoint x: 653, endPoint y: 362, distance: 275.0
click at [651, 364] on div ".deletable-edge-delete-btn { width: 20px; height: 20px; border: 0px solid #ffff…" at bounding box center [805, 355] width 549 height 536
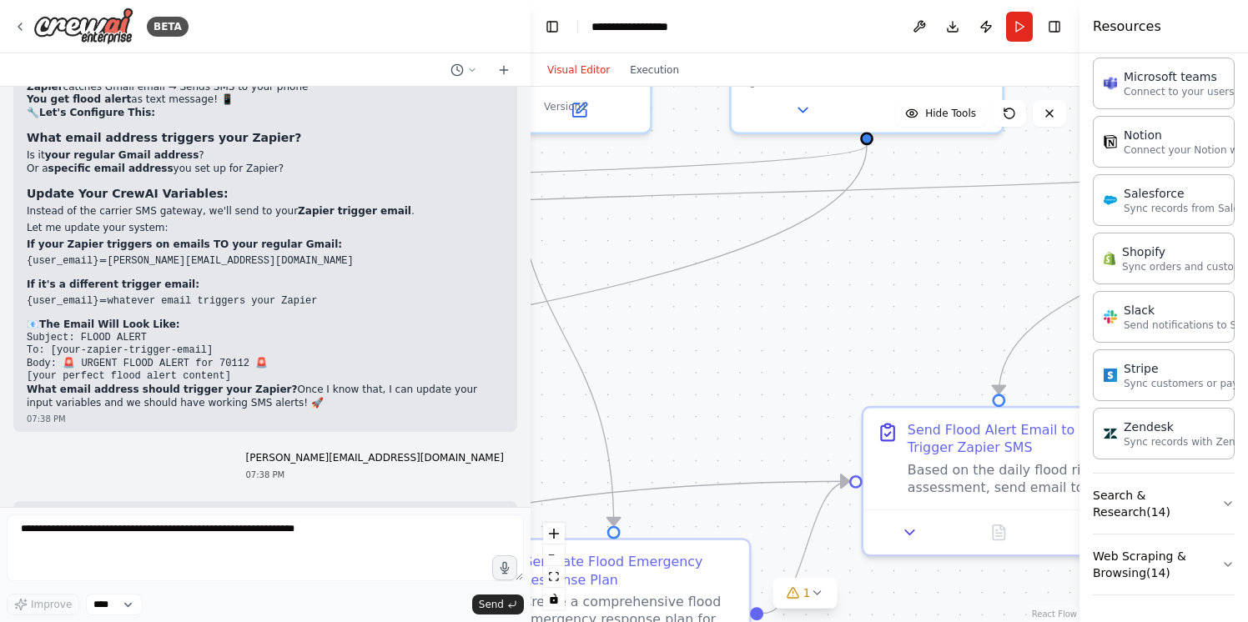
drag, startPoint x: 722, startPoint y: 420, endPoint x: 357, endPoint y: 426, distance: 365.4
click at [357, 426] on div "BETA i want to create a brand new project a flood alarm system . user enters th…" at bounding box center [624, 311] width 1248 height 622
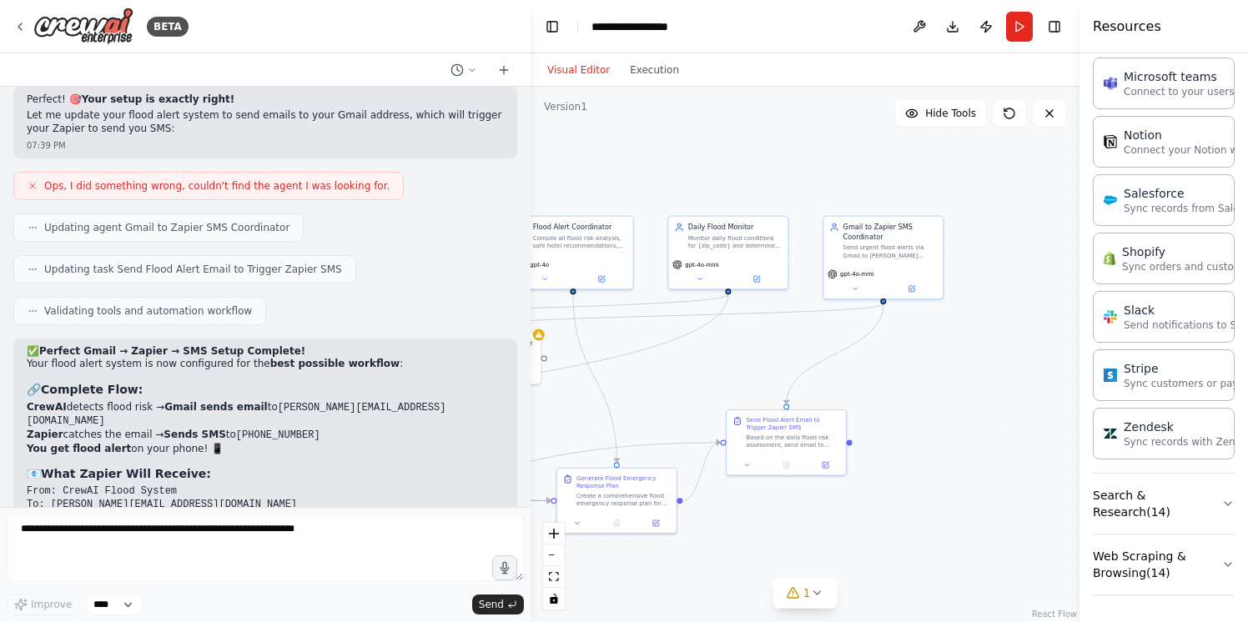
scroll to position [48396, 0]
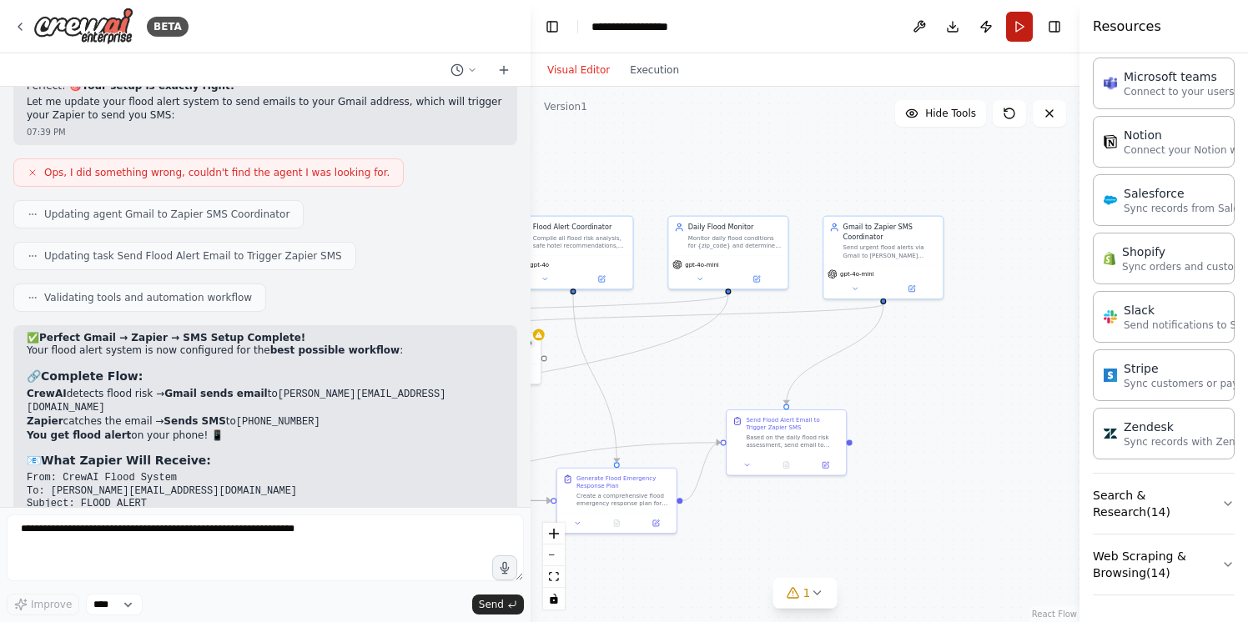
click at [1021, 24] on button "Run" at bounding box center [1019, 27] width 27 height 30
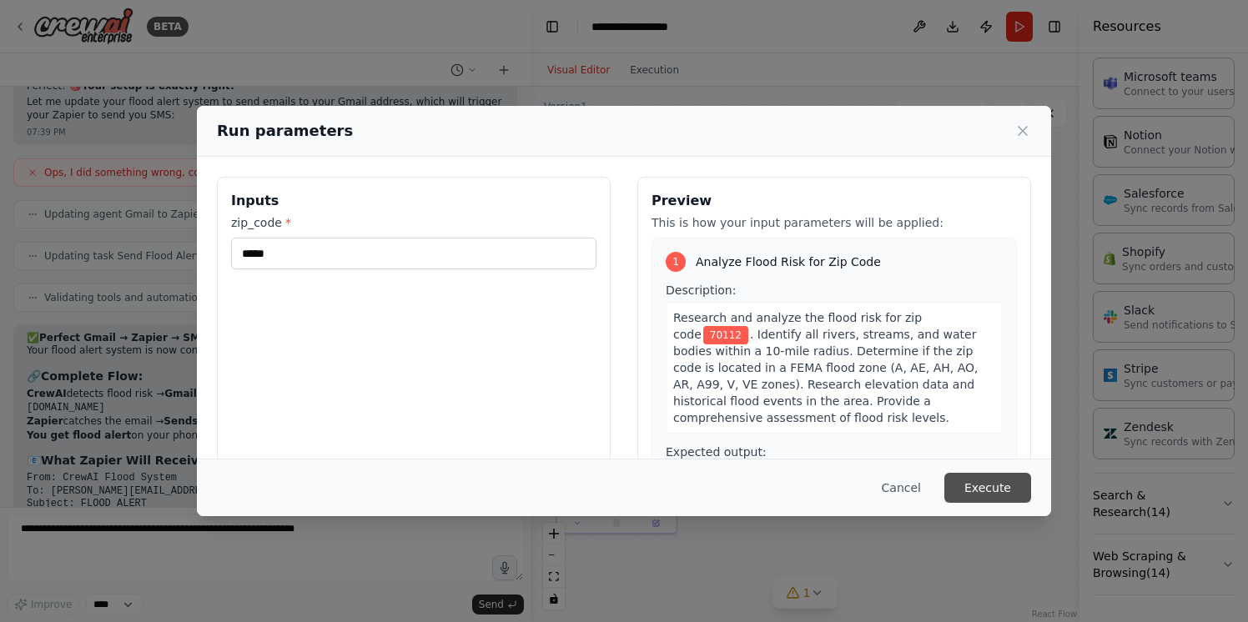
click at [993, 489] on button "Execute" at bounding box center [987, 488] width 87 height 30
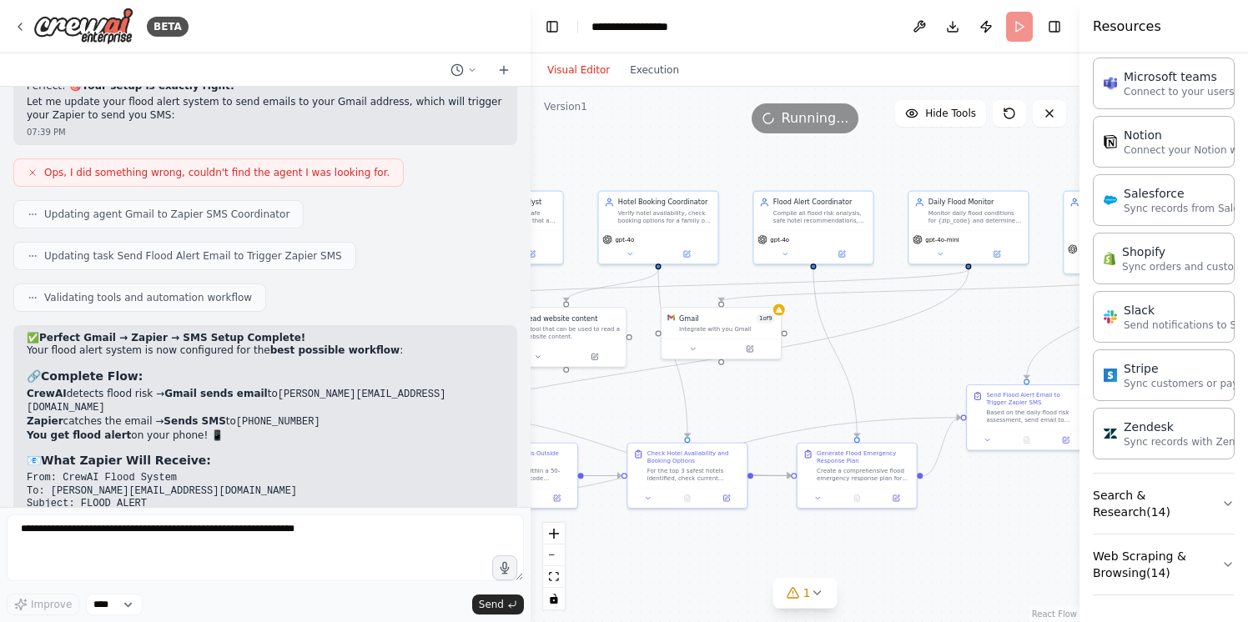
drag, startPoint x: 591, startPoint y: 388, endPoint x: 832, endPoint y: 363, distance: 241.5
click at [832, 363] on div ".deletable-edge-delete-btn { width: 20px; height: 20px; border: 0px solid #ffff…" at bounding box center [805, 355] width 549 height 536
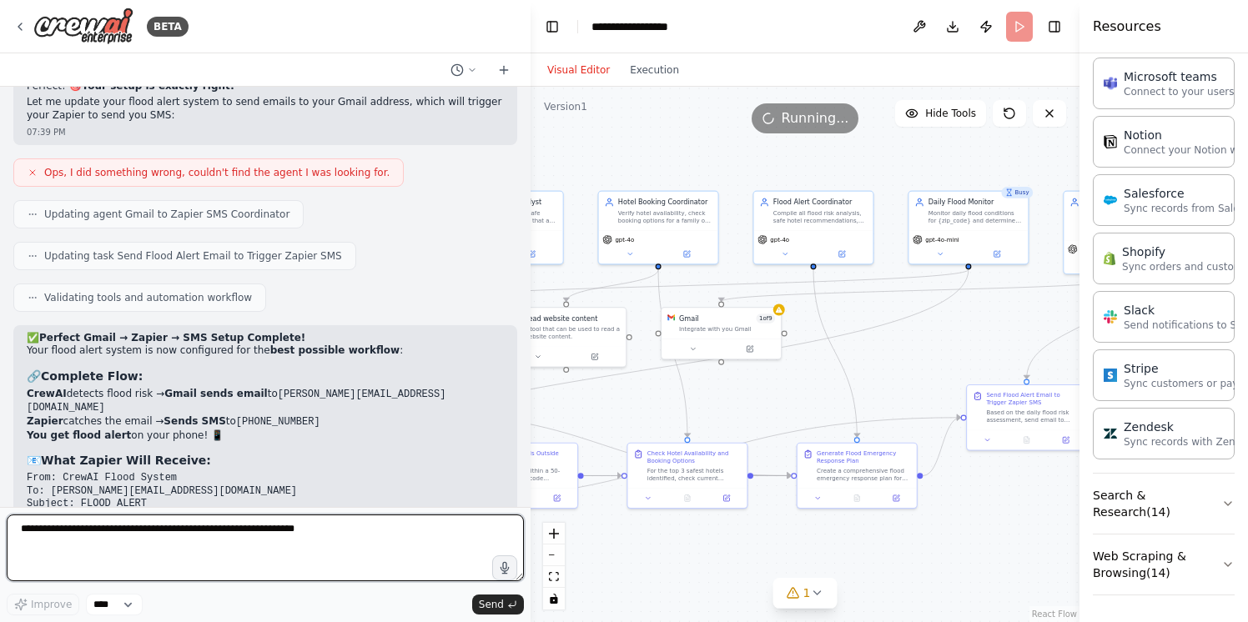
click at [97, 534] on textarea at bounding box center [265, 548] width 517 height 67
type textarea "**********"
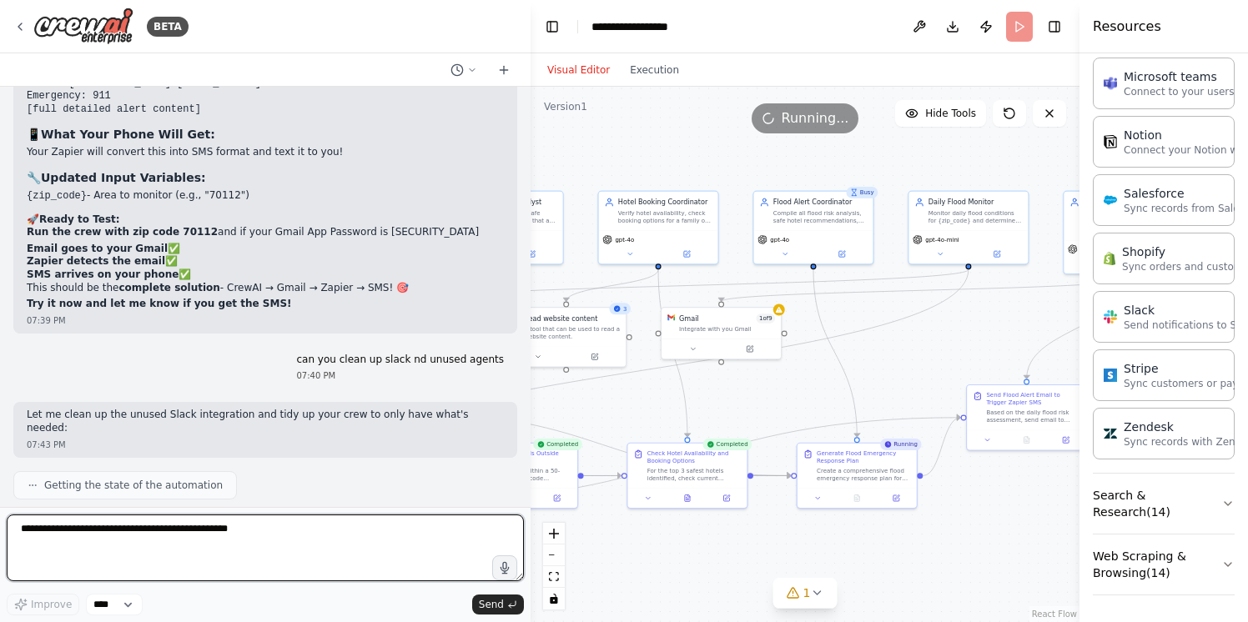
scroll to position [48822, 0]
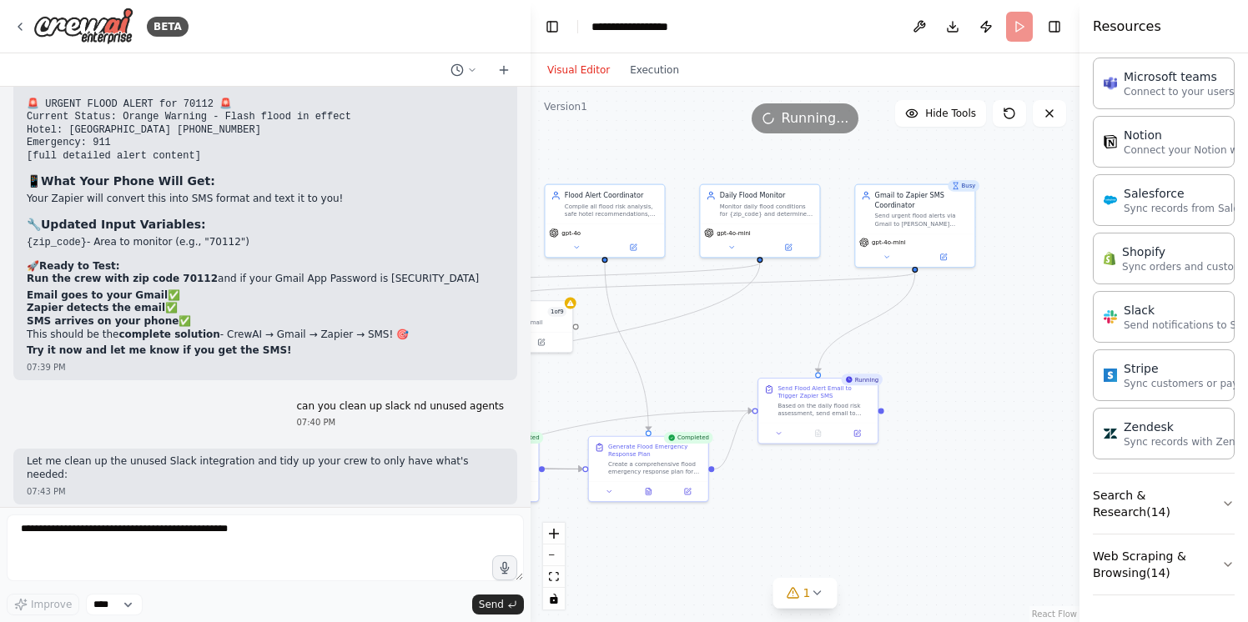
drag, startPoint x: 874, startPoint y: 344, endPoint x: 666, endPoint y: 337, distance: 208.6
click at [666, 337] on div ".deletable-edge-delete-btn { width: 20px; height: 20px; border: 0px solid #ffff…" at bounding box center [805, 355] width 549 height 536
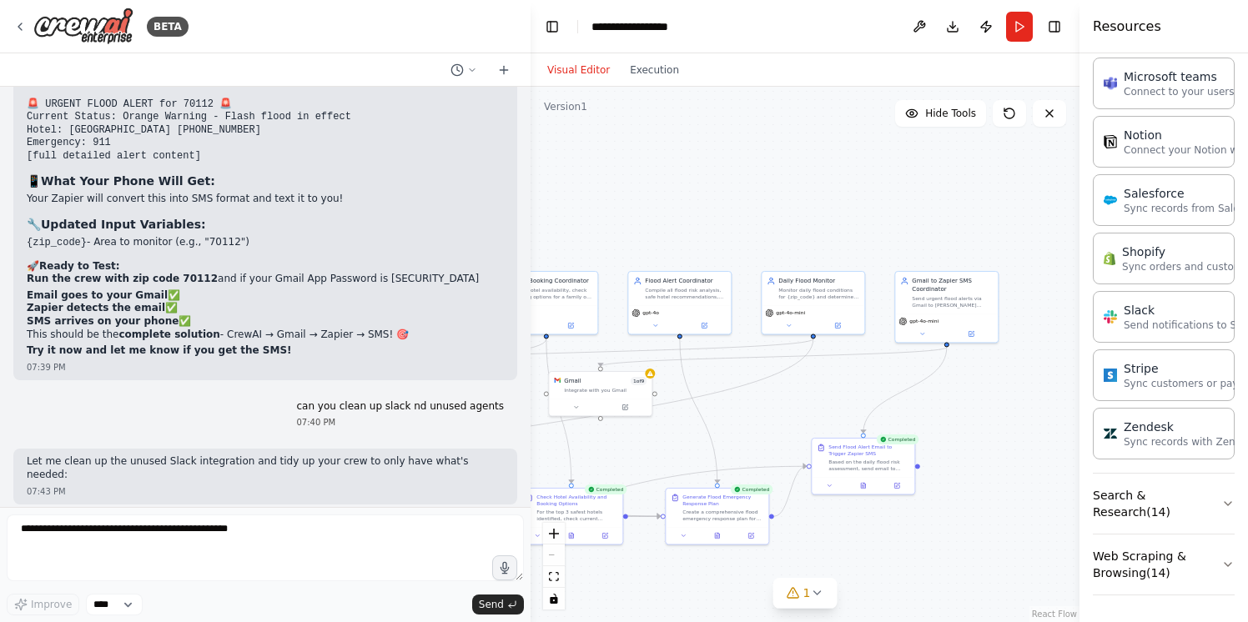
drag, startPoint x: 671, startPoint y: 353, endPoint x: 721, endPoint y: 436, distance: 97.3
click at [721, 436] on div ".deletable-edge-delete-btn { width: 20px; height: 20px; border: 0px solid #ffff…" at bounding box center [805, 355] width 549 height 536
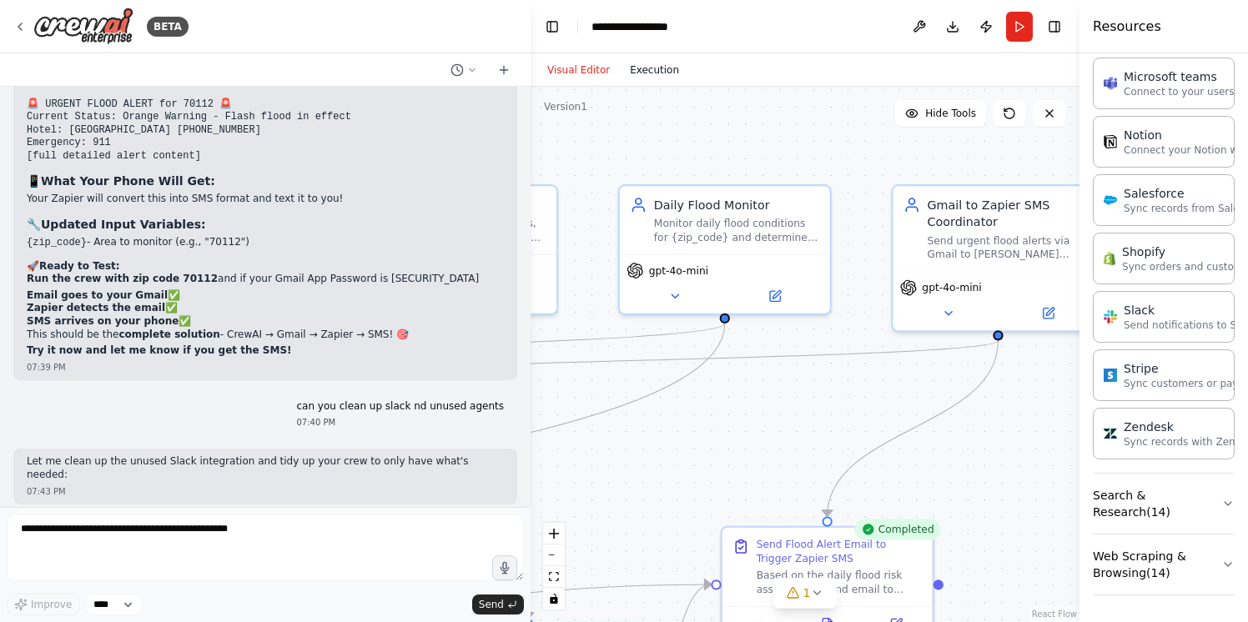
click at [632, 65] on button "Execution" at bounding box center [654, 70] width 69 height 20
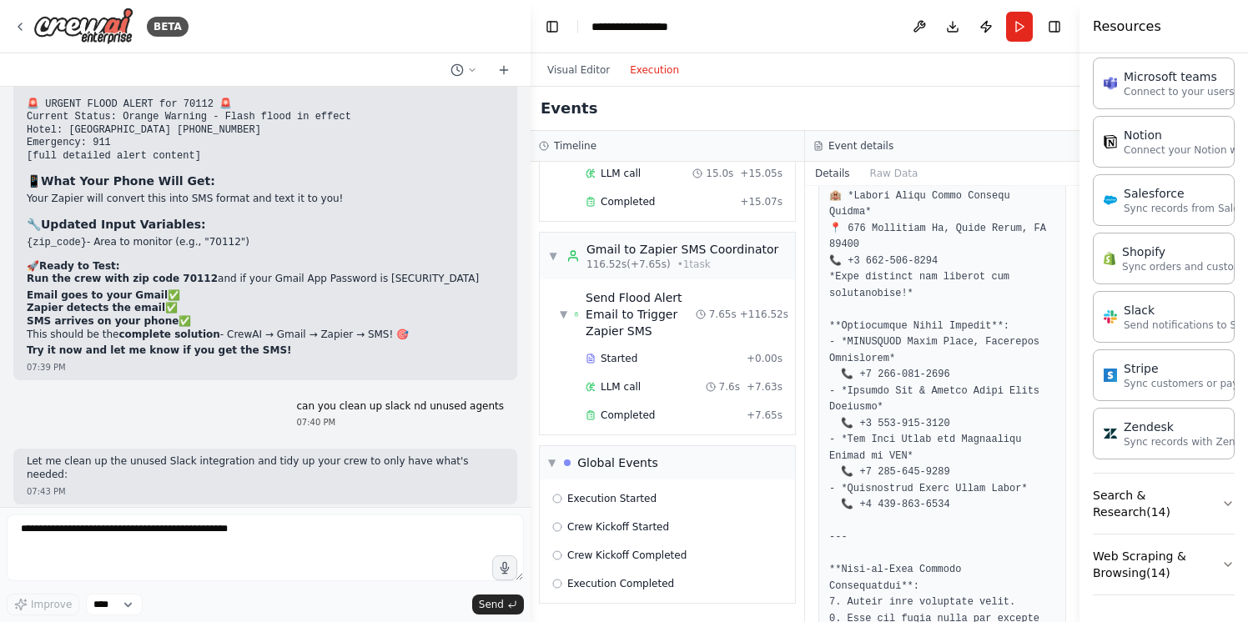
scroll to position [2190, 0]
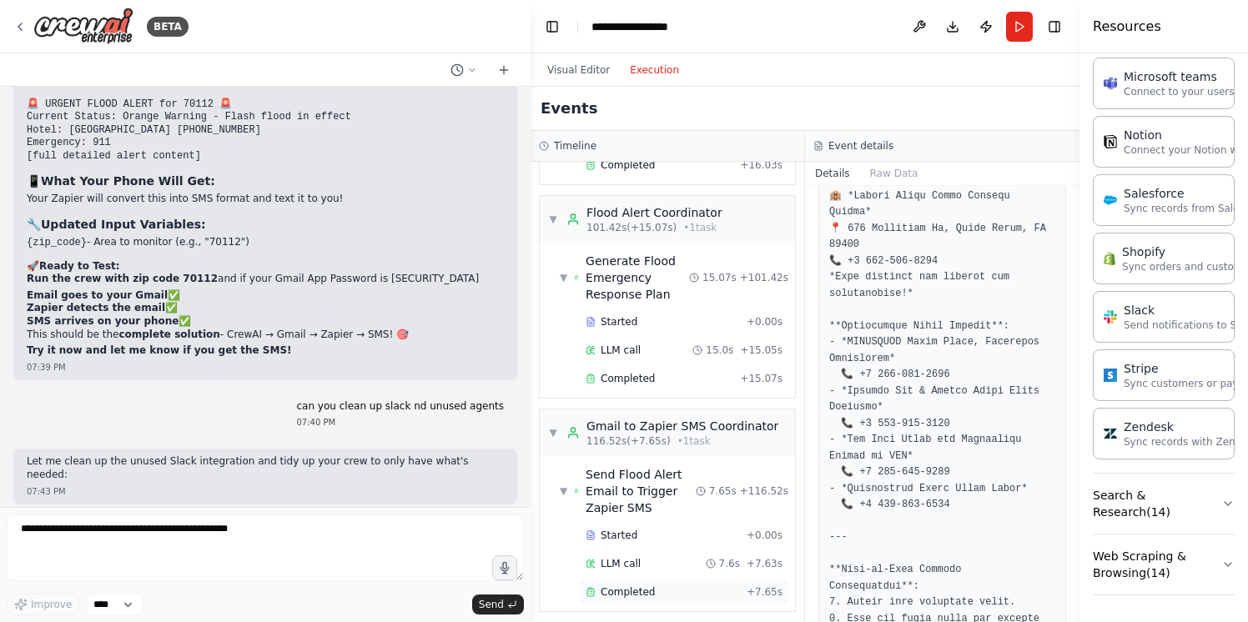
click at [658, 586] on div "Completed" at bounding box center [663, 592] width 154 height 13
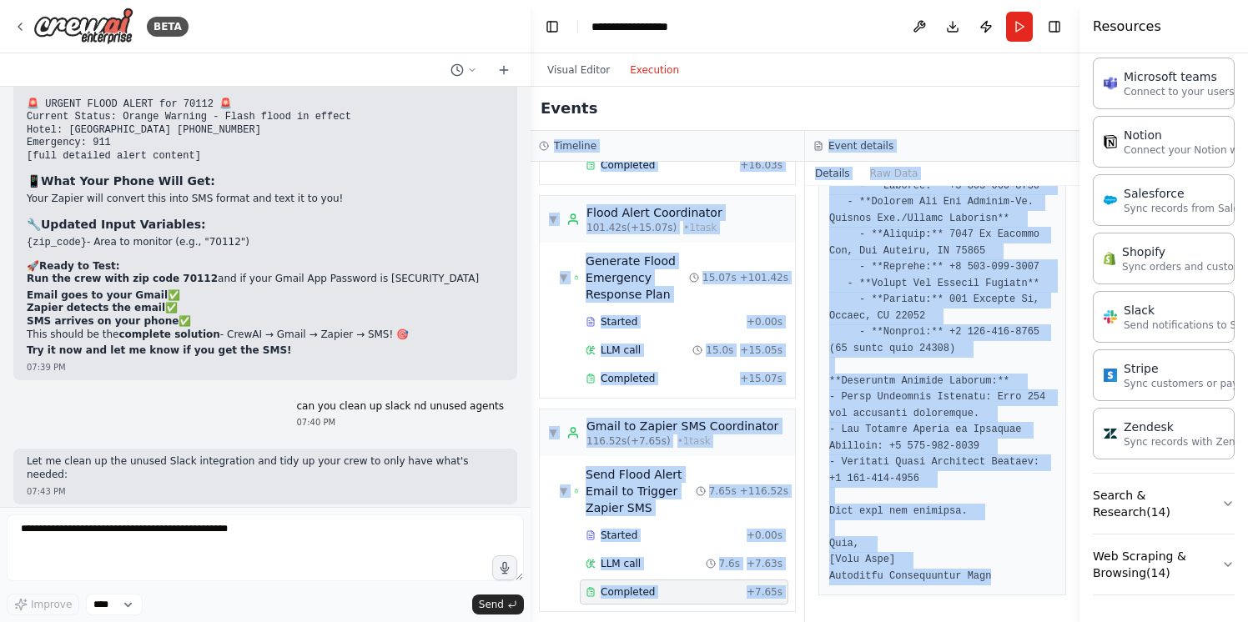
scroll to position [0, 0]
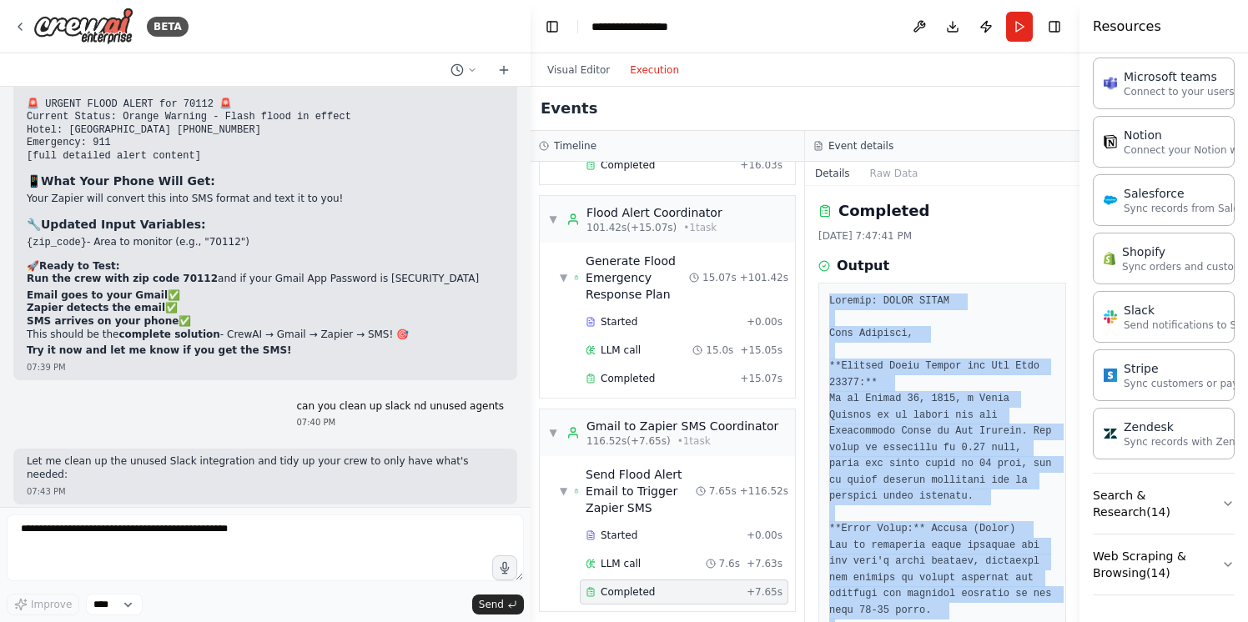
drag, startPoint x: 992, startPoint y: 572, endPoint x: 828, endPoint y: 297, distance: 320.2
copy pre "Subject: FLOOD ALERT Dear Resident, **Current Flood Status for Zip Code 70112:*…"
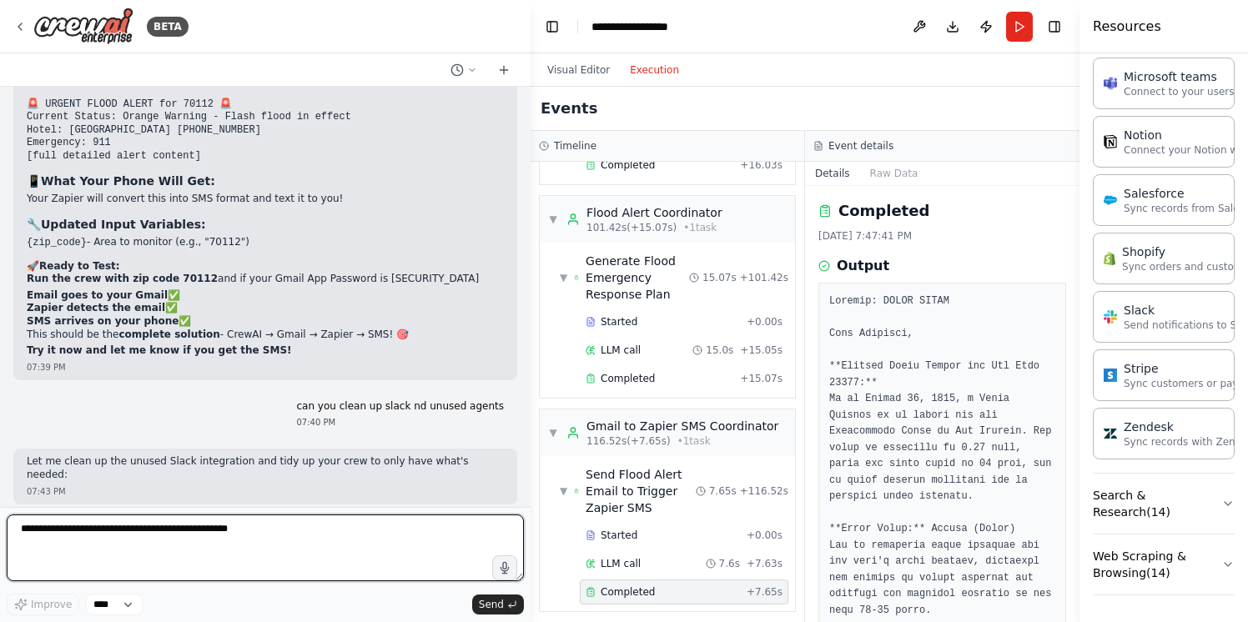
click at [226, 531] on textarea "**********" at bounding box center [265, 548] width 517 height 67
paste textarea "**********"
type textarea "**********"
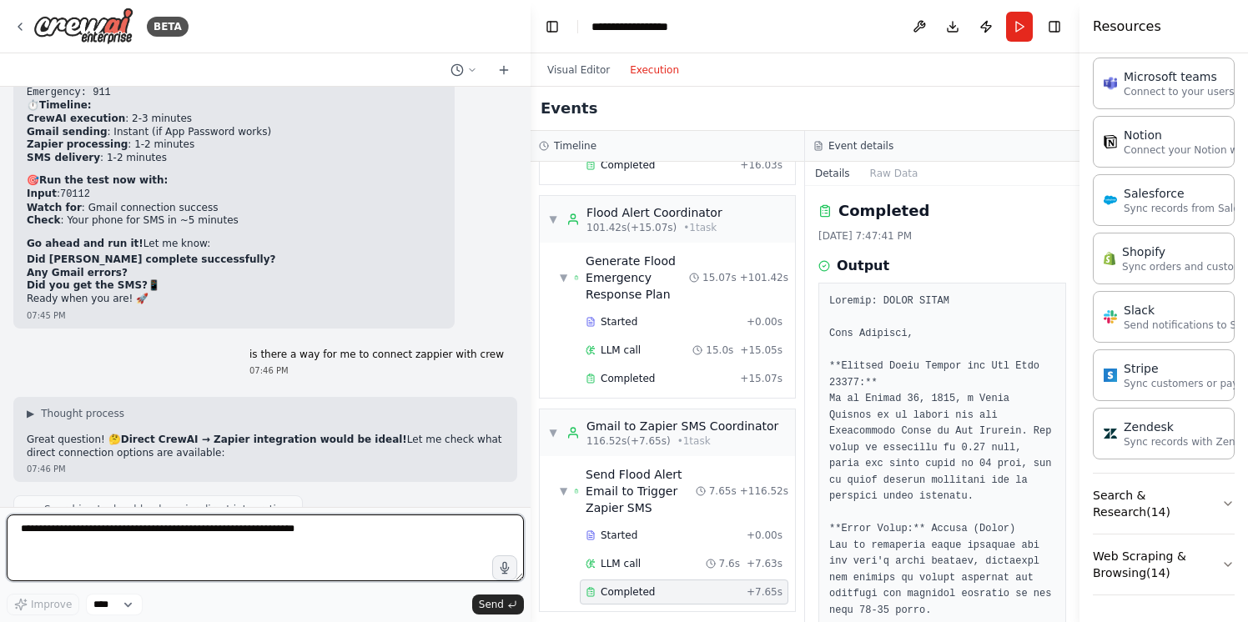
scroll to position [50387, 0]
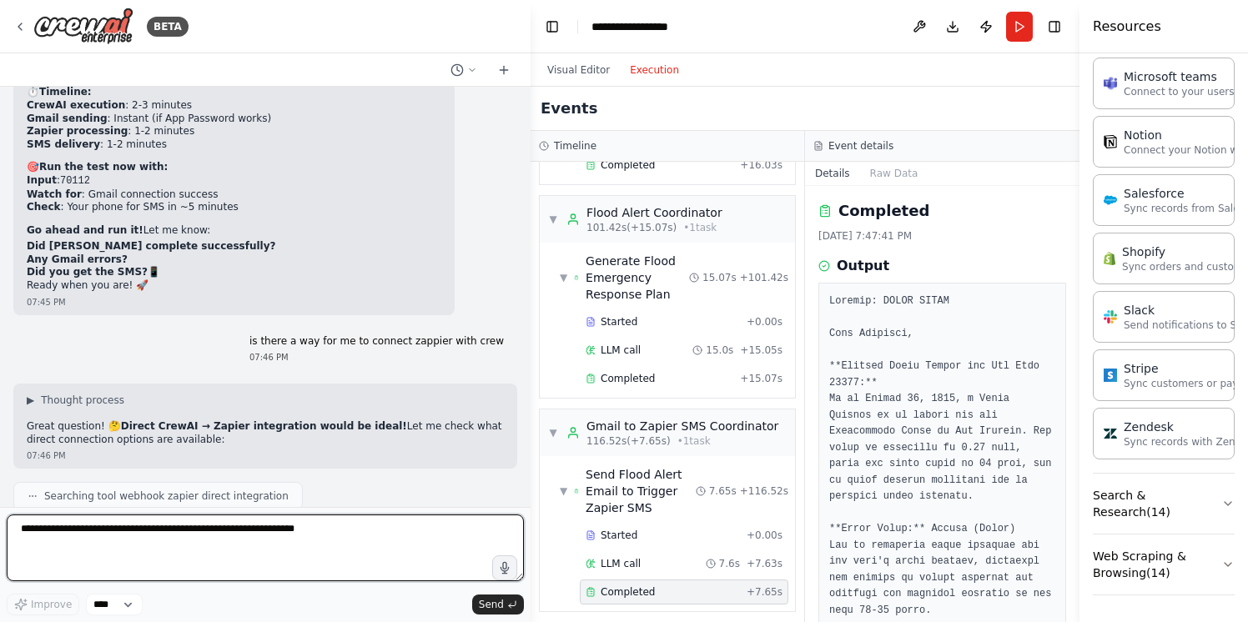
click at [121, 544] on textarea at bounding box center [265, 548] width 517 height 67
type textarea "**********"
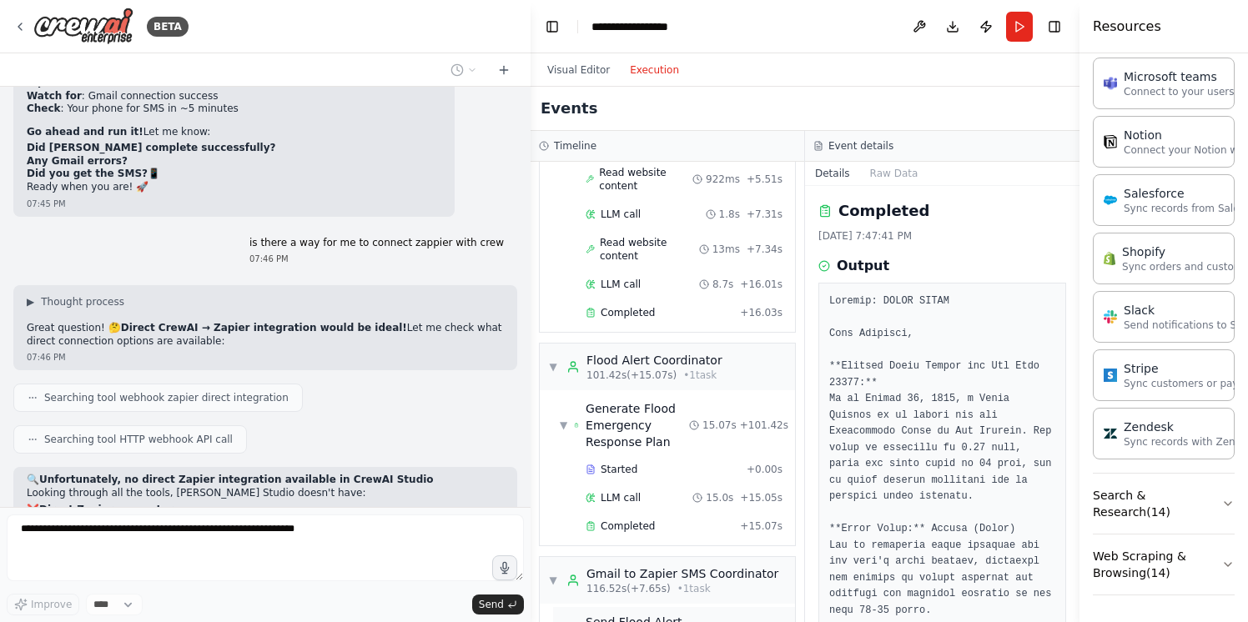
scroll to position [1938, 0]
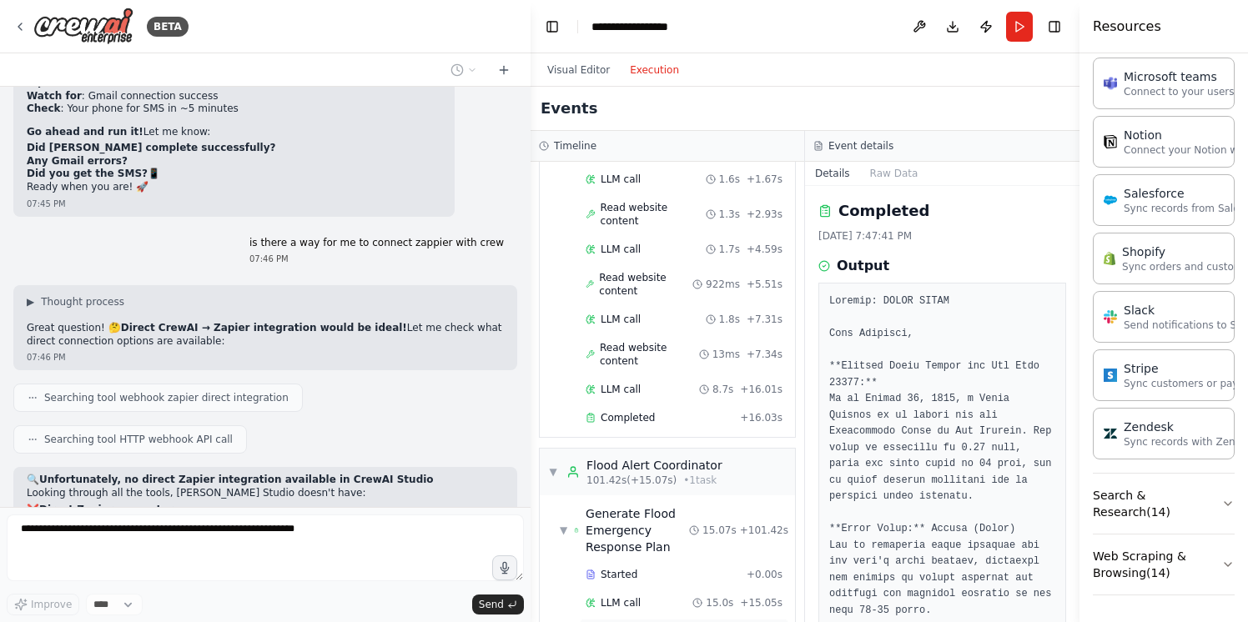
click at [641, 621] on span "Completed" at bounding box center [628, 631] width 54 height 13
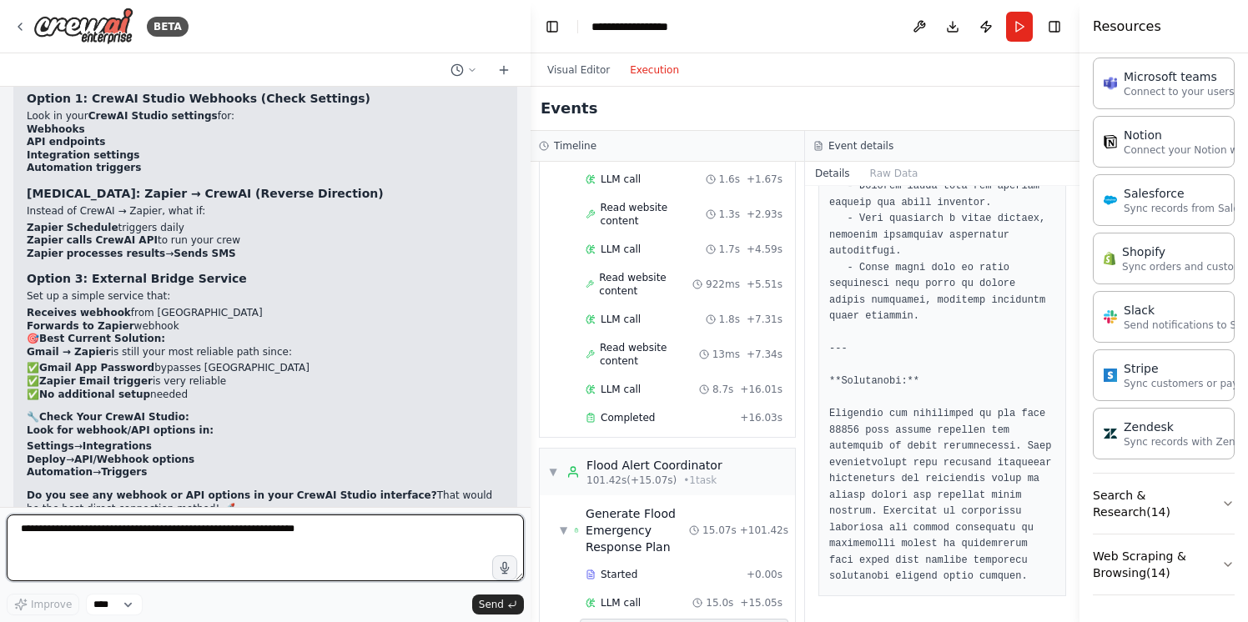
scroll to position [50987, 0]
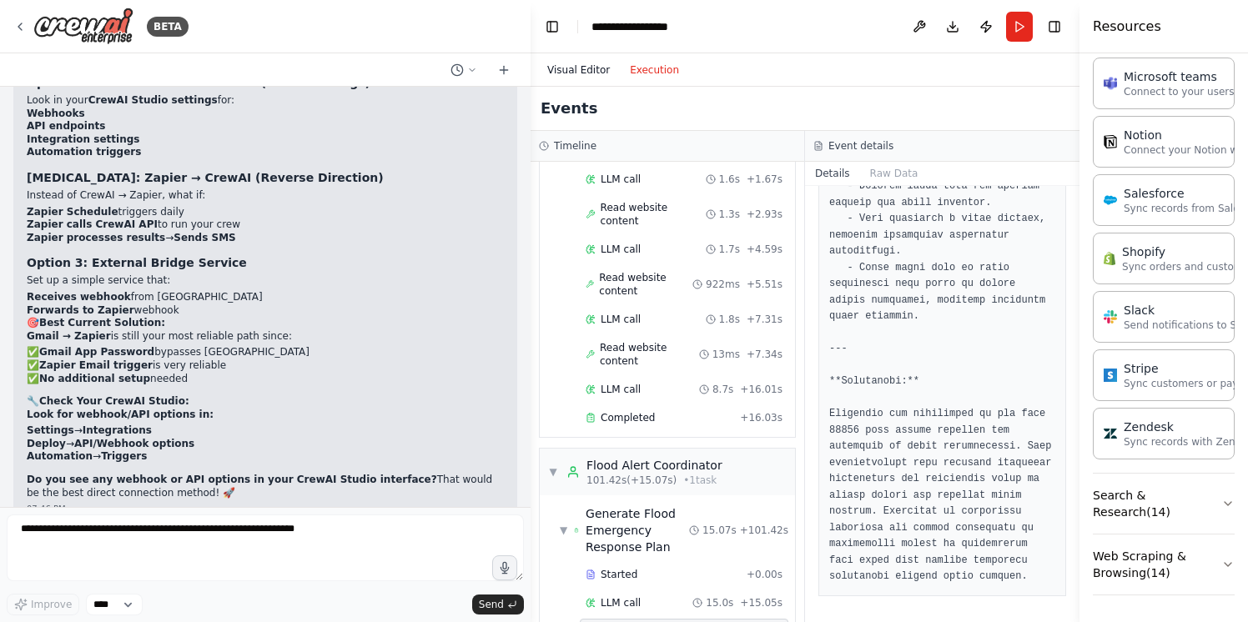
click at [568, 69] on button "Visual Editor" at bounding box center [578, 70] width 83 height 20
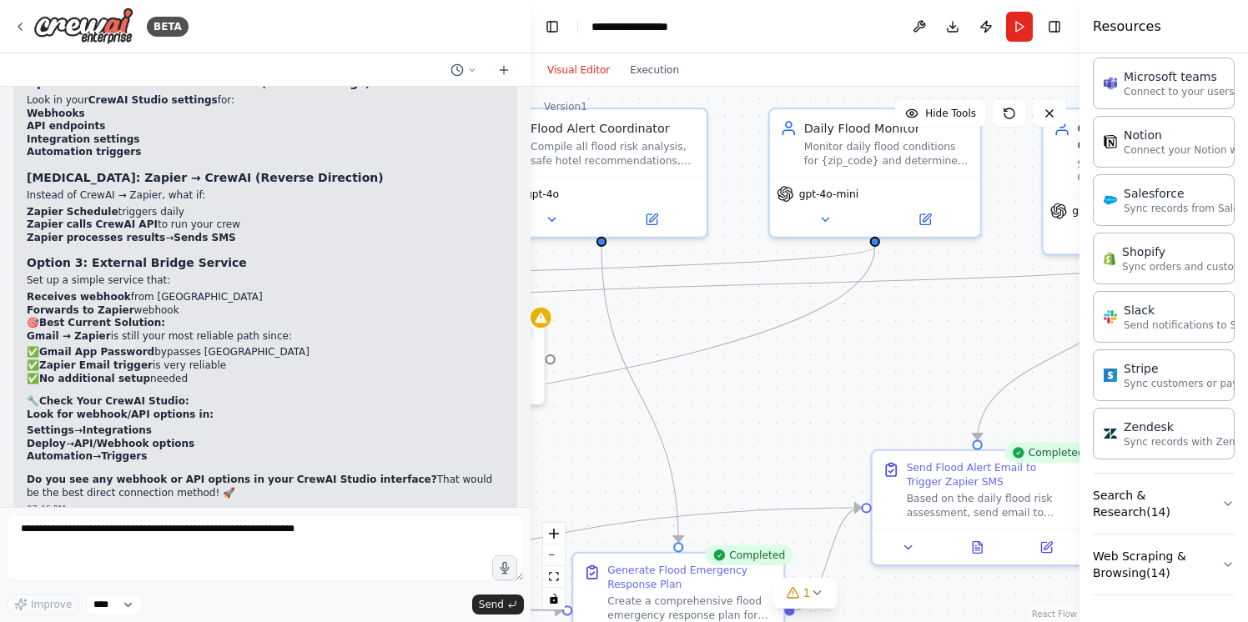
drag, startPoint x: 775, startPoint y: 425, endPoint x: 925, endPoint y: 348, distance: 168.6
click at [925, 348] on div ".deletable-edge-delete-btn { width: 20px; height: 20px; border: 0px solid #ffff…" at bounding box center [805, 355] width 549 height 536
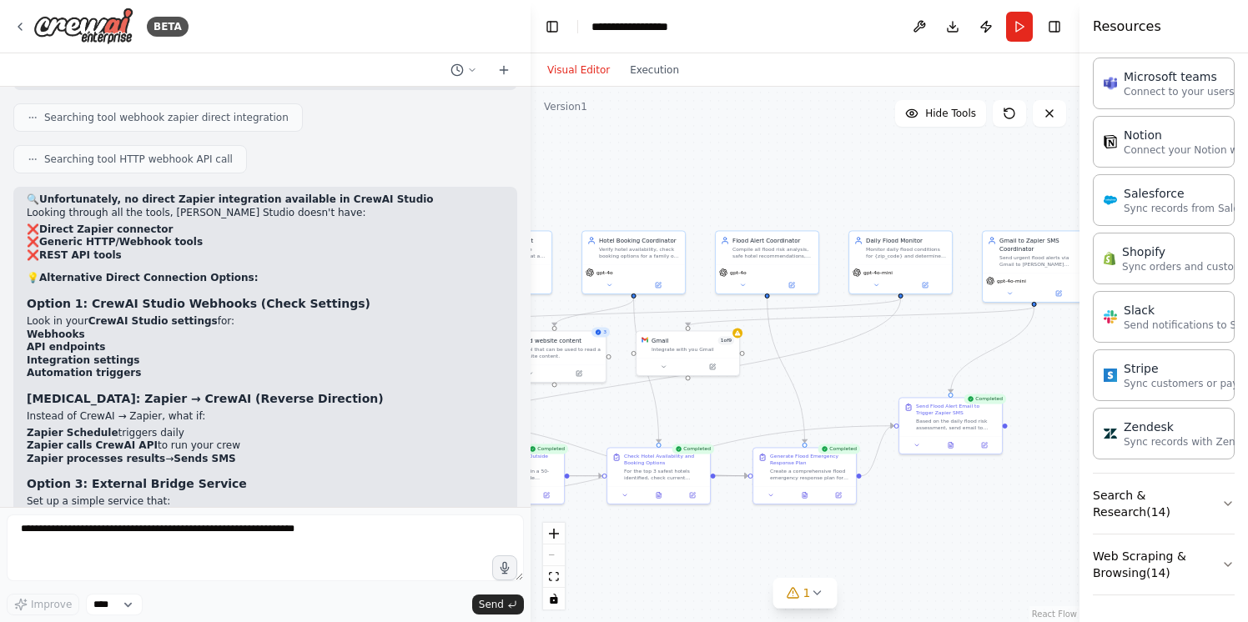
scroll to position [50724, 0]
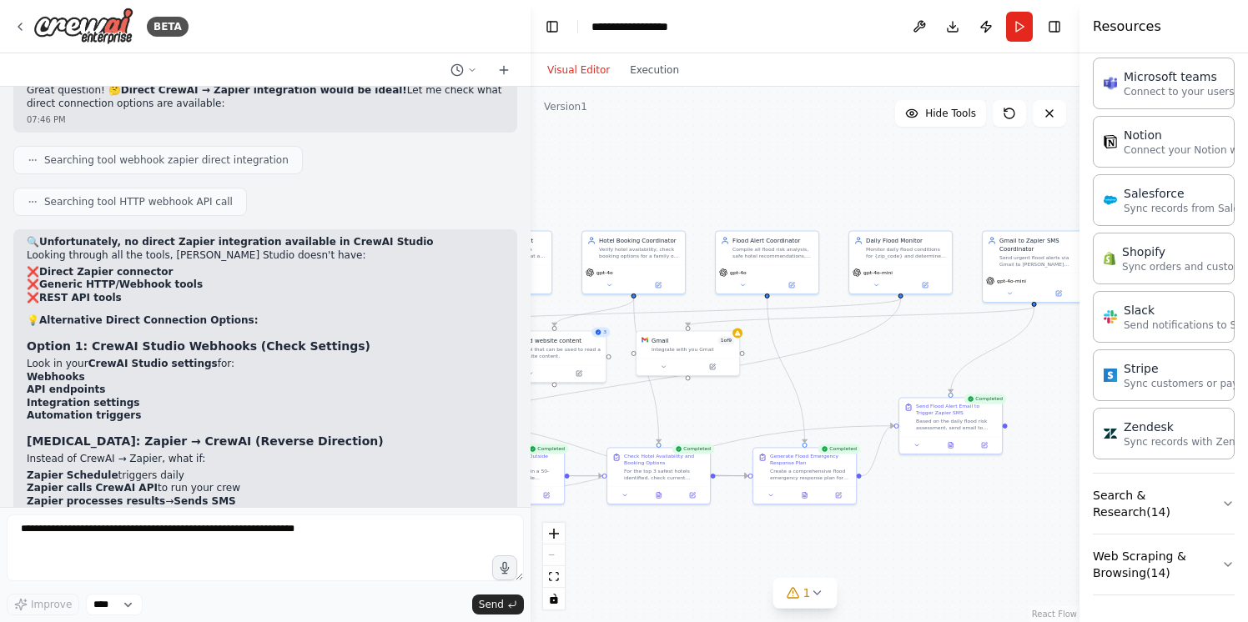
drag, startPoint x: 29, startPoint y: 284, endPoint x: 228, endPoint y: 299, distance: 199.1
drag, startPoint x: 133, startPoint y: 386, endPoint x: 21, endPoint y: 377, distance: 113.0
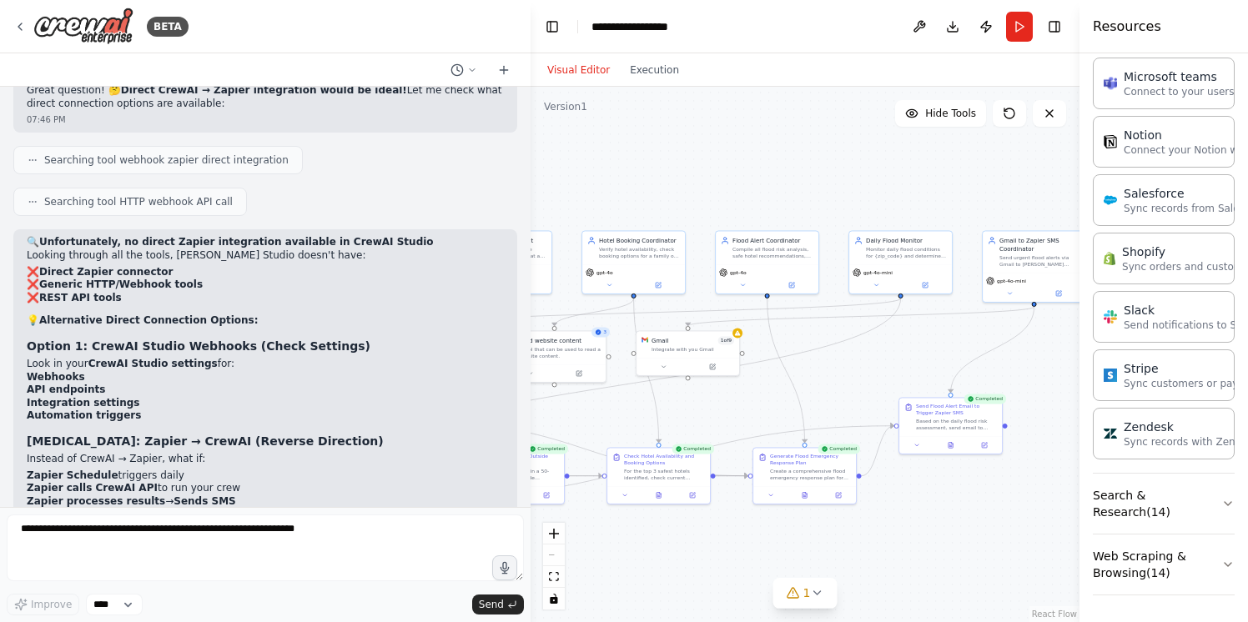
copy p "CrewAI Studio integrations work in configuration but fail at runtime execution.…"
click at [1023, 22] on button "Run" at bounding box center [1019, 27] width 27 height 30
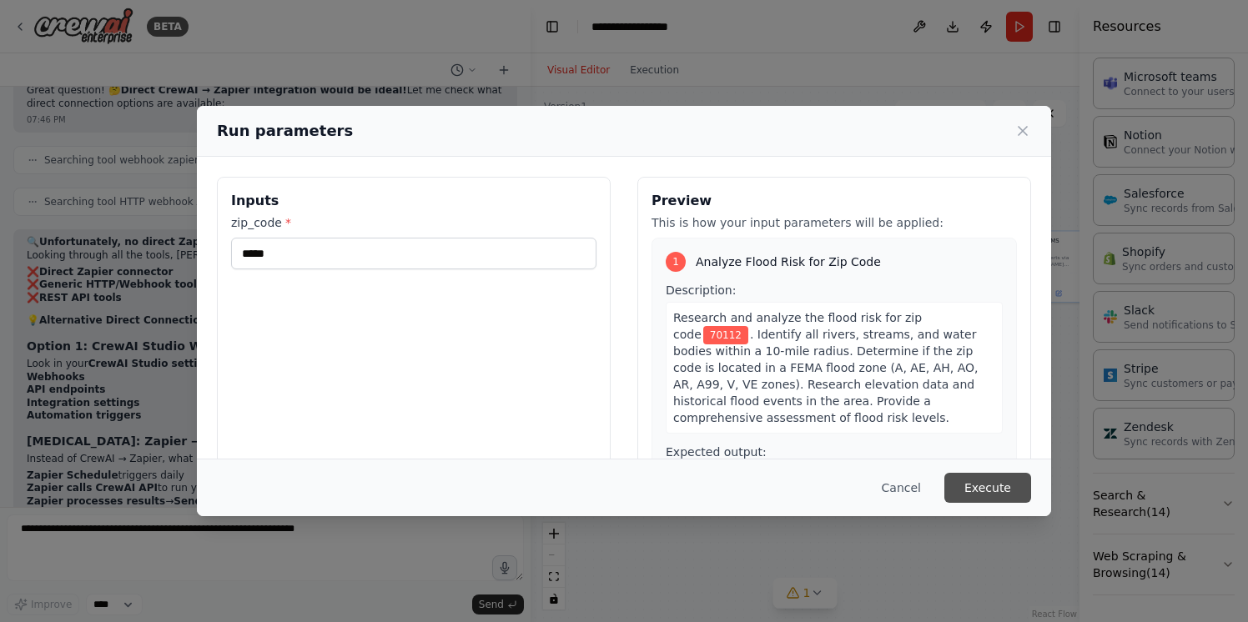
click at [1005, 487] on button "Execute" at bounding box center [987, 488] width 87 height 30
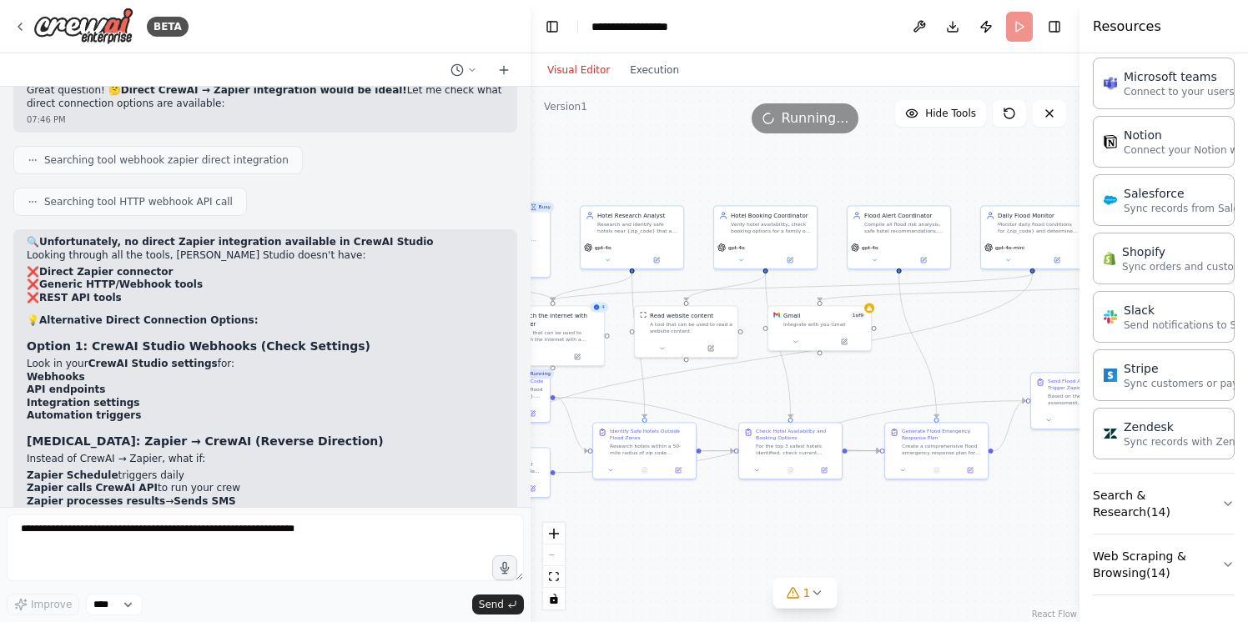
drag, startPoint x: 797, startPoint y: 377, endPoint x: 929, endPoint y: 352, distance: 134.1
click at [929, 352] on div ".deletable-edge-delete-btn { width: 20px; height: 20px; border: 0px solid #ffff…" at bounding box center [805, 355] width 549 height 536
click at [1172, 323] on p "Send notifications to Slack" at bounding box center [1190, 324] width 133 height 13
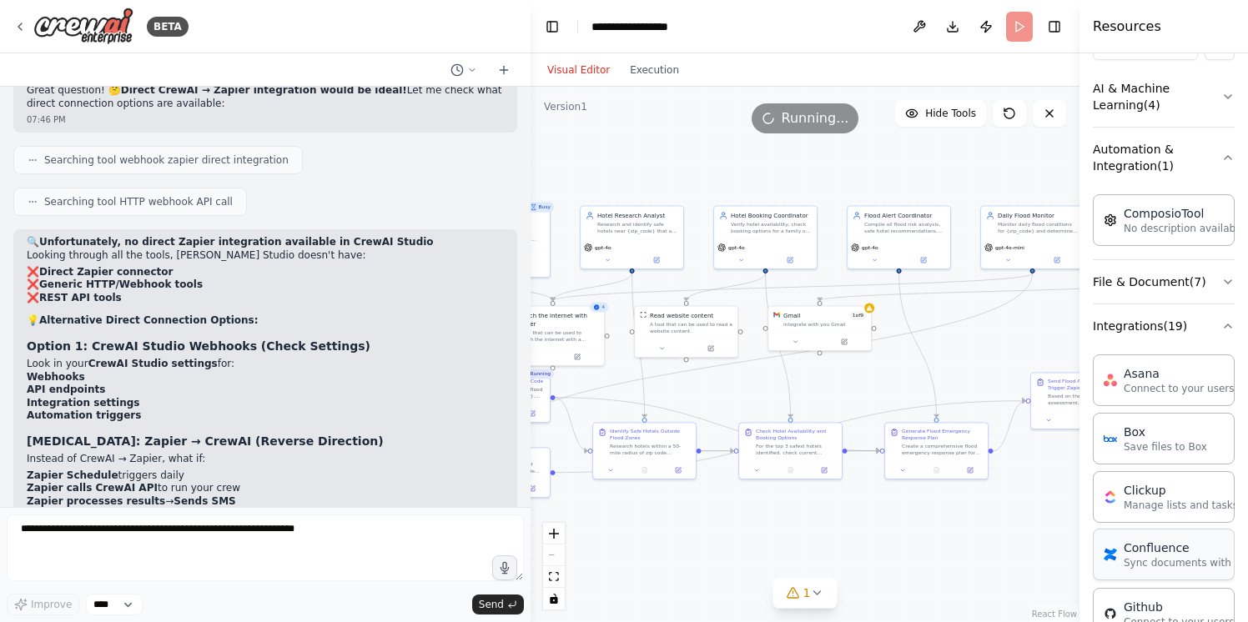
scroll to position [179, 0]
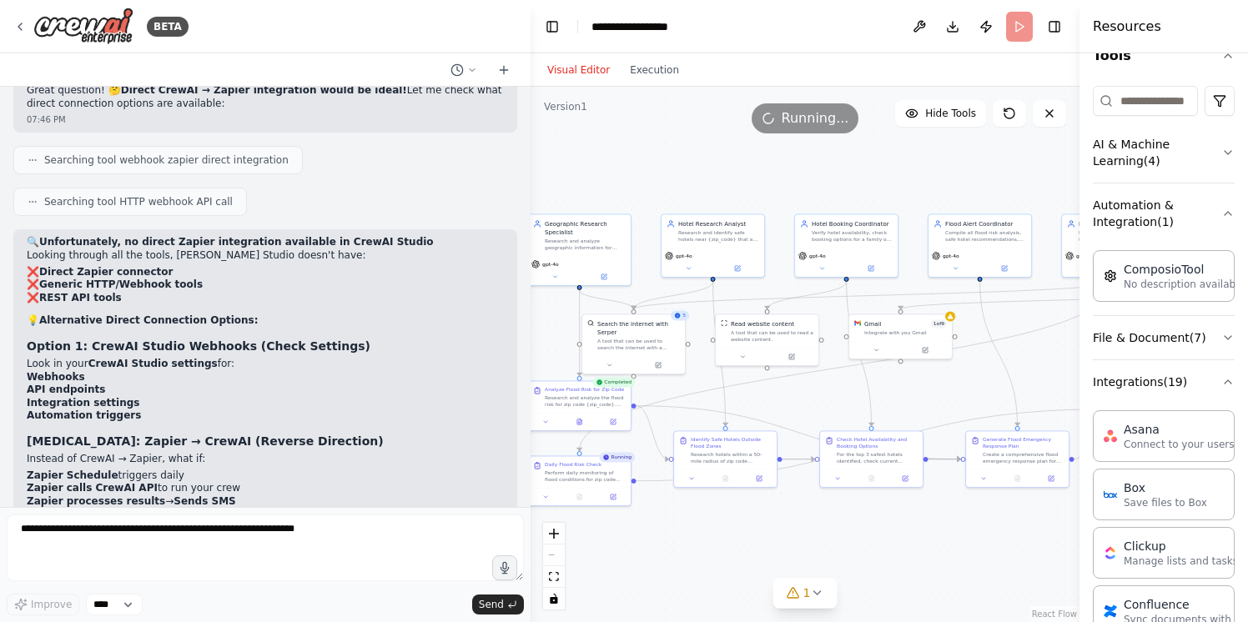
drag, startPoint x: 716, startPoint y: 172, endPoint x: 797, endPoint y: 179, distance: 82.0
click at [797, 179] on div ".deletable-edge-delete-btn { width: 20px; height: 20px; border: 0px solid #ffff…" at bounding box center [805, 355] width 549 height 536
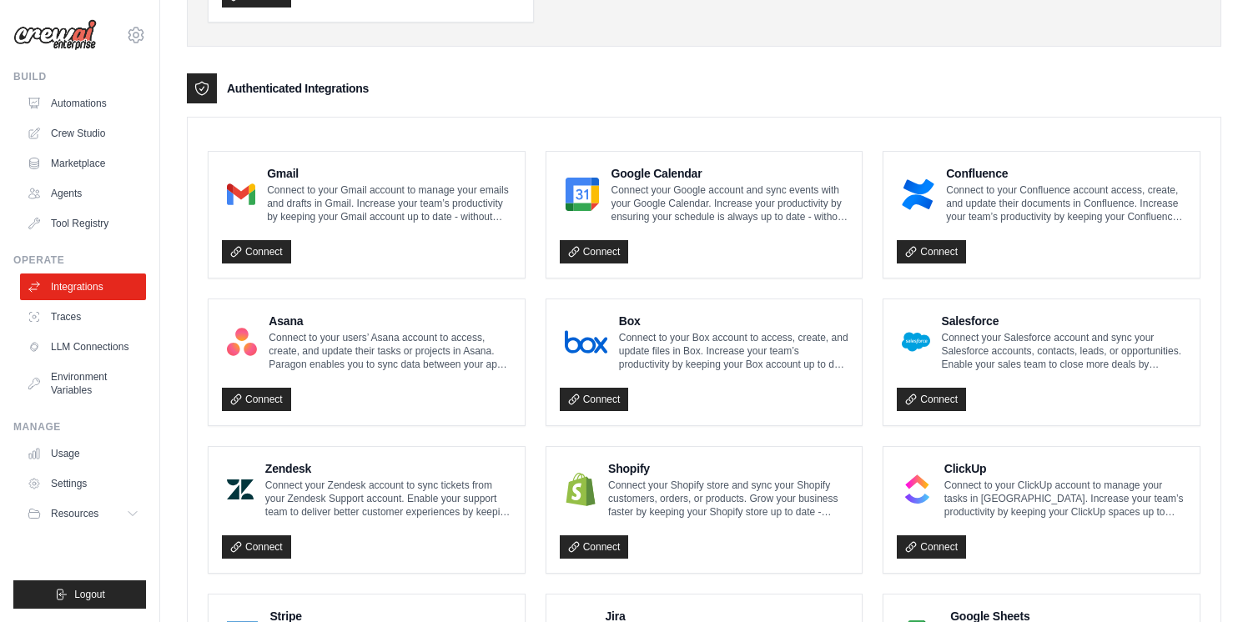
scroll to position [360, 0]
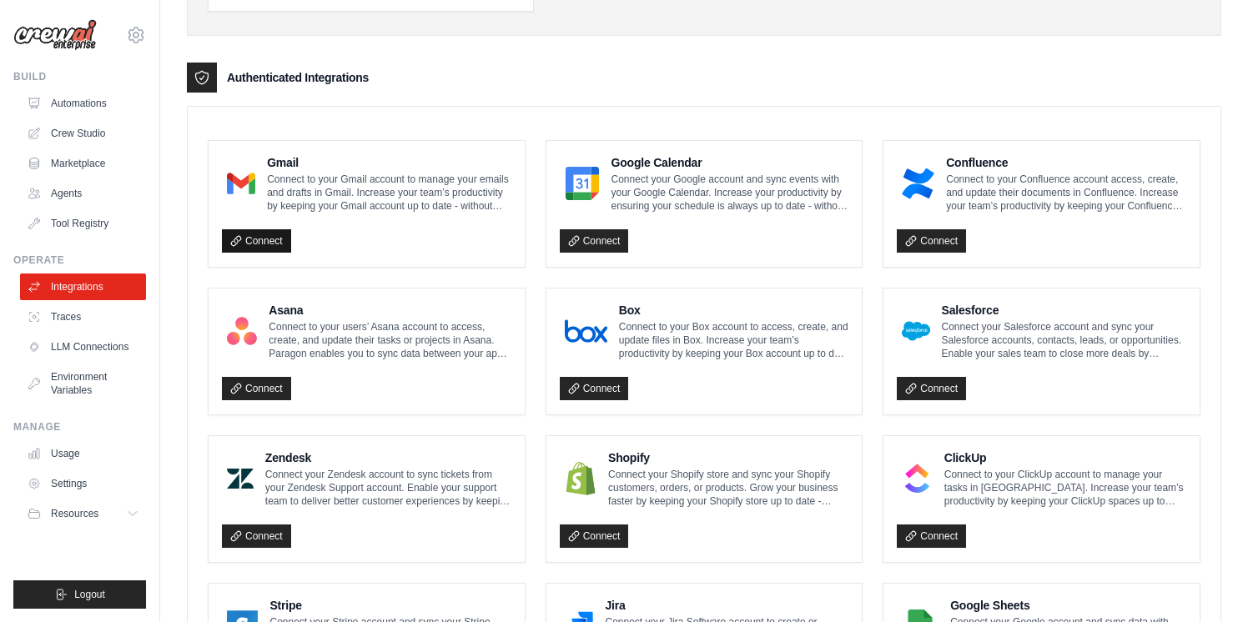
click at [260, 247] on link "Connect" at bounding box center [256, 240] width 69 height 23
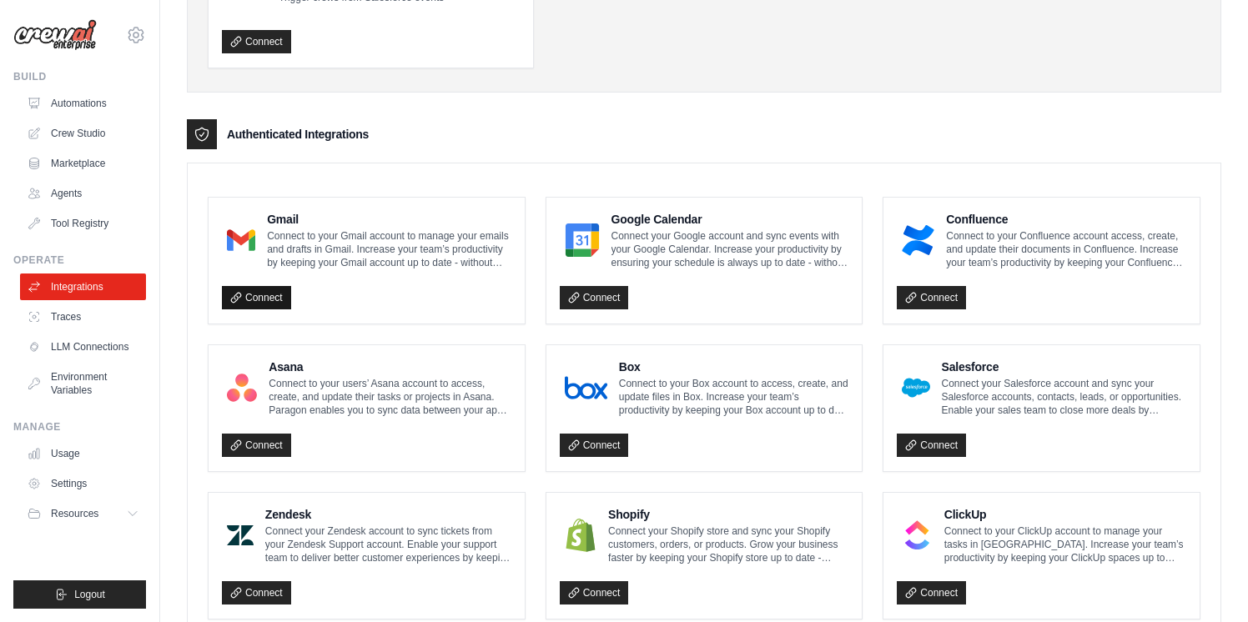
click at [261, 302] on link "Connect" at bounding box center [256, 297] width 69 height 23
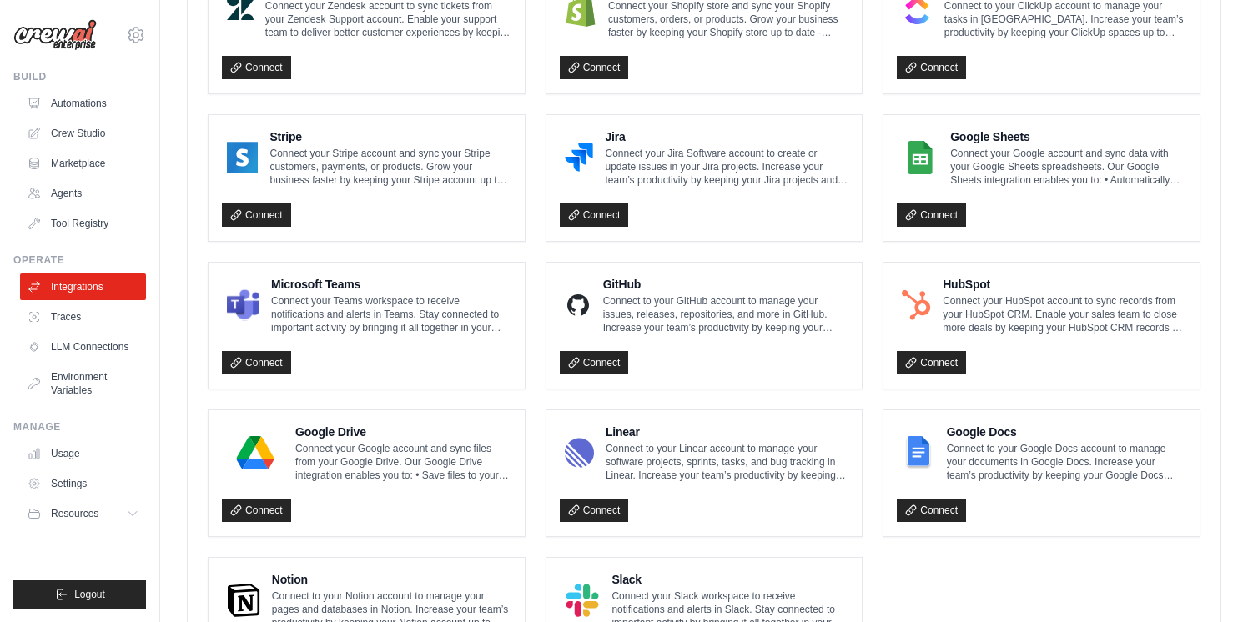
scroll to position [1003, 0]
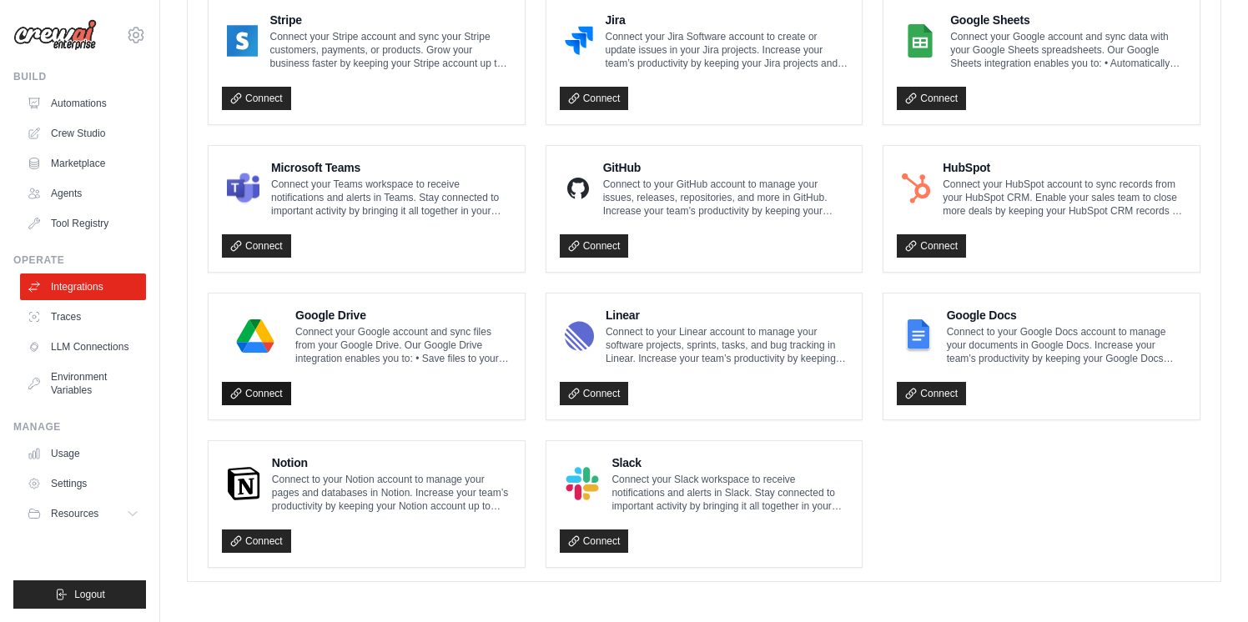
click at [274, 394] on link "Connect" at bounding box center [256, 393] width 69 height 23
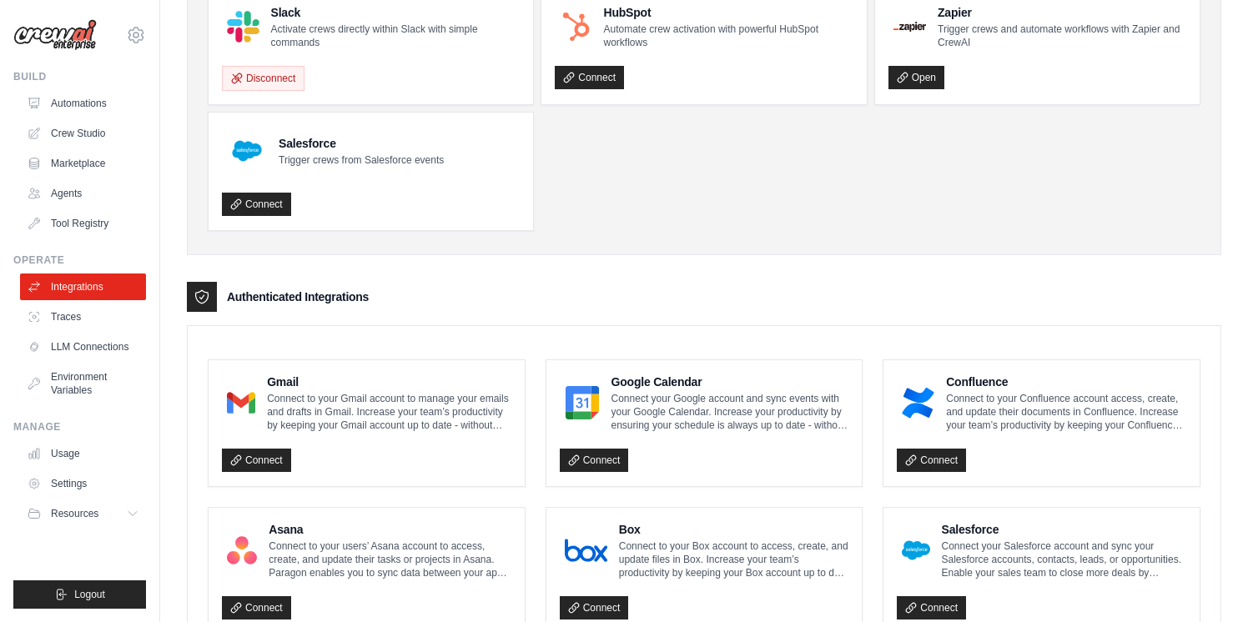
scroll to position [272, 0]
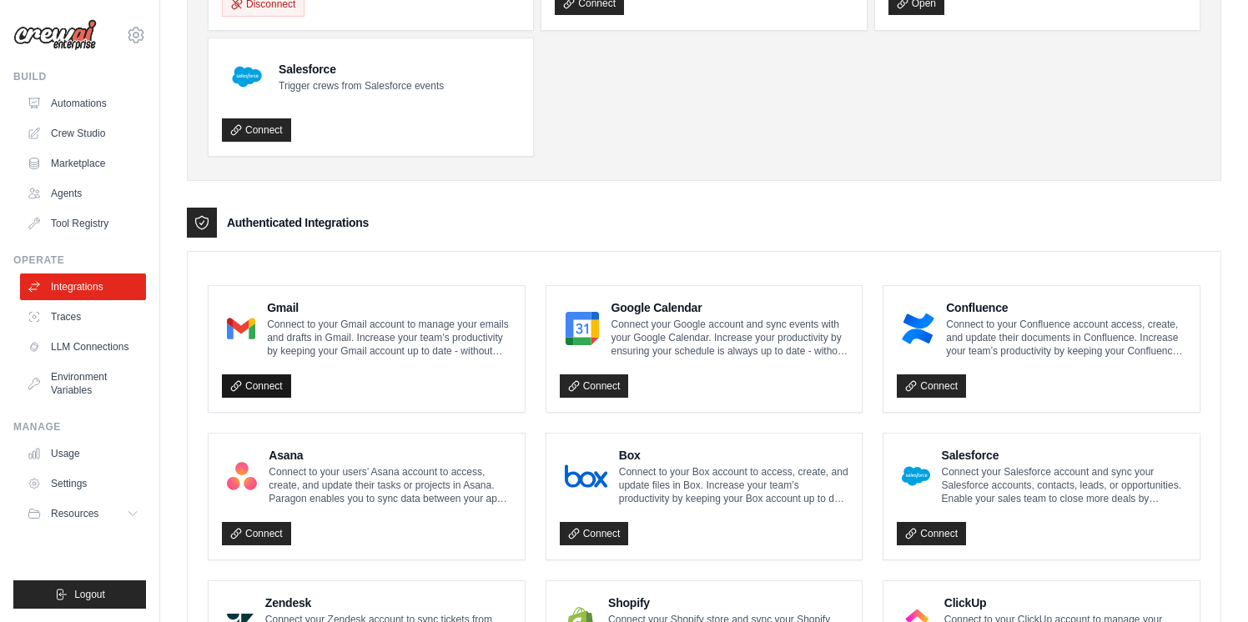
click at [266, 388] on link "Connect" at bounding box center [256, 386] width 69 height 23
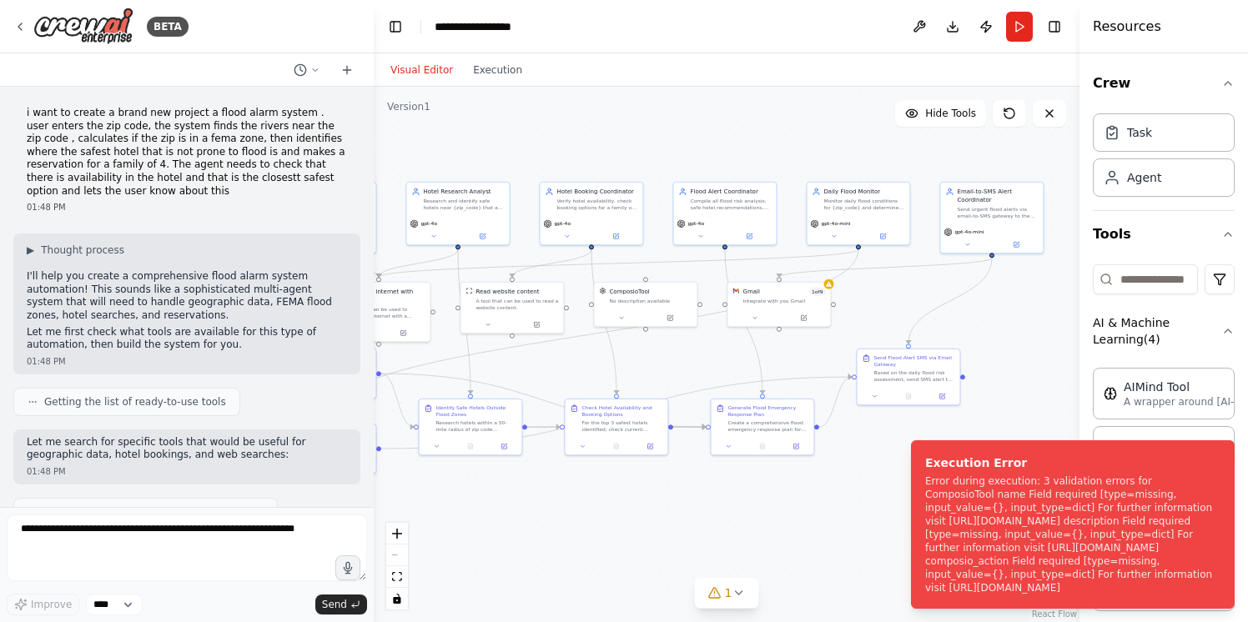
scroll to position [198, 0]
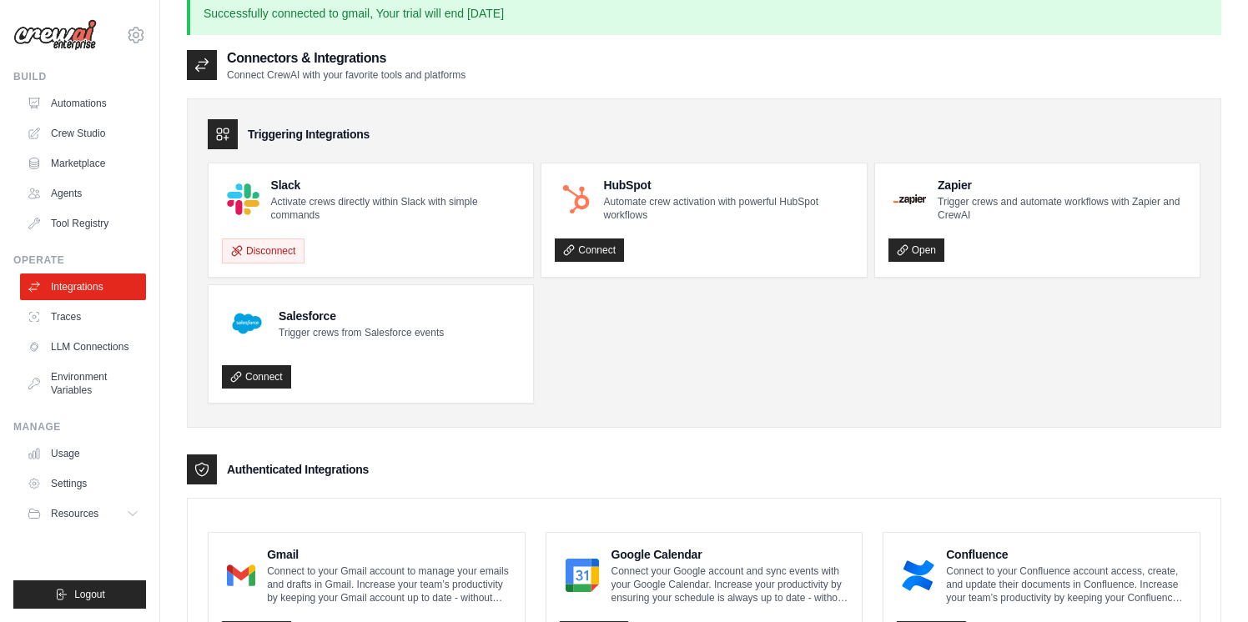
scroll to position [38, 0]
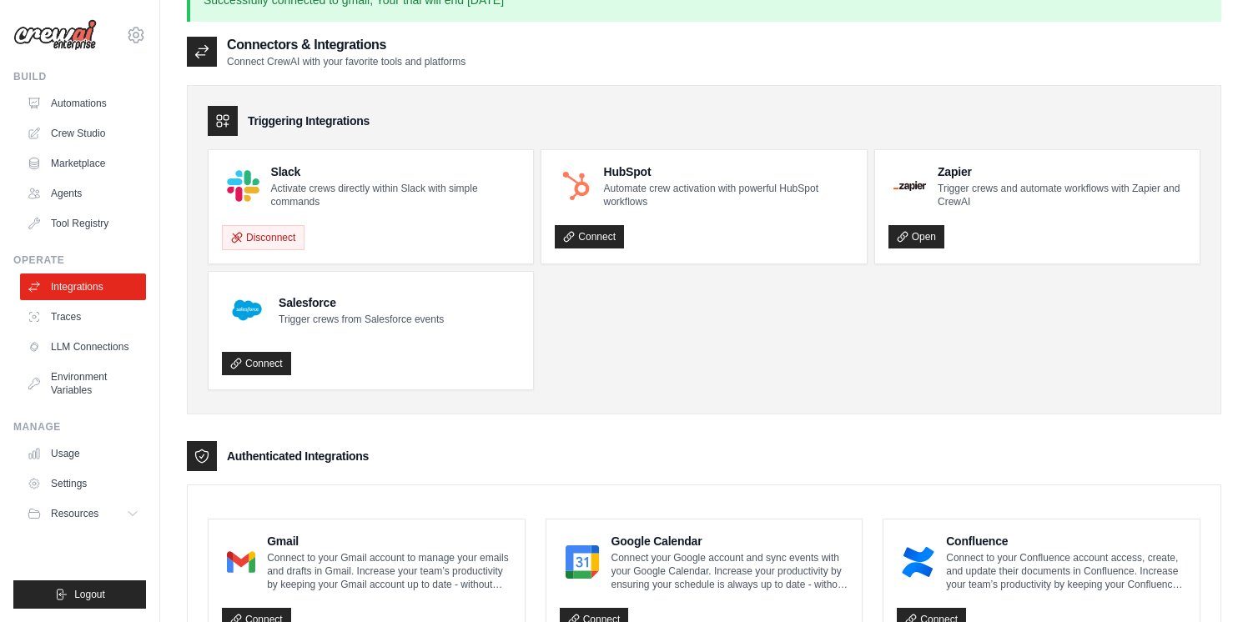
click at [284, 171] on h4 "Slack" at bounding box center [395, 171] width 249 height 17
click at [440, 222] on div "Disconnect" at bounding box center [371, 232] width 298 height 35
click at [925, 226] on link "Open" at bounding box center [916, 236] width 56 height 23
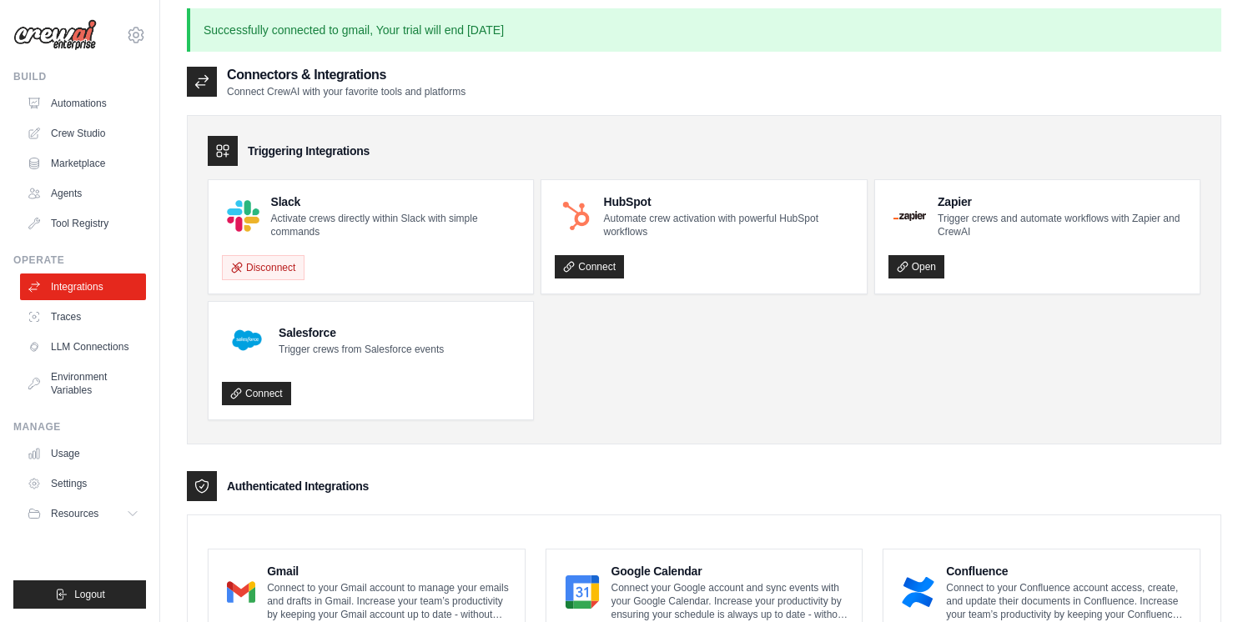
scroll to position [0, 0]
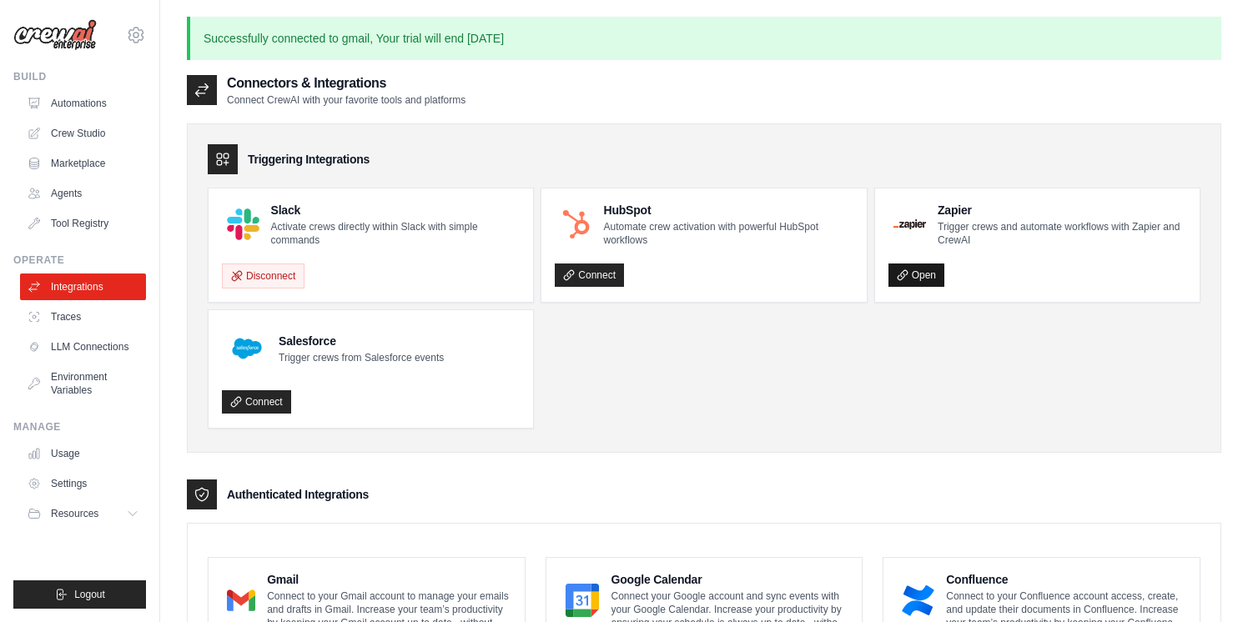
click at [924, 271] on link "Open" at bounding box center [916, 275] width 56 height 23
click at [915, 273] on link "Open" at bounding box center [916, 275] width 56 height 23
click at [927, 269] on link "Open" at bounding box center [916, 275] width 56 height 23
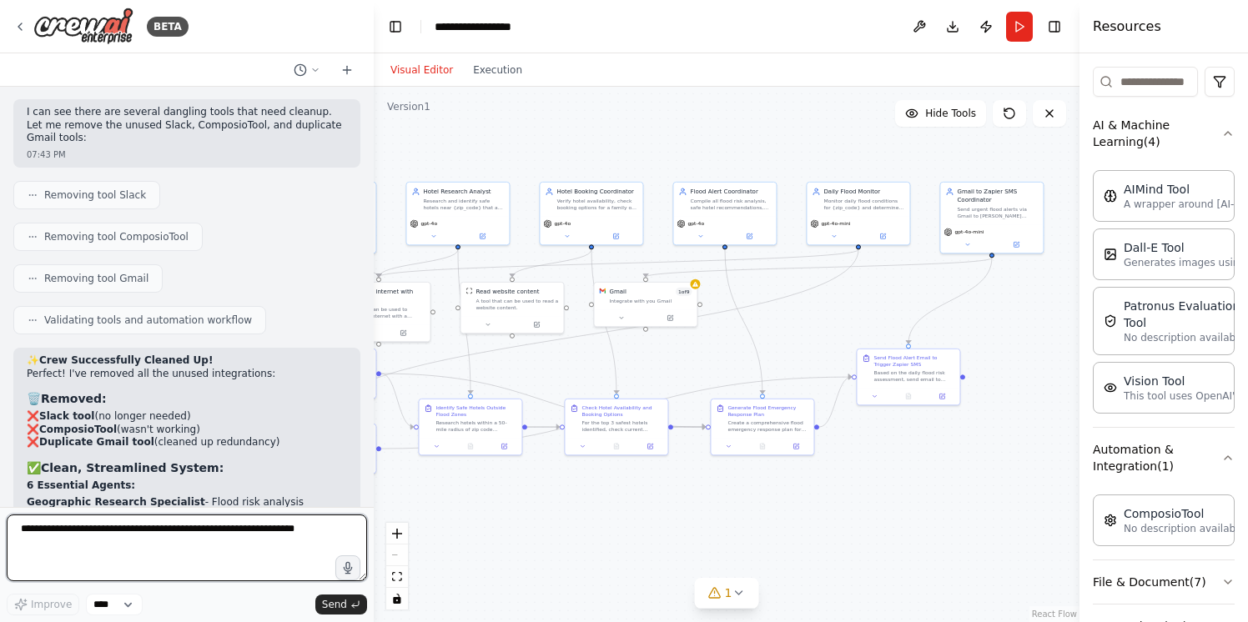
scroll to position [58144, 0]
click at [271, 532] on textarea at bounding box center [187, 548] width 360 height 67
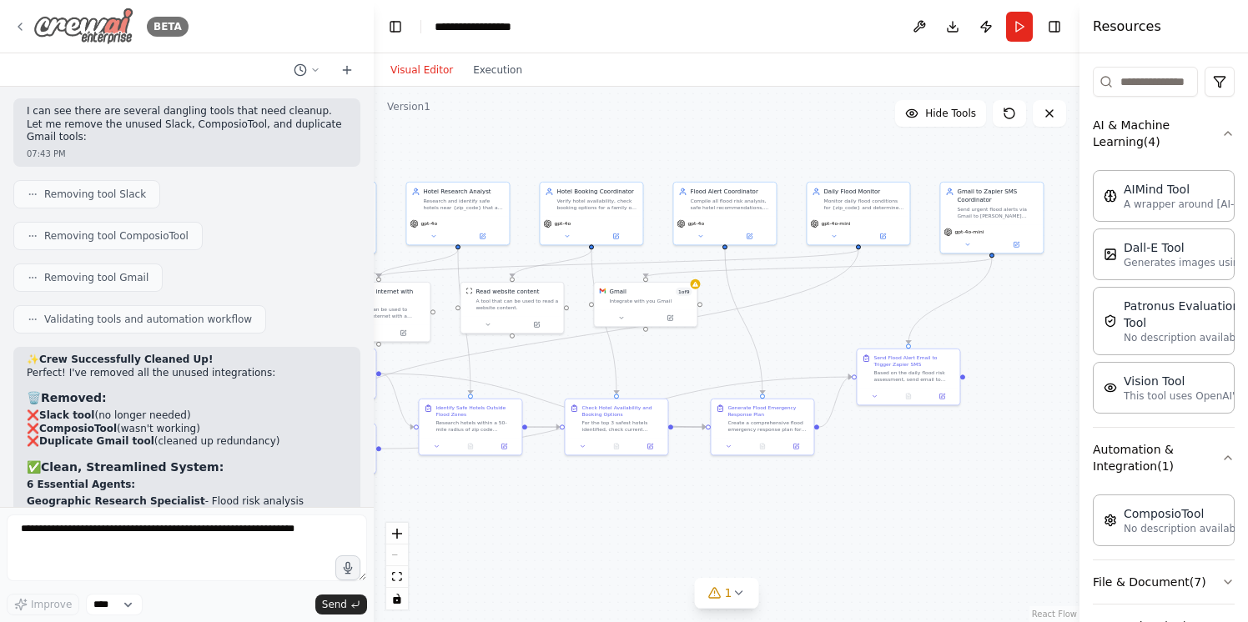
click at [80, 39] on img at bounding box center [83, 27] width 100 height 38
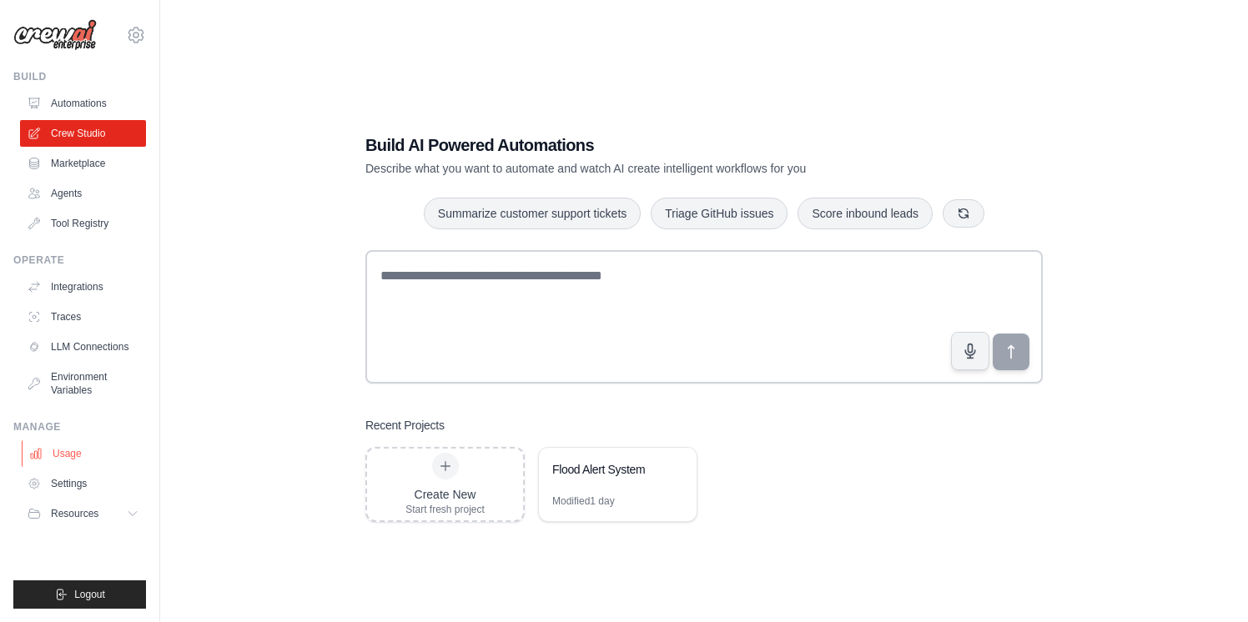
click at [72, 455] on link "Usage" at bounding box center [85, 453] width 126 height 27
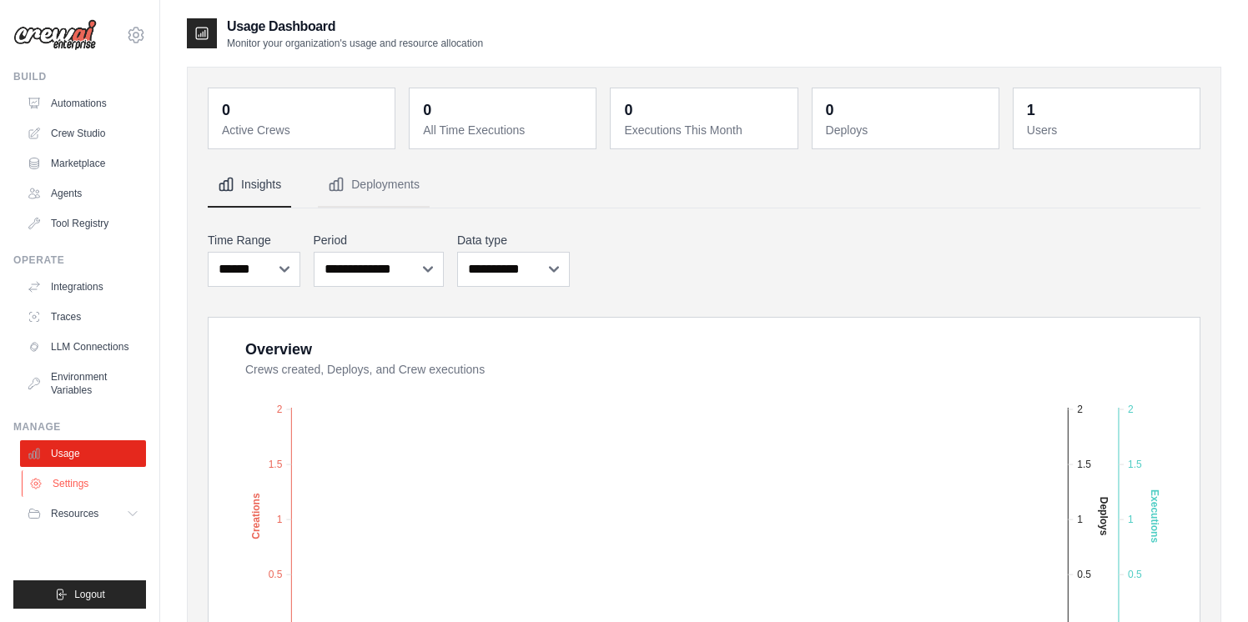
click at [70, 475] on link "Settings" at bounding box center [85, 483] width 126 height 27
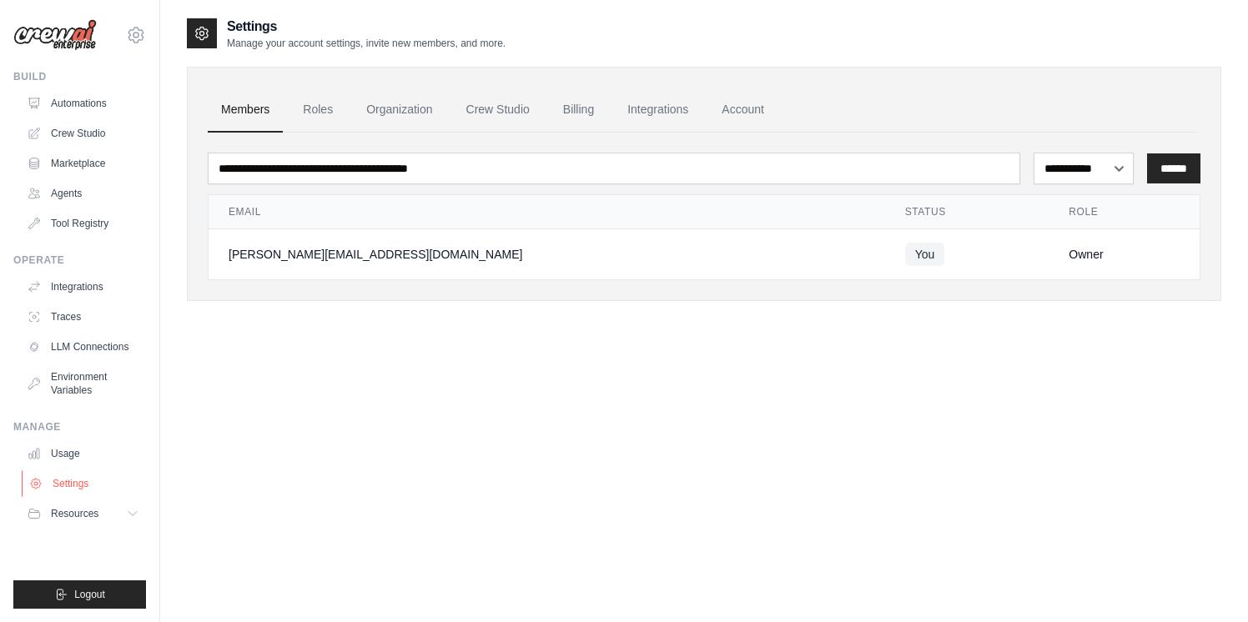
click at [74, 489] on link "Settings" at bounding box center [85, 483] width 126 height 27
click at [73, 509] on span "Resources" at bounding box center [77, 513] width 48 height 13
click at [315, 113] on link "Roles" at bounding box center [317, 110] width 57 height 45
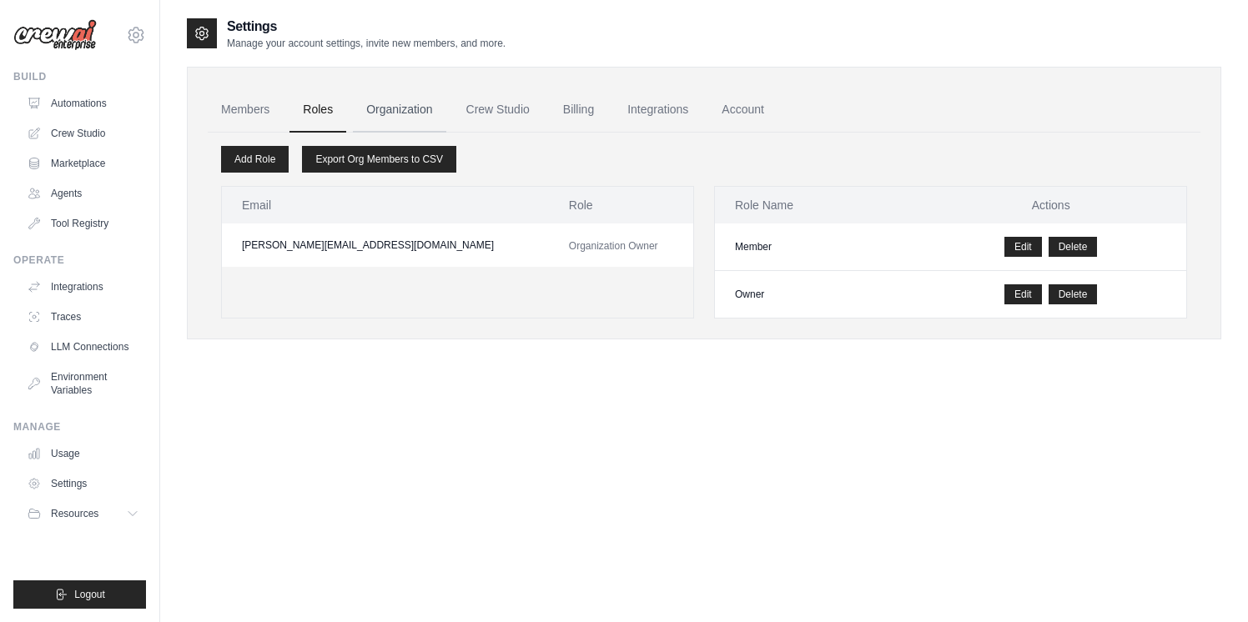
click at [440, 103] on link "Organization" at bounding box center [399, 110] width 93 height 45
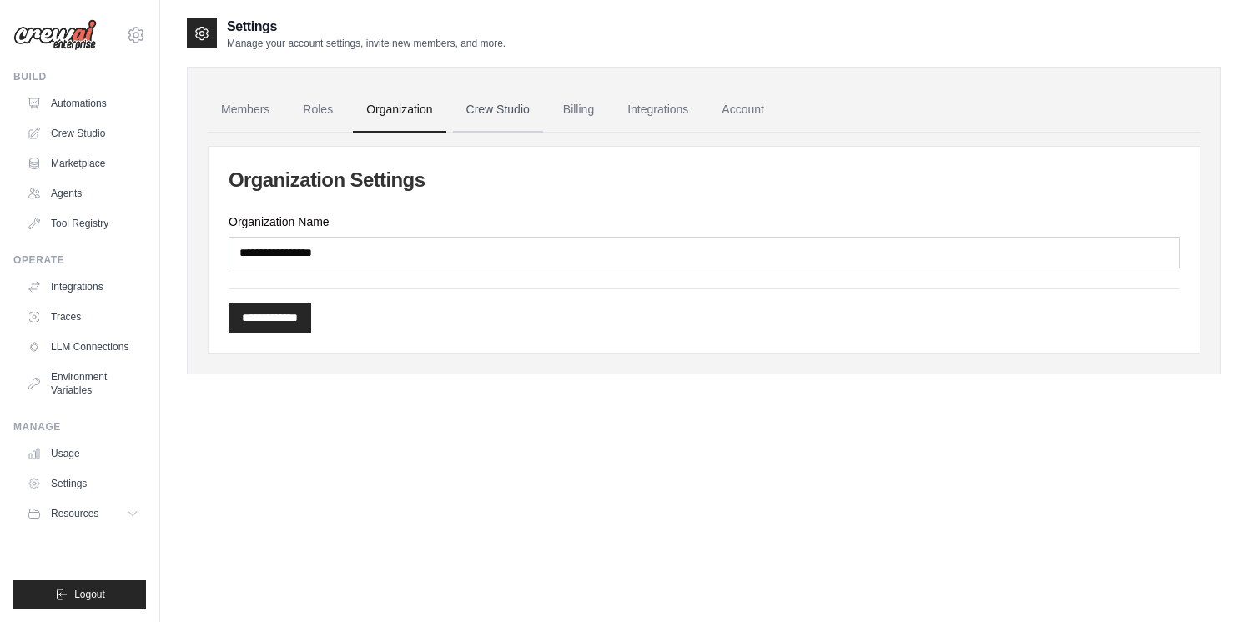
click at [508, 102] on link "Crew Studio" at bounding box center [498, 110] width 90 height 45
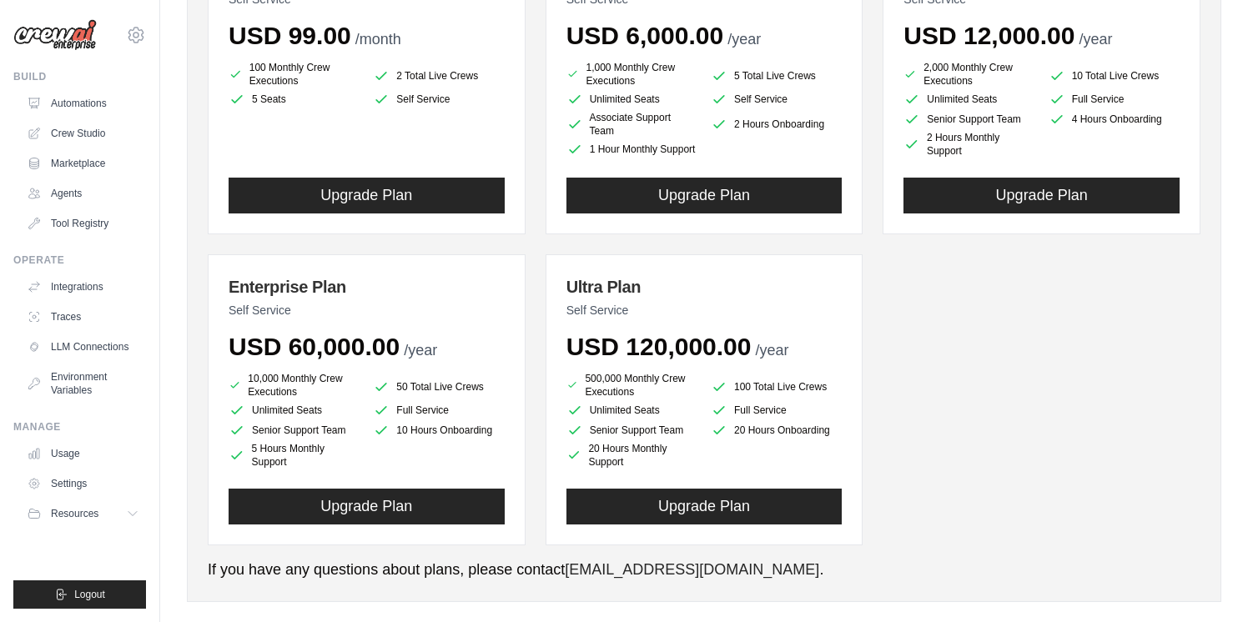
scroll to position [298, 0]
